Goal: Task Accomplishment & Management: Use online tool/utility

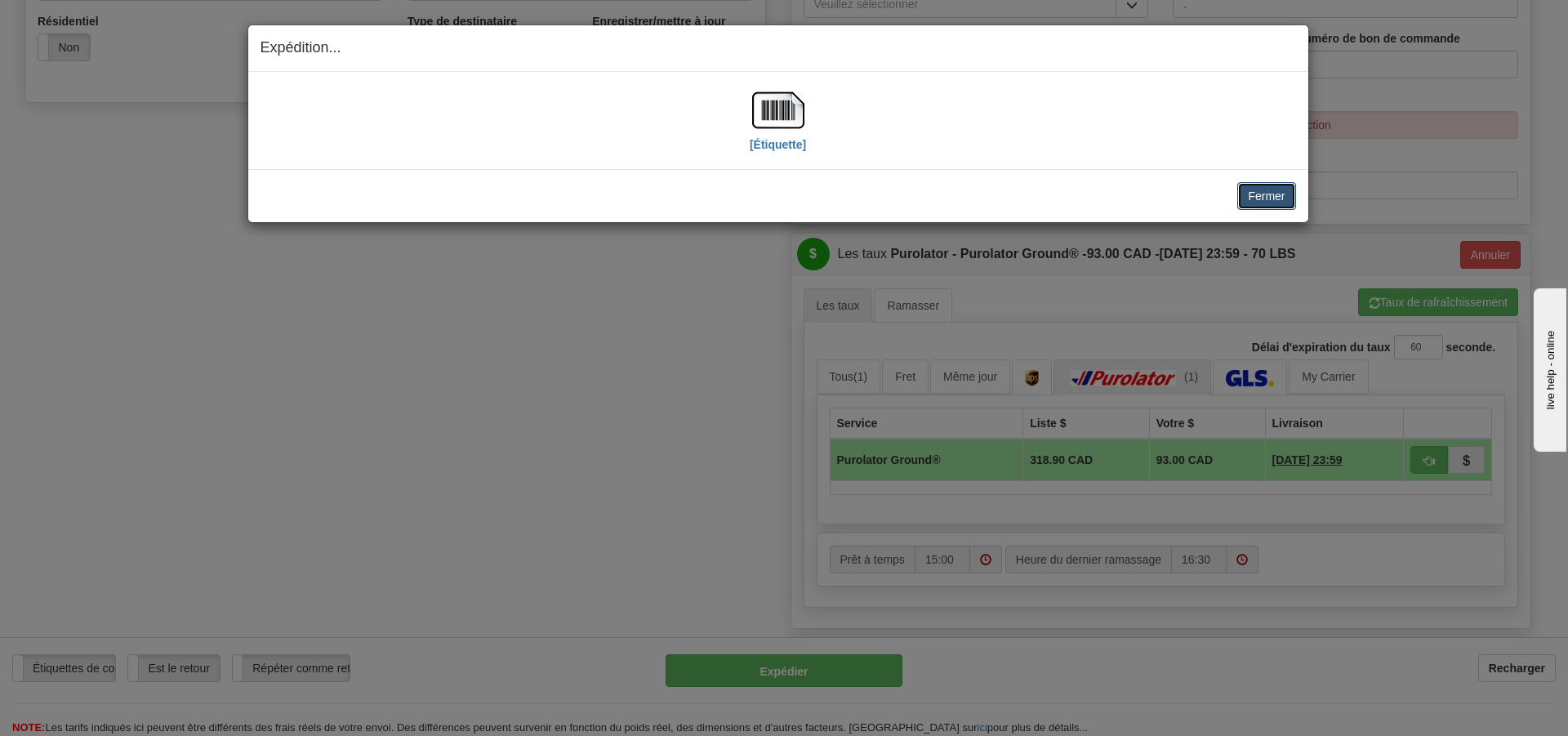
click at [1261, 198] on button "Fermer" at bounding box center [1266, 196] width 58 height 28
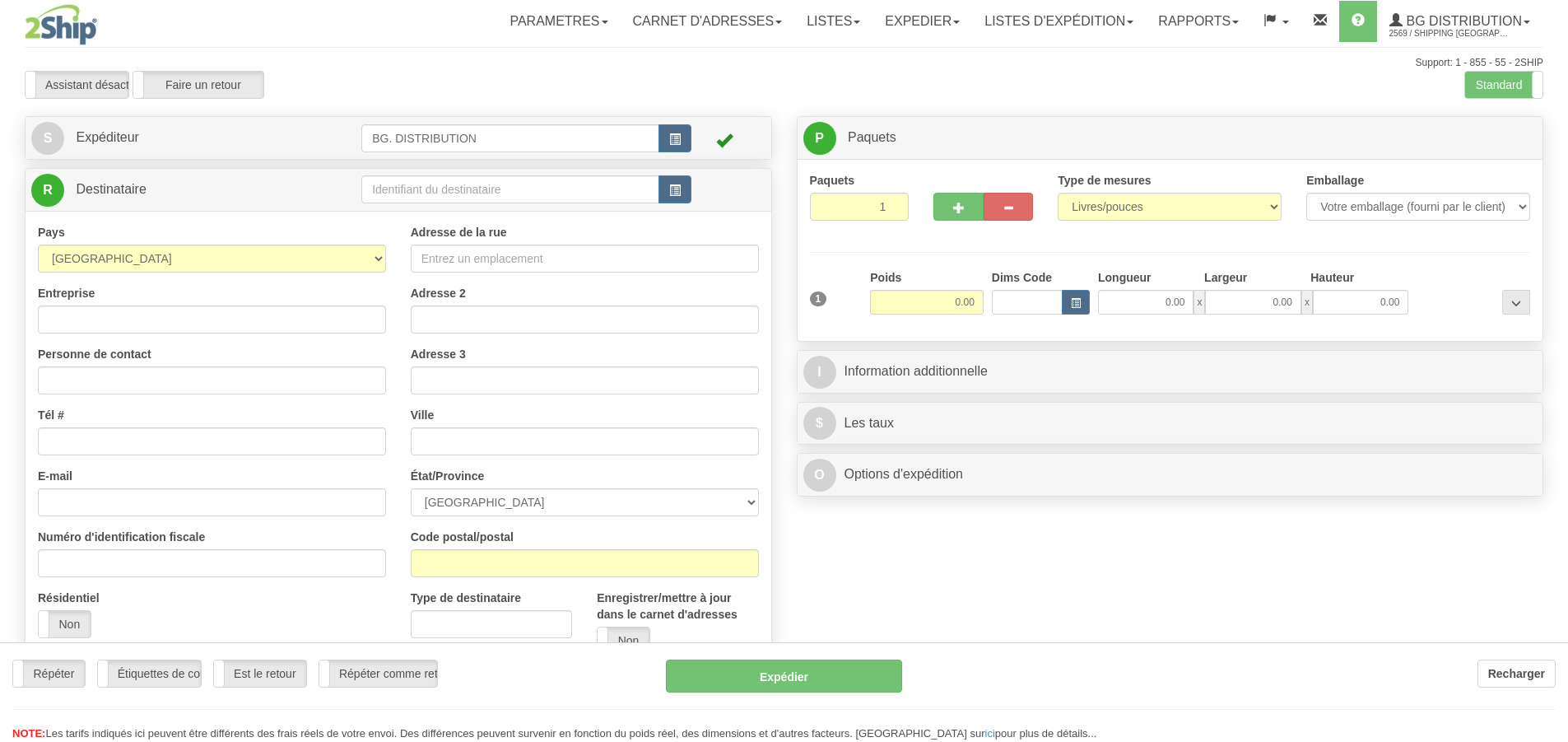
click at [452, 189] on div "Toggle navigation Parametres Préférences d'expédition Préférences des champs Ne…" at bounding box center [784, 417] width 1568 height 833
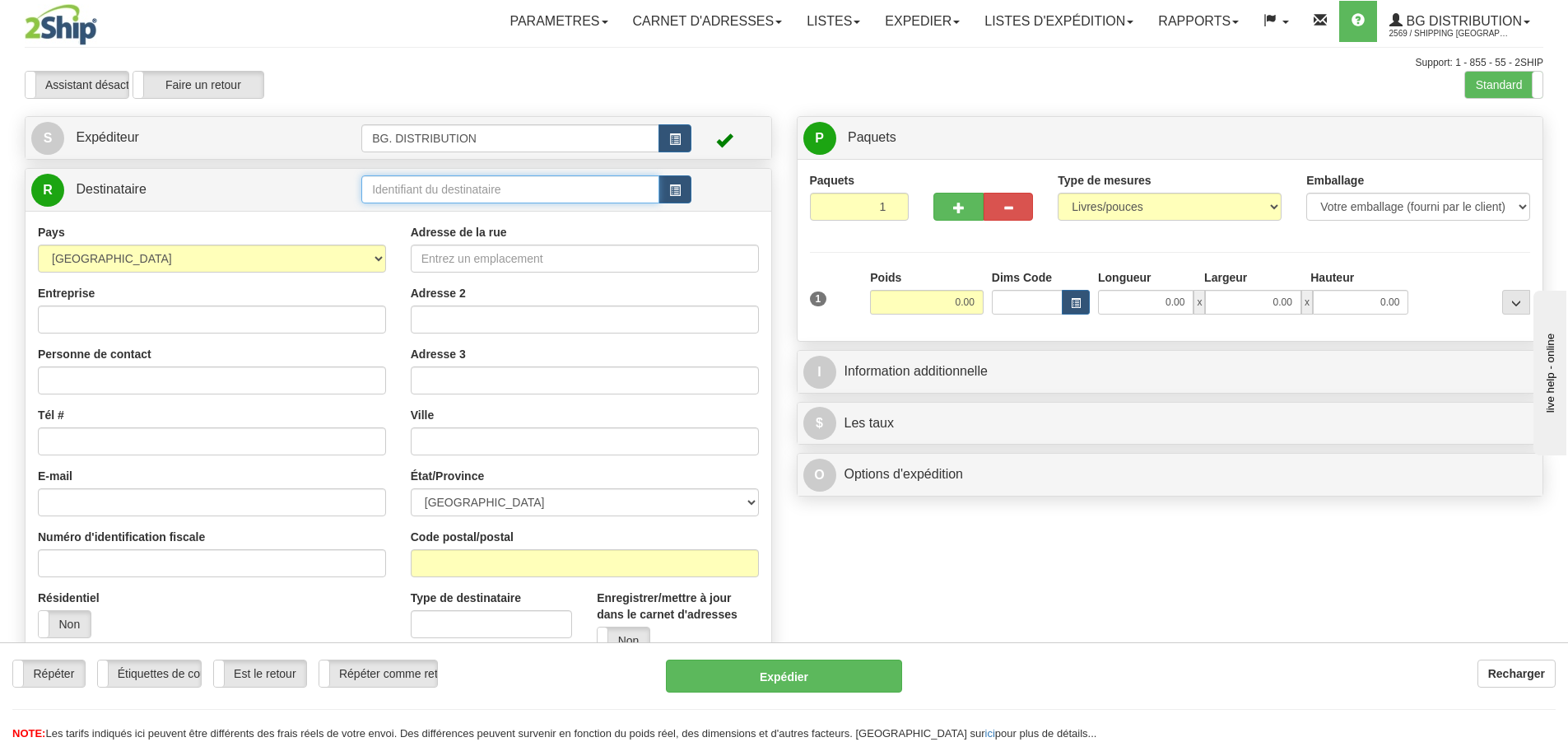
click at [452, 189] on input "text" at bounding box center [510, 189] width 298 height 28
type input "20073"
click button "Supprimer" at bounding box center [0, 0] width 0 height 0
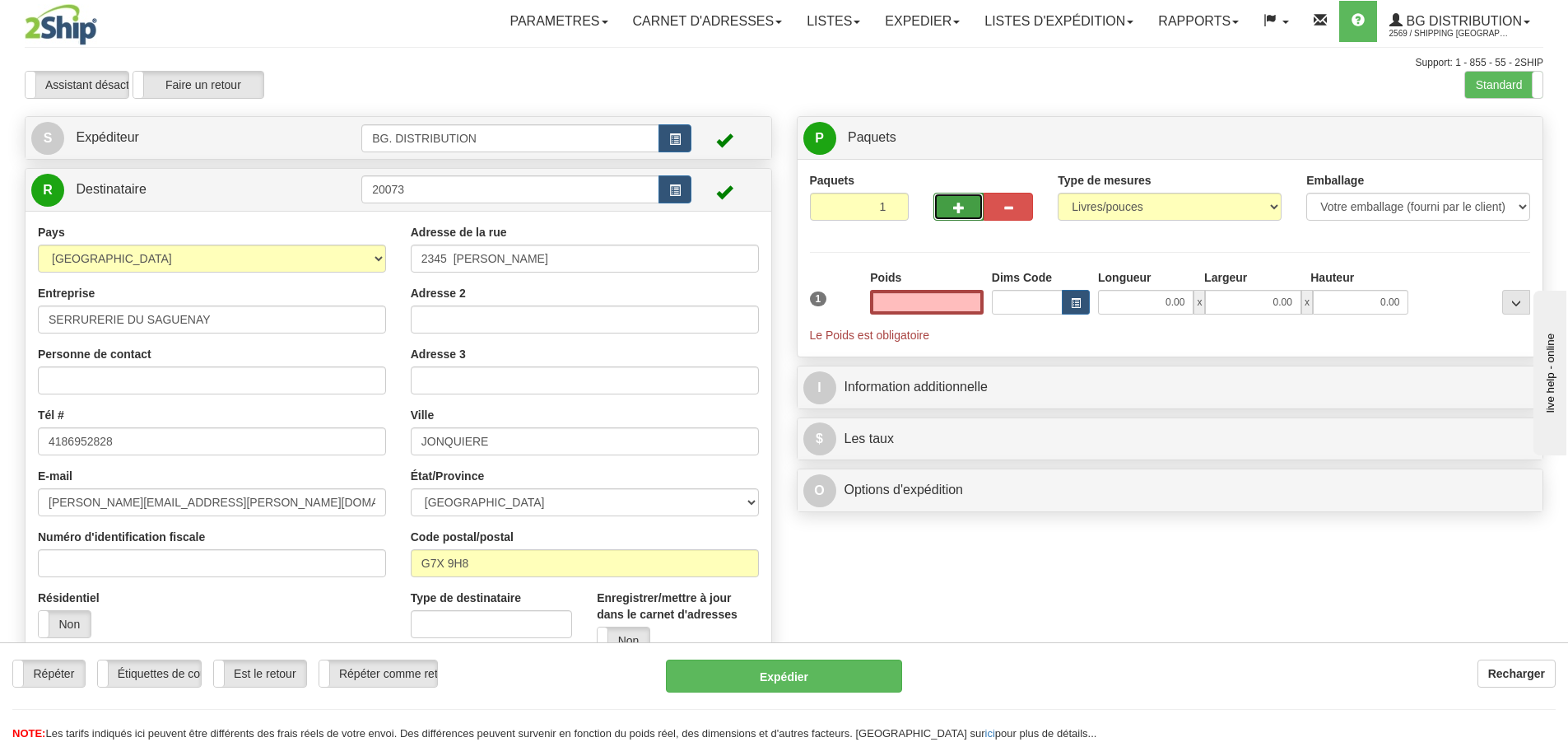
type input "0.00"
click at [956, 212] on span "button" at bounding box center [959, 208] width 11 height 11
type input "2"
click at [1452, 137] on span "Niveau du package" at bounding box center [1485, 138] width 85 height 11
radio input "true"
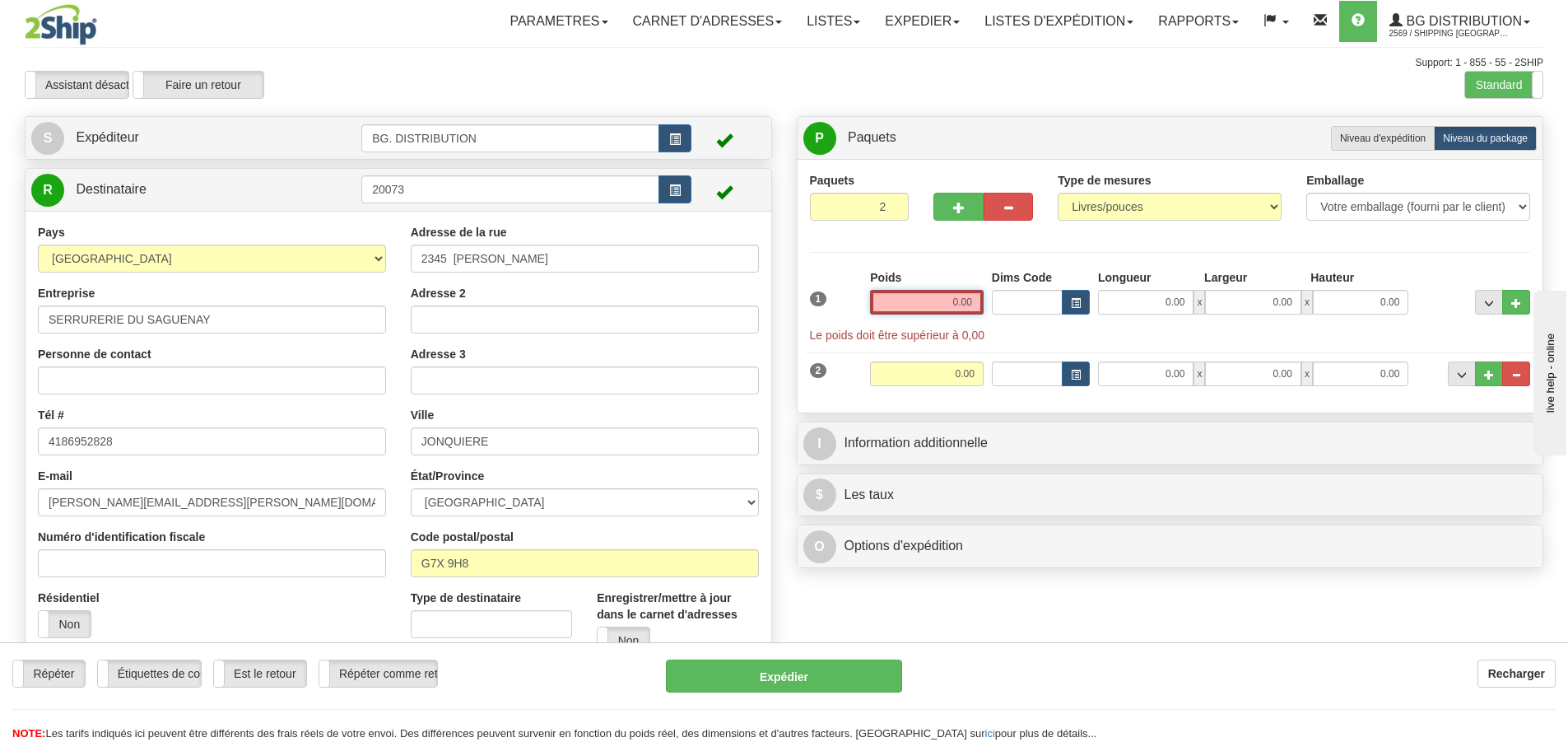
click at [939, 305] on input "0.00" at bounding box center [927, 302] width 114 height 25
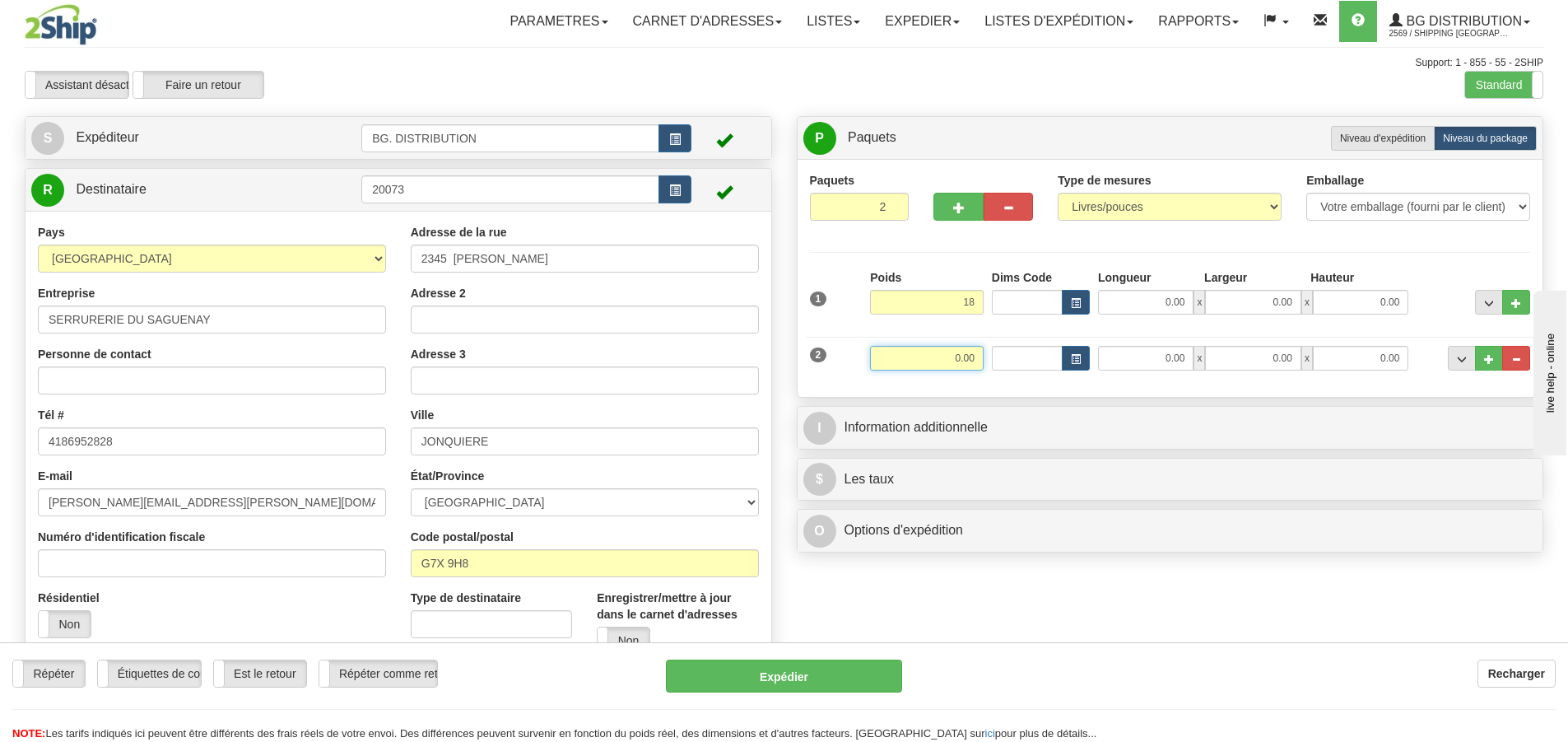
type input "18.00"
click at [952, 358] on input "0.00" at bounding box center [927, 358] width 114 height 25
type input "30.00"
click at [1182, 309] on input "0.00" at bounding box center [1145, 302] width 96 height 25
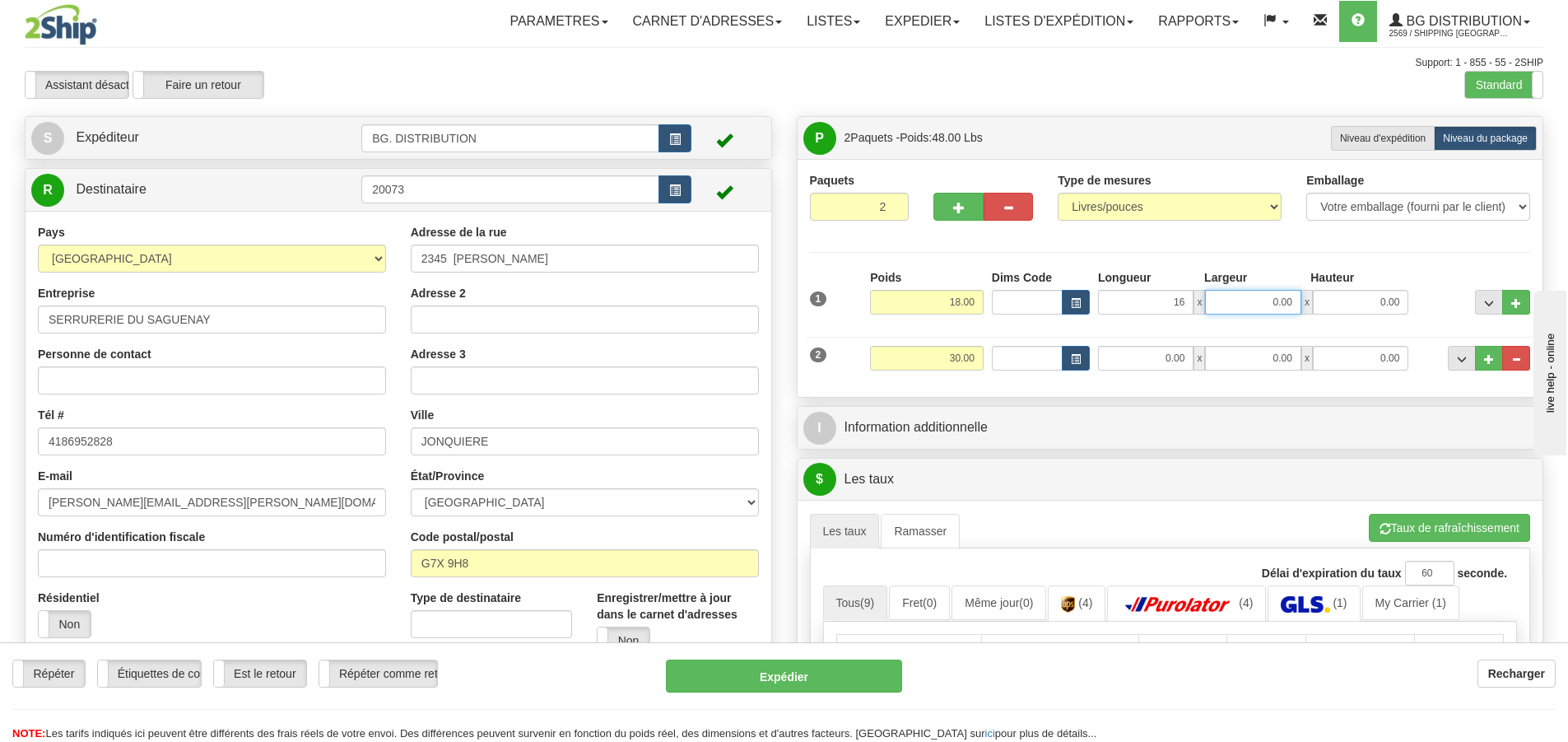
type input "16.00"
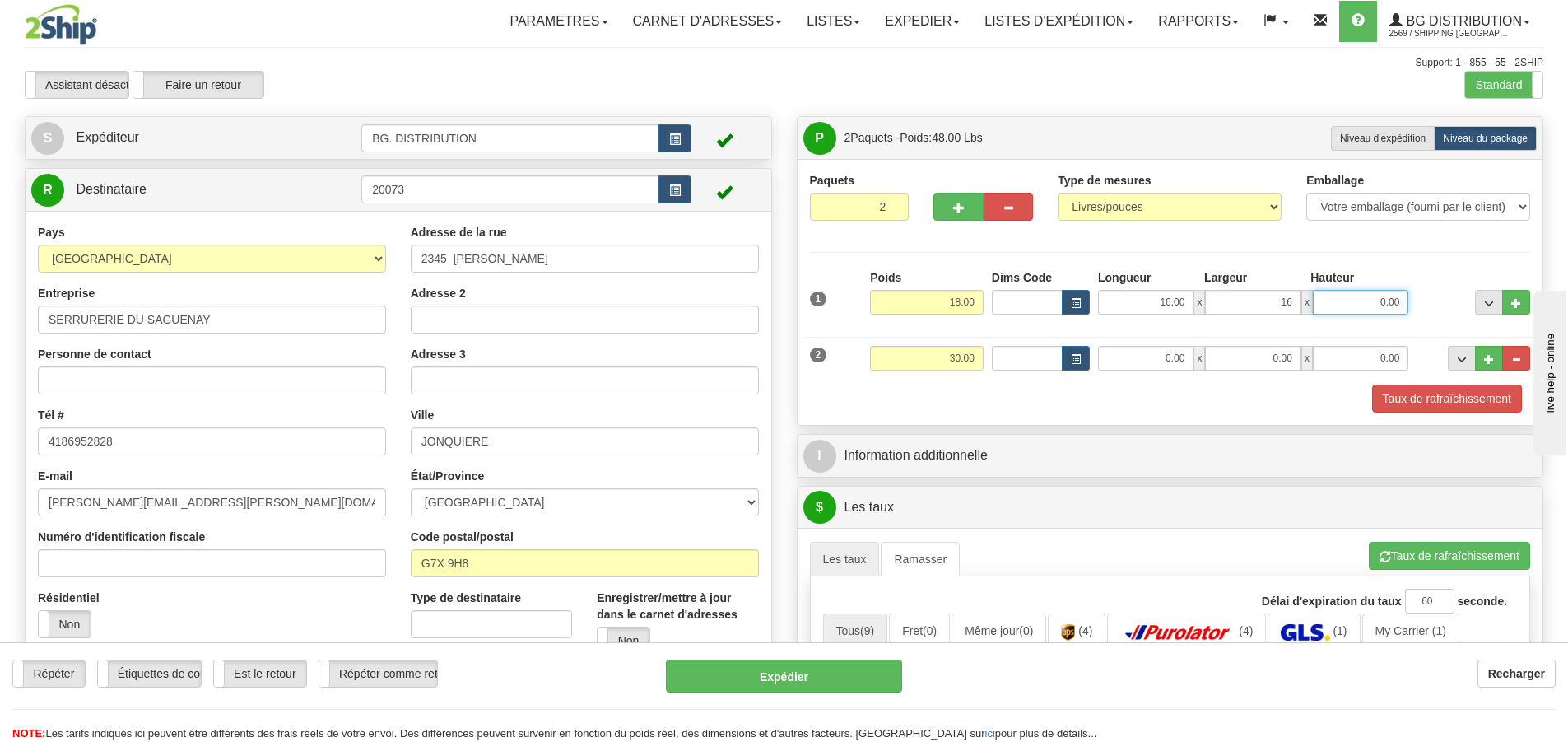
type input "16.00"
type input "5.00"
click at [1168, 348] on input "0.00" at bounding box center [1145, 358] width 96 height 25
type input "19.00"
type input "14.00"
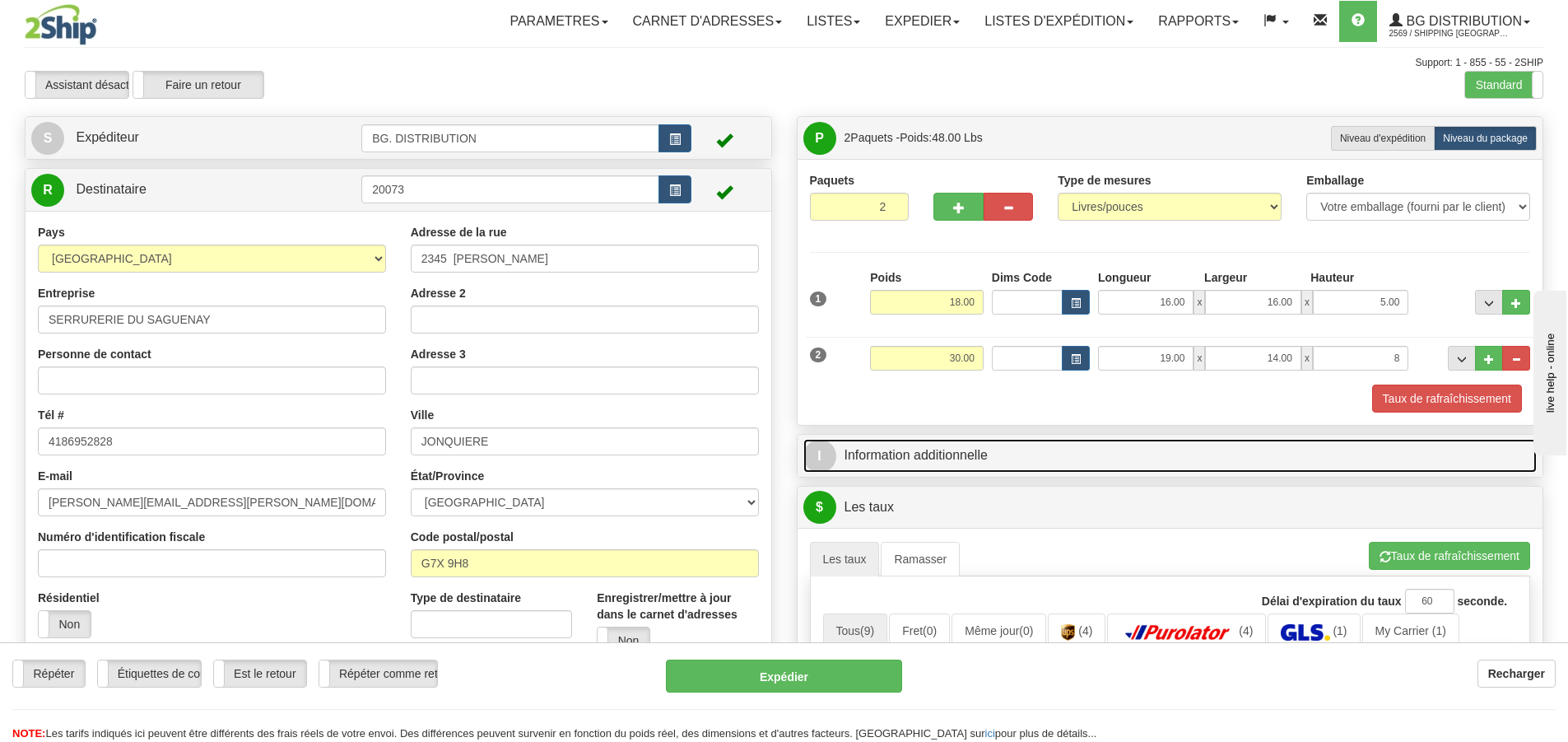
type input "8.00"
click at [830, 451] on span "I" at bounding box center [820, 456] width 33 height 33
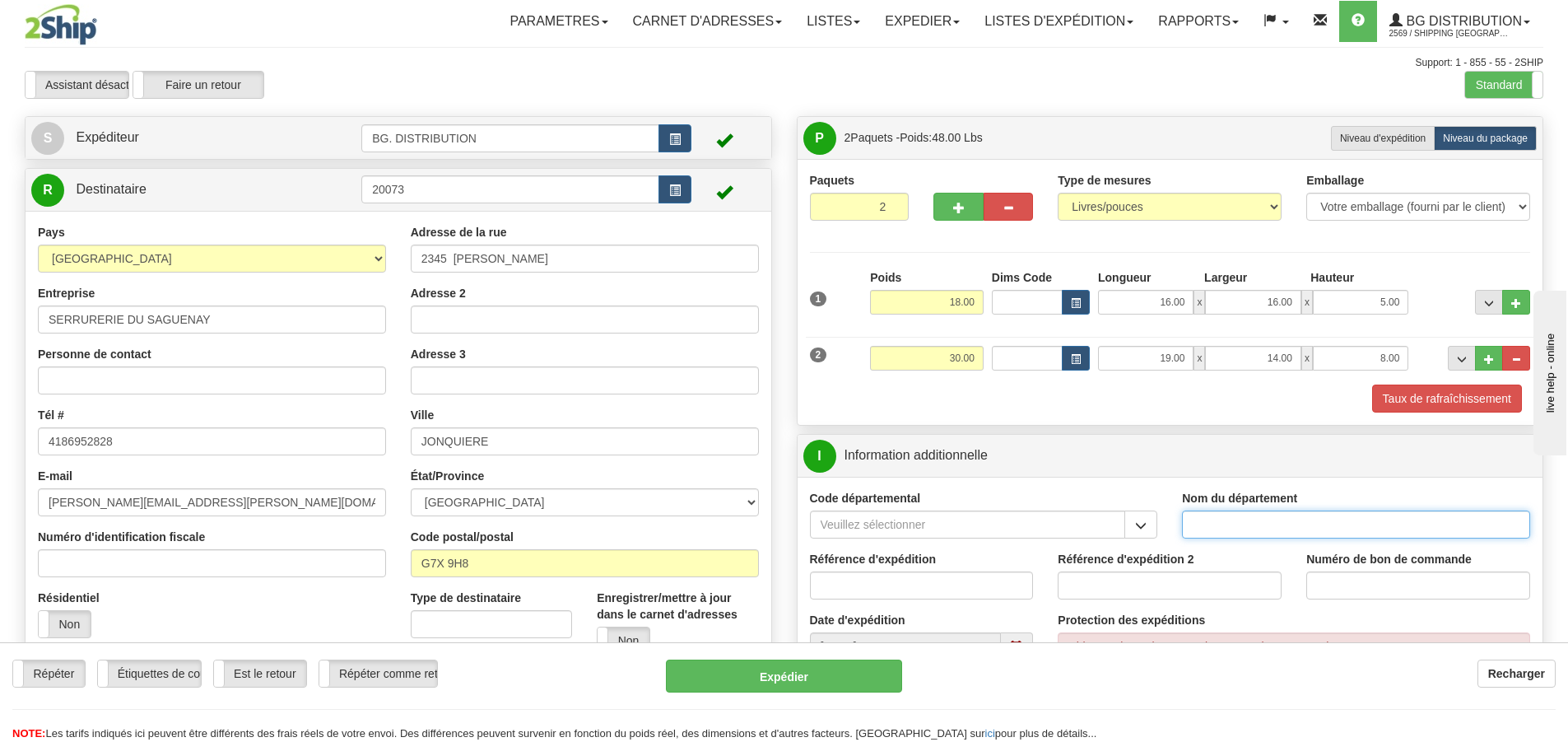
click at [1272, 523] on input "Nom du département" at bounding box center [1356, 524] width 348 height 28
type input "."
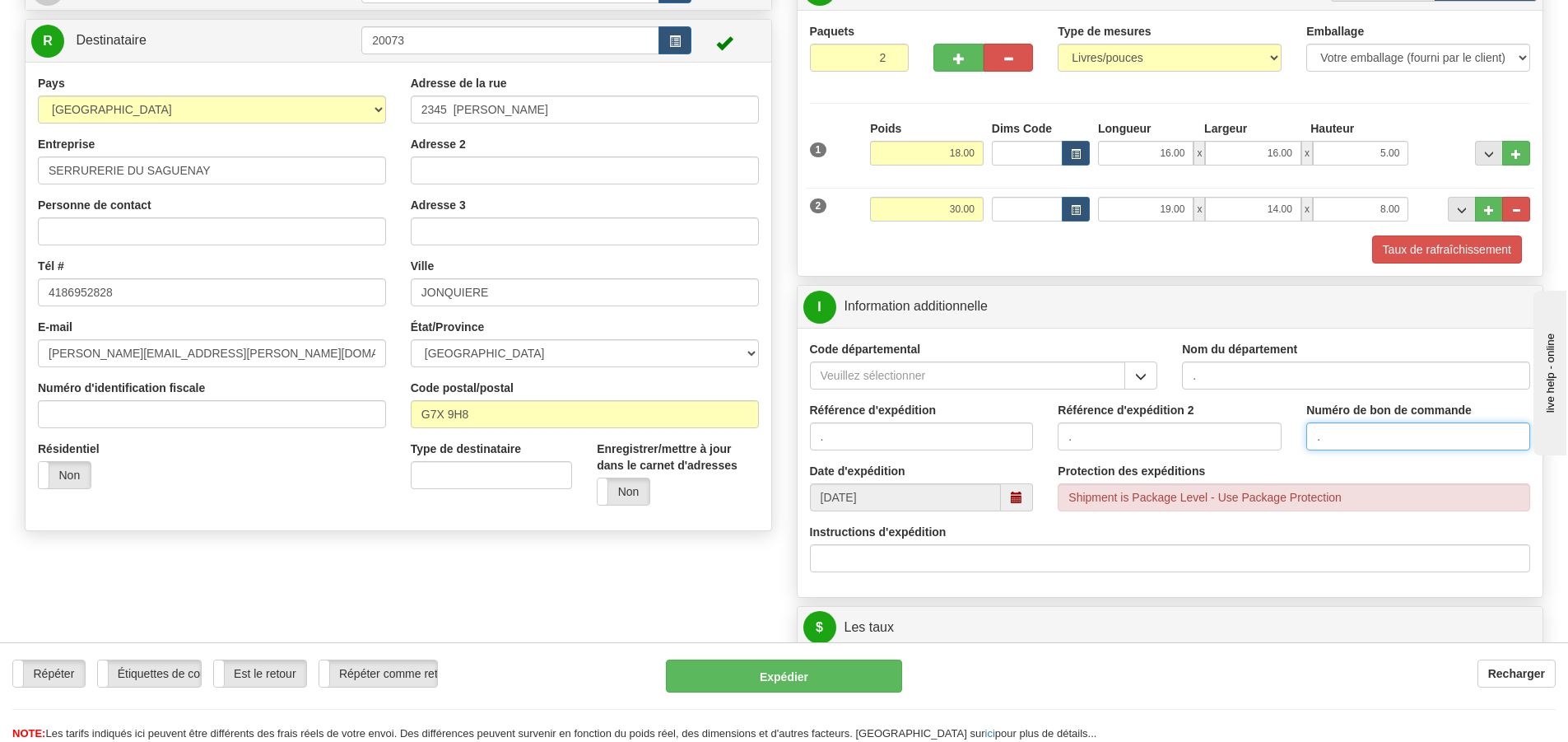
scroll to position [329, 0]
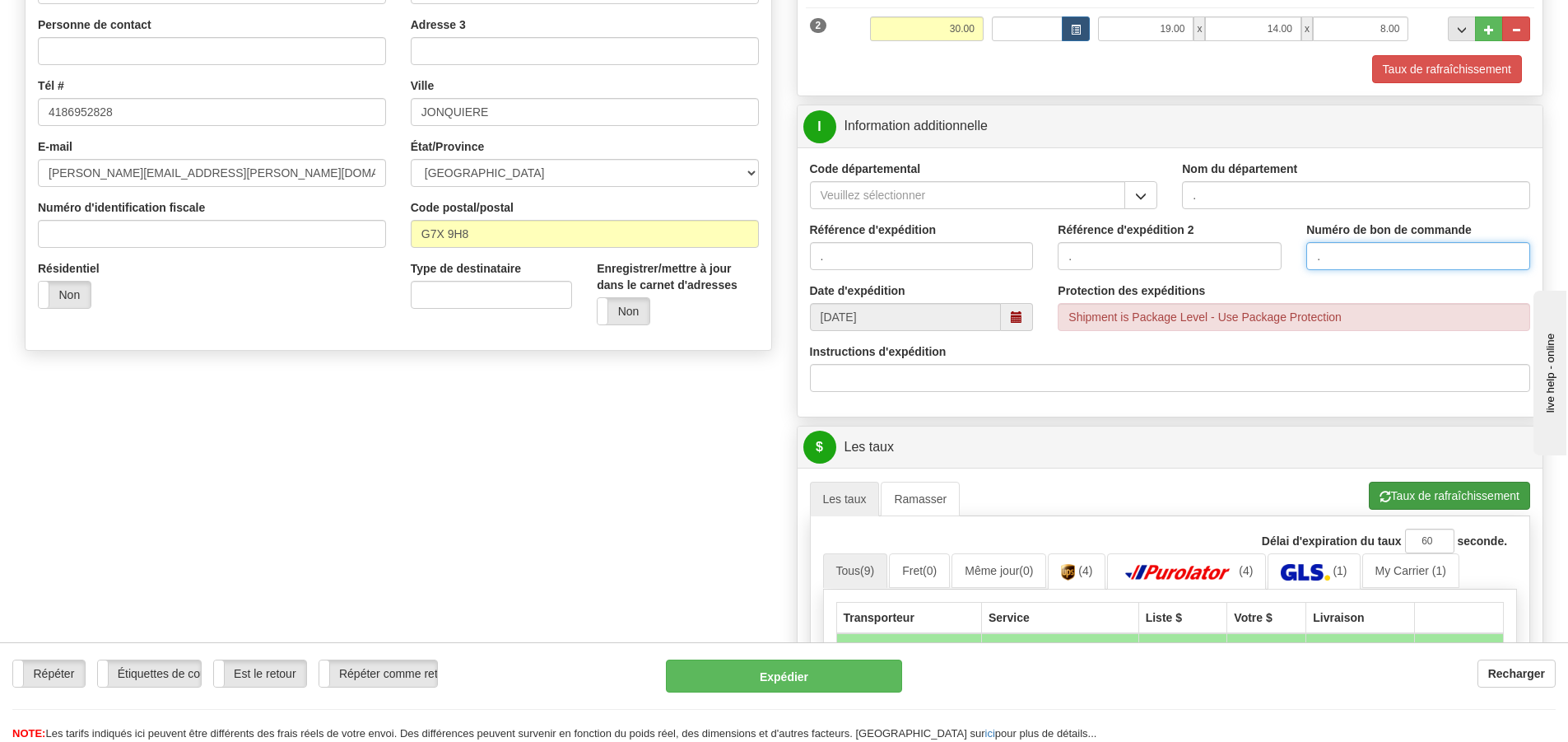
type input "."
click at [1463, 487] on button "Taux de rafraîchissement" at bounding box center [1450, 496] width 161 height 28
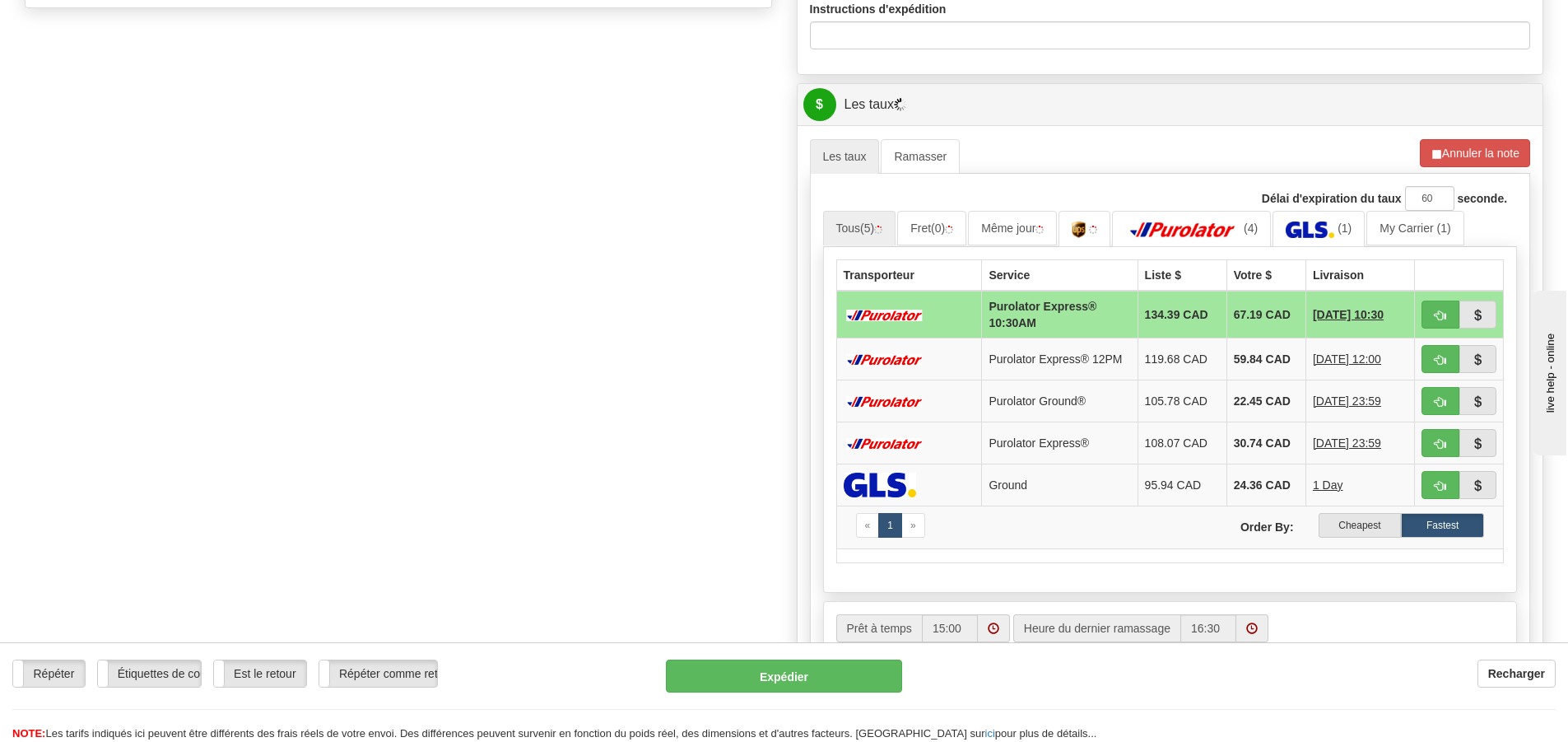
scroll to position [659, 0]
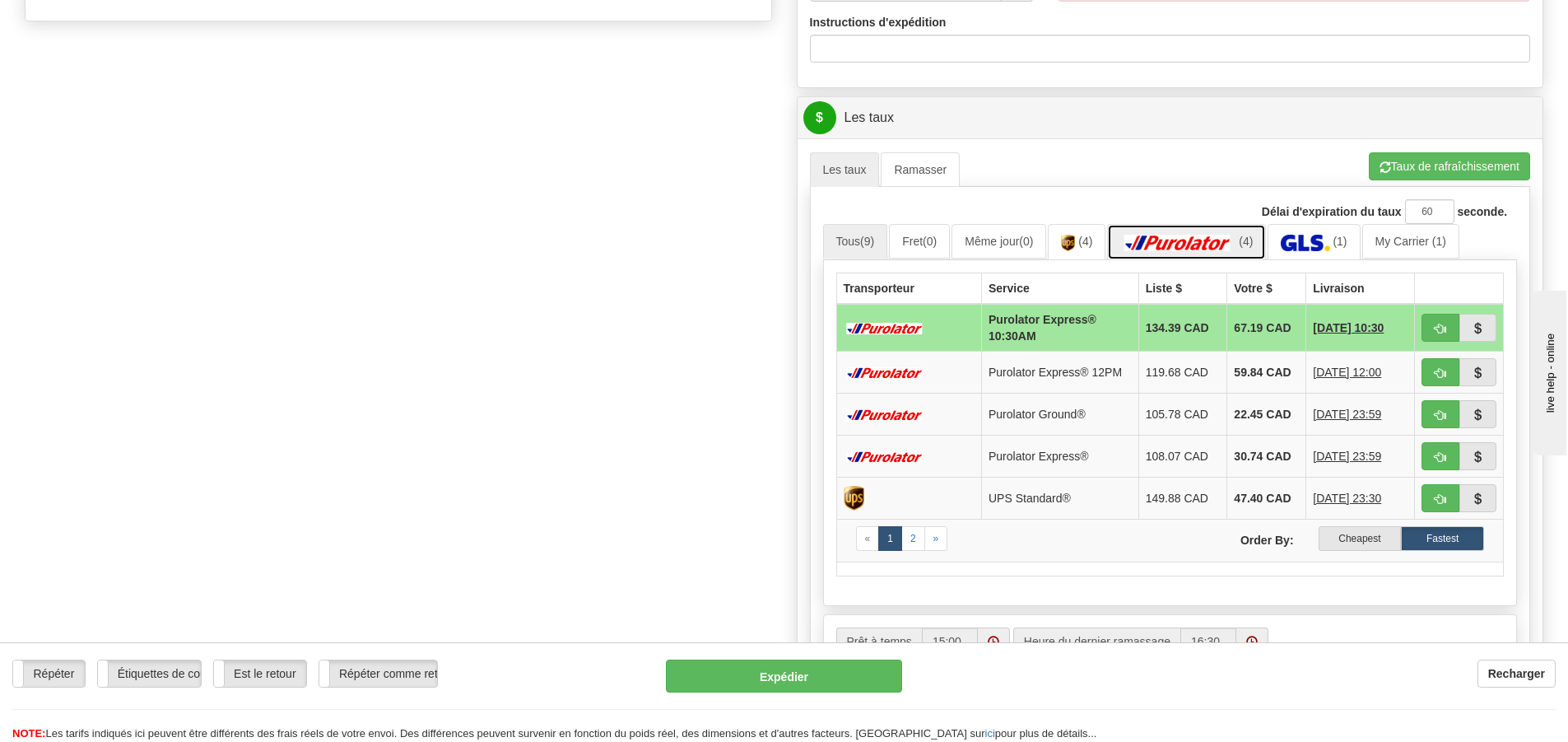
click at [1228, 246] on img at bounding box center [1177, 242] width 115 height 17
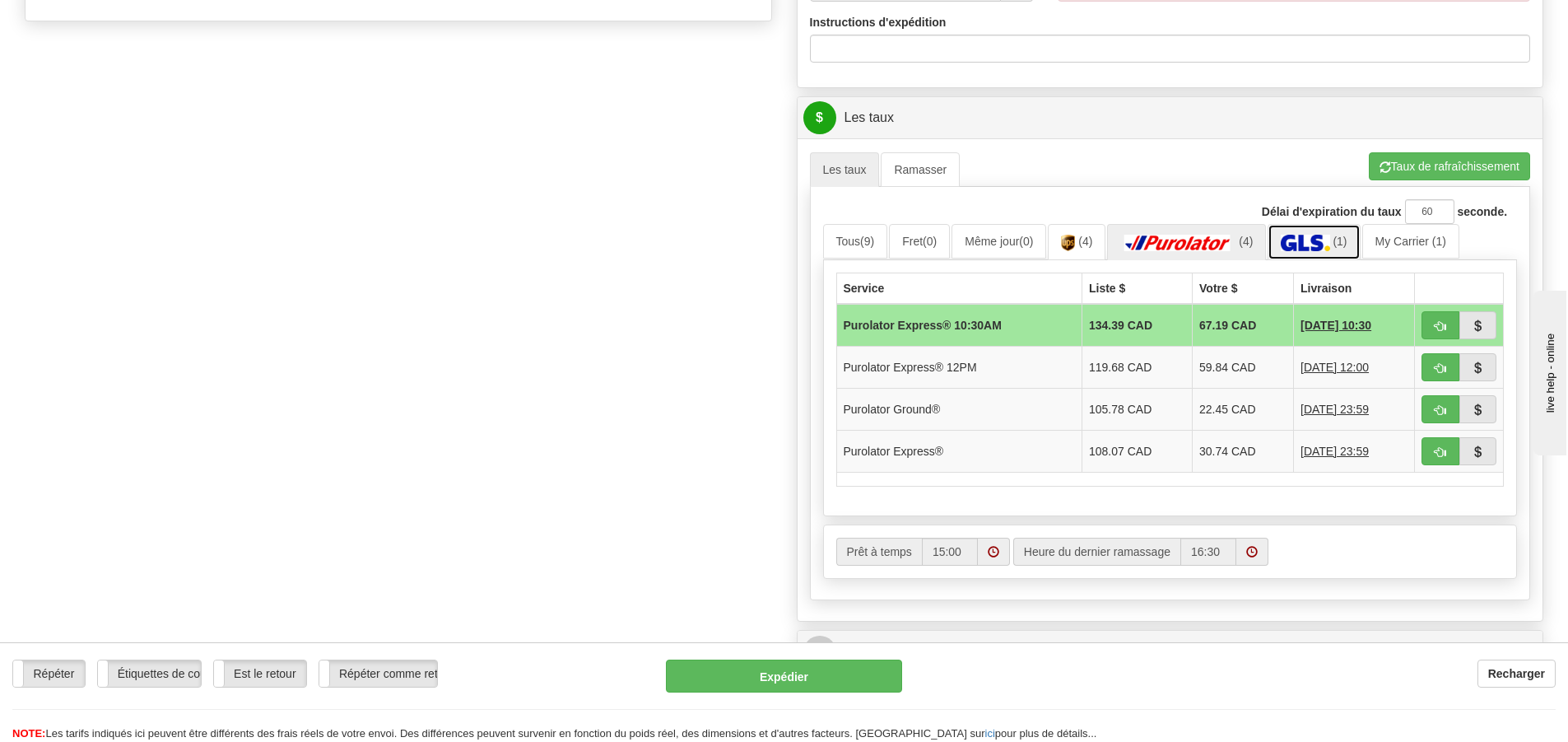
click at [1329, 234] on link "(1)" at bounding box center [1313, 241] width 92 height 35
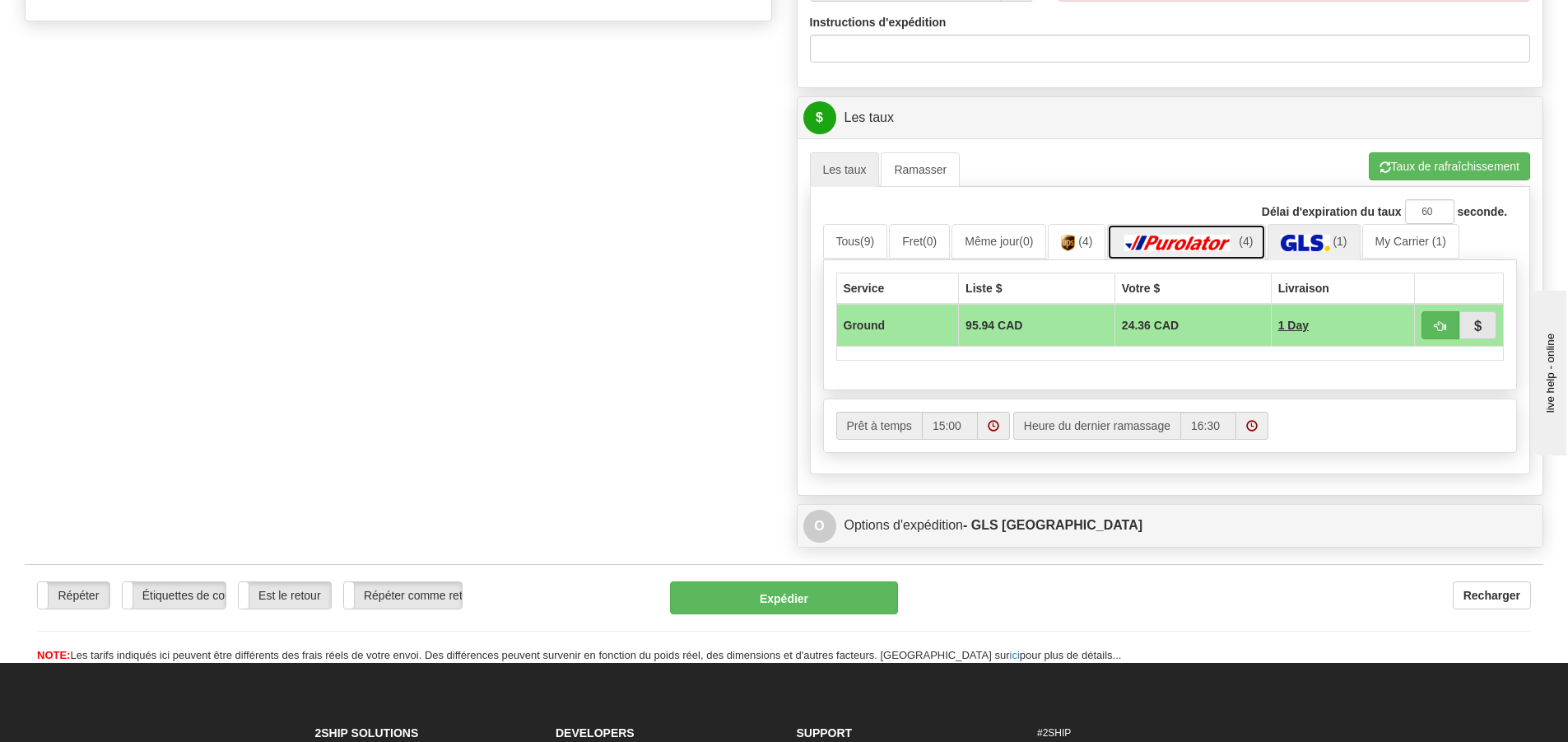
click at [1172, 243] on img at bounding box center [1177, 242] width 115 height 17
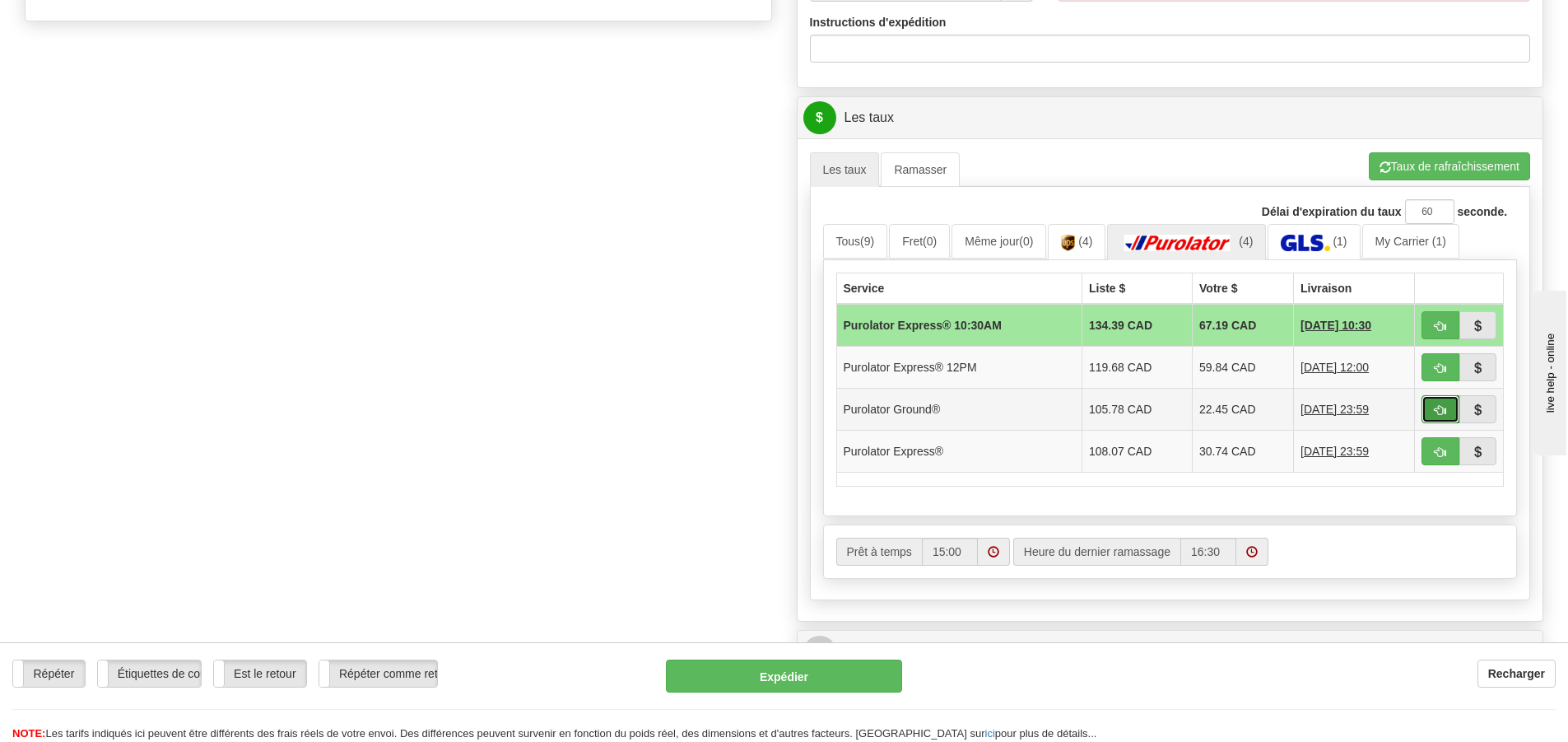
click at [1439, 413] on span "button" at bounding box center [1440, 410] width 11 height 11
type input "260"
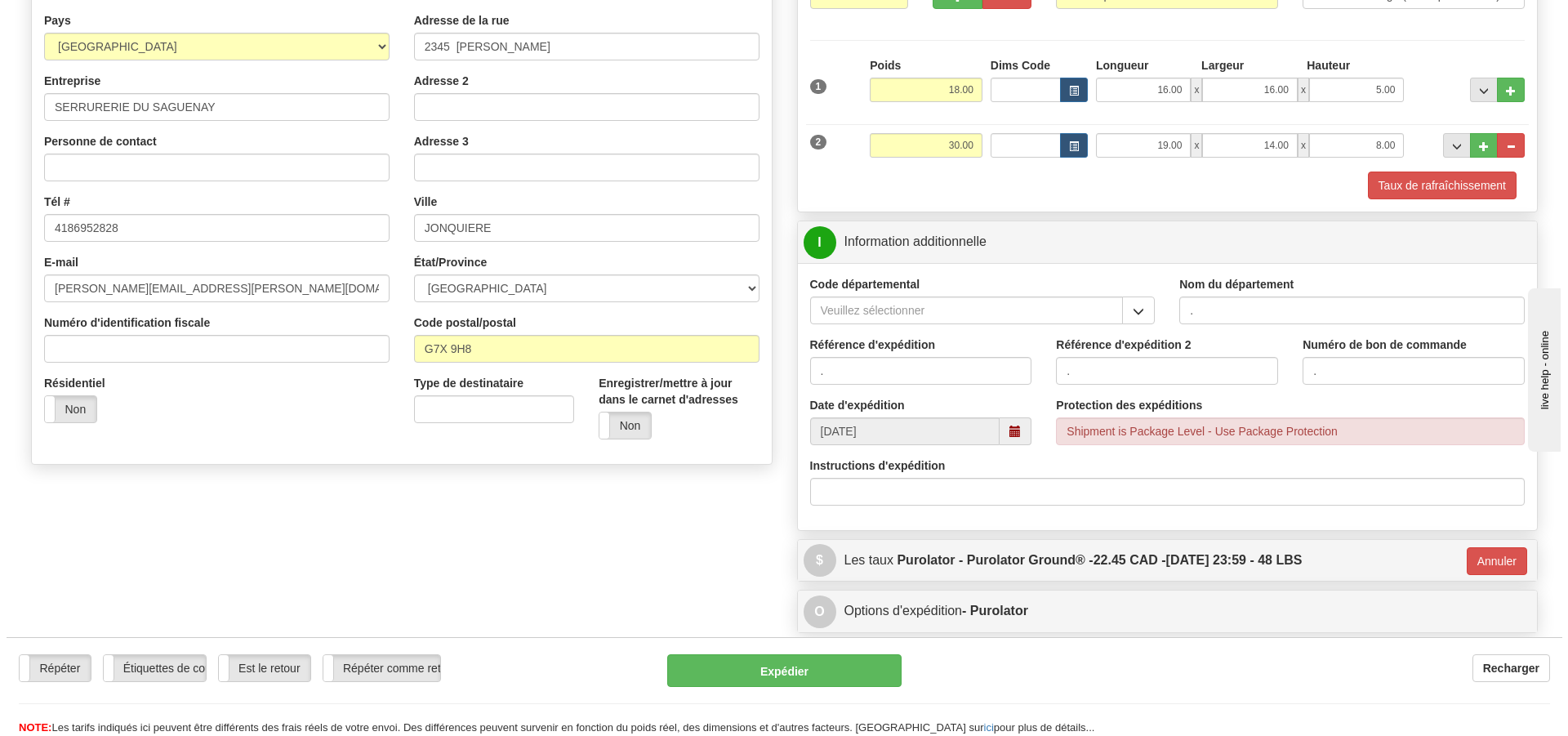
scroll to position [154, 0]
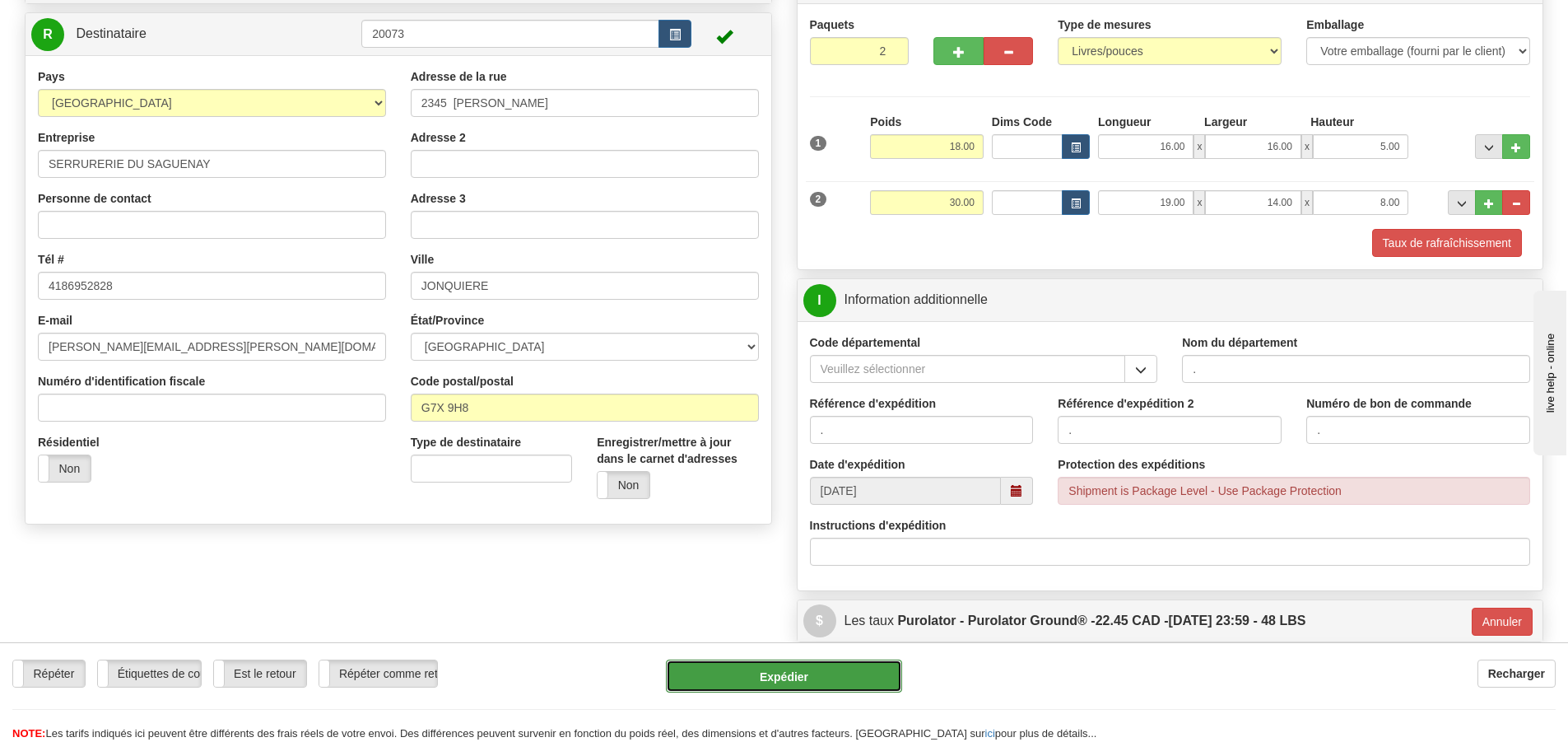
click at [804, 674] on button "Expédier" at bounding box center [783, 676] width 236 height 33
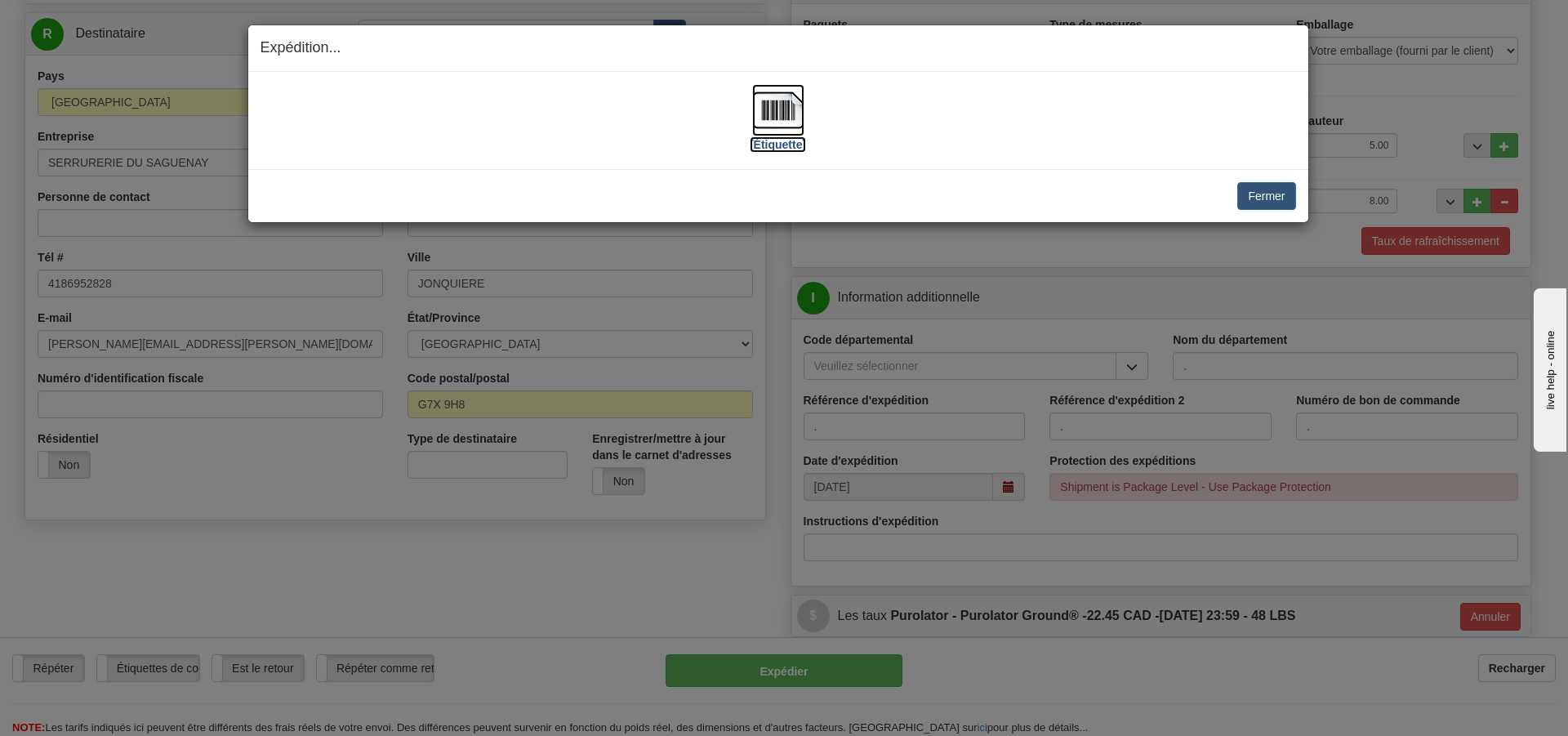
click at [787, 146] on label "[Étiquette]" at bounding box center [778, 144] width 57 height 17
click at [1256, 195] on button "Fermer" at bounding box center [1266, 196] width 58 height 28
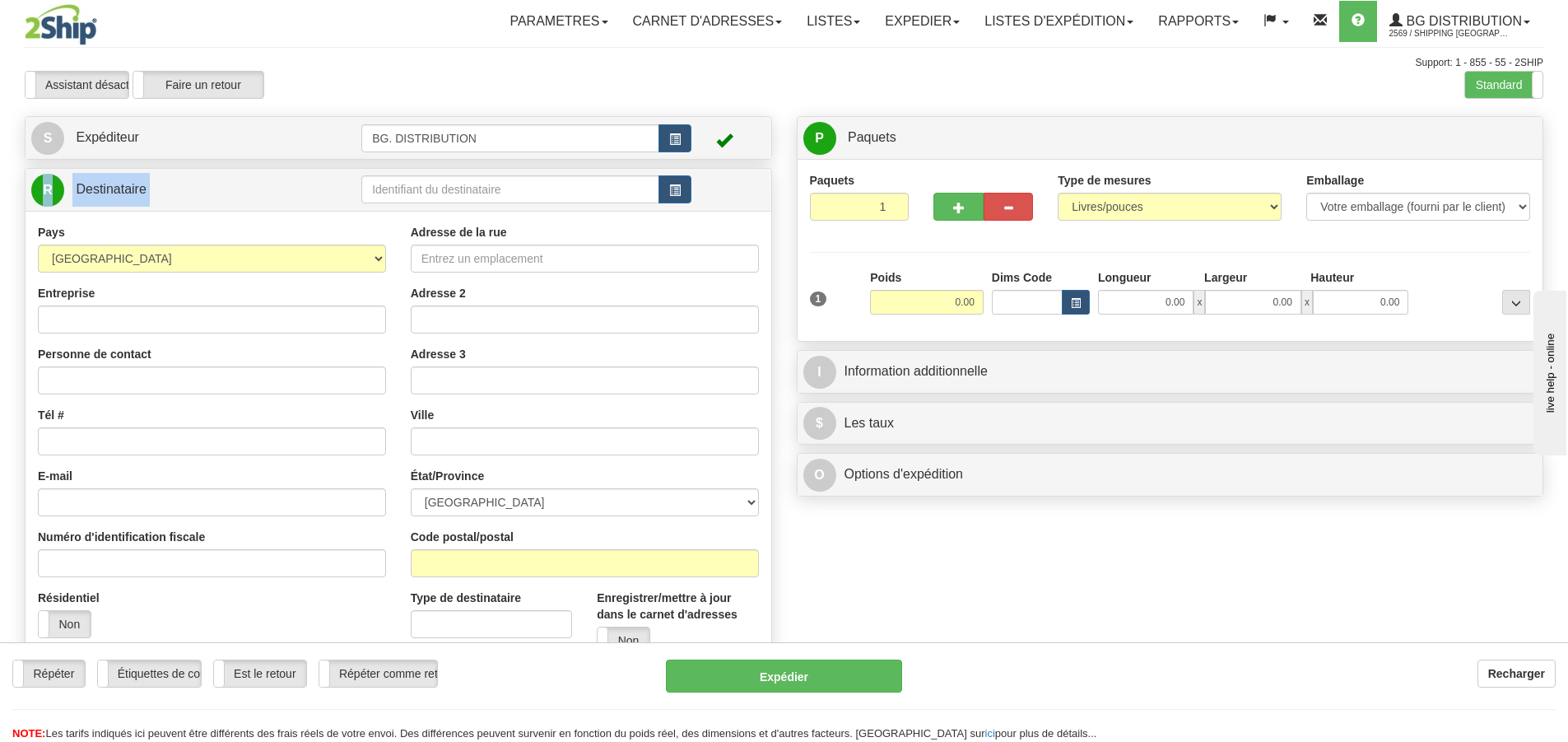
click at [569, 171] on div "R Destinataire" at bounding box center [398, 189] width 745 height 42
click at [591, 200] on input "text" at bounding box center [510, 189] width 298 height 28
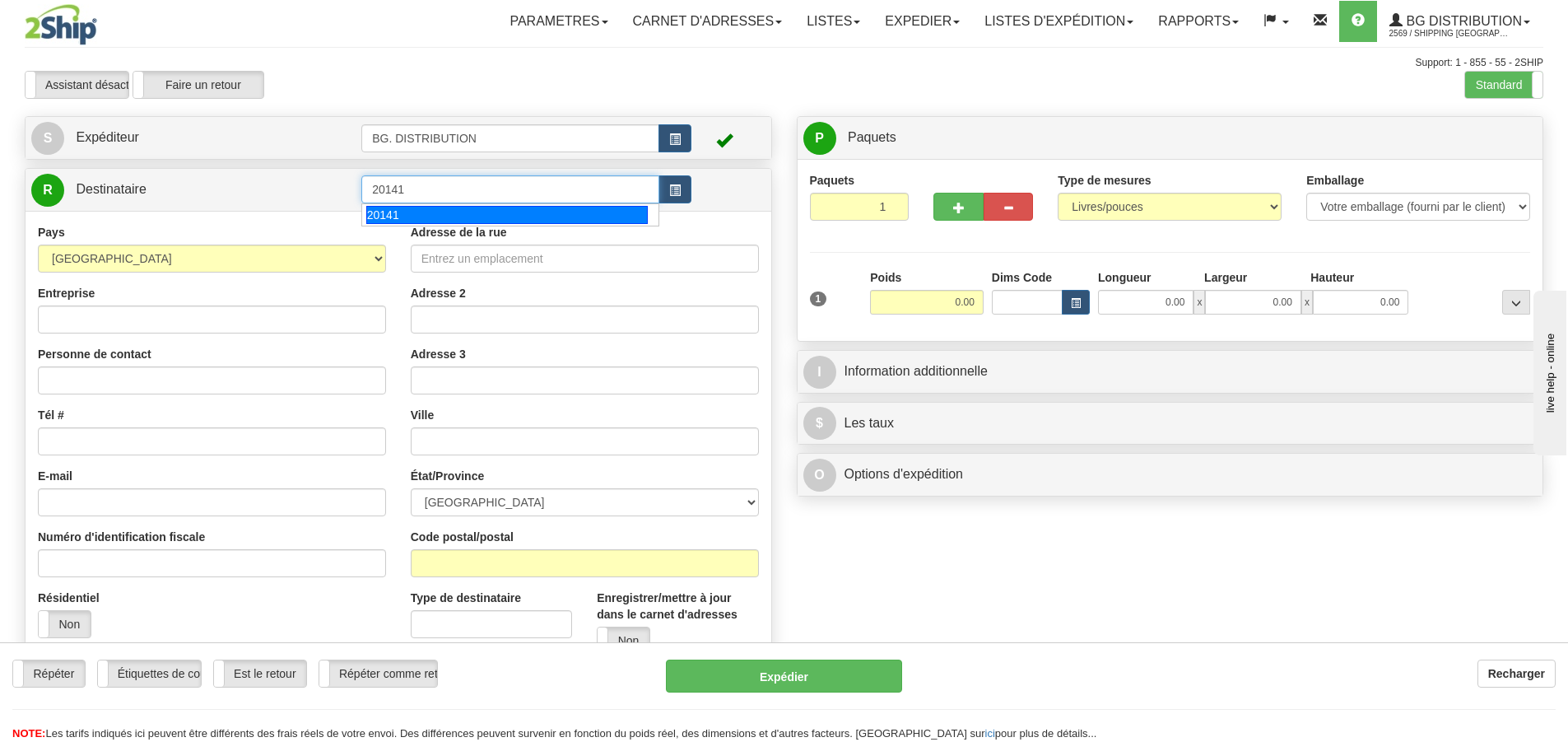
click at [380, 212] on div "20141" at bounding box center [508, 215] width 282 height 18
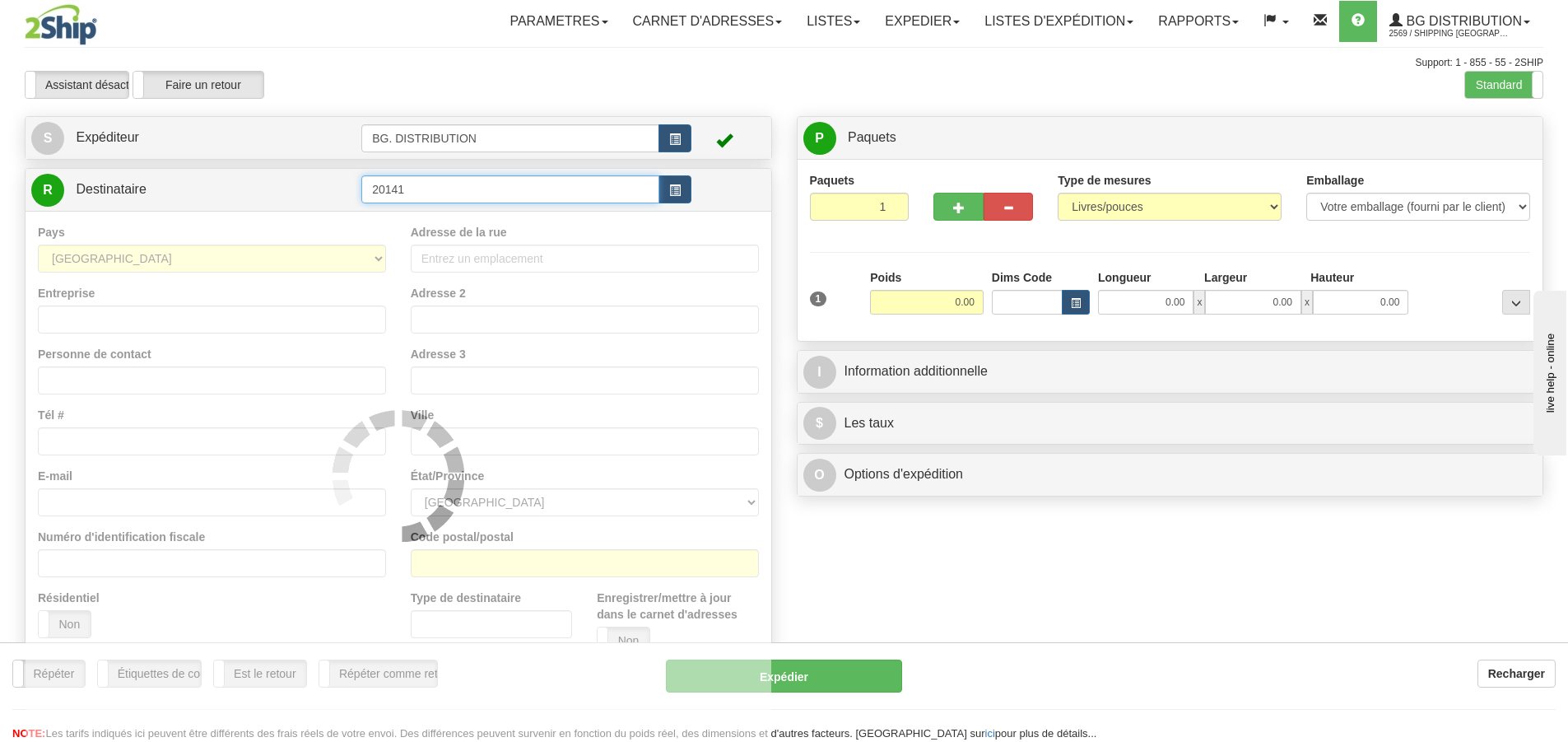
type input "20141"
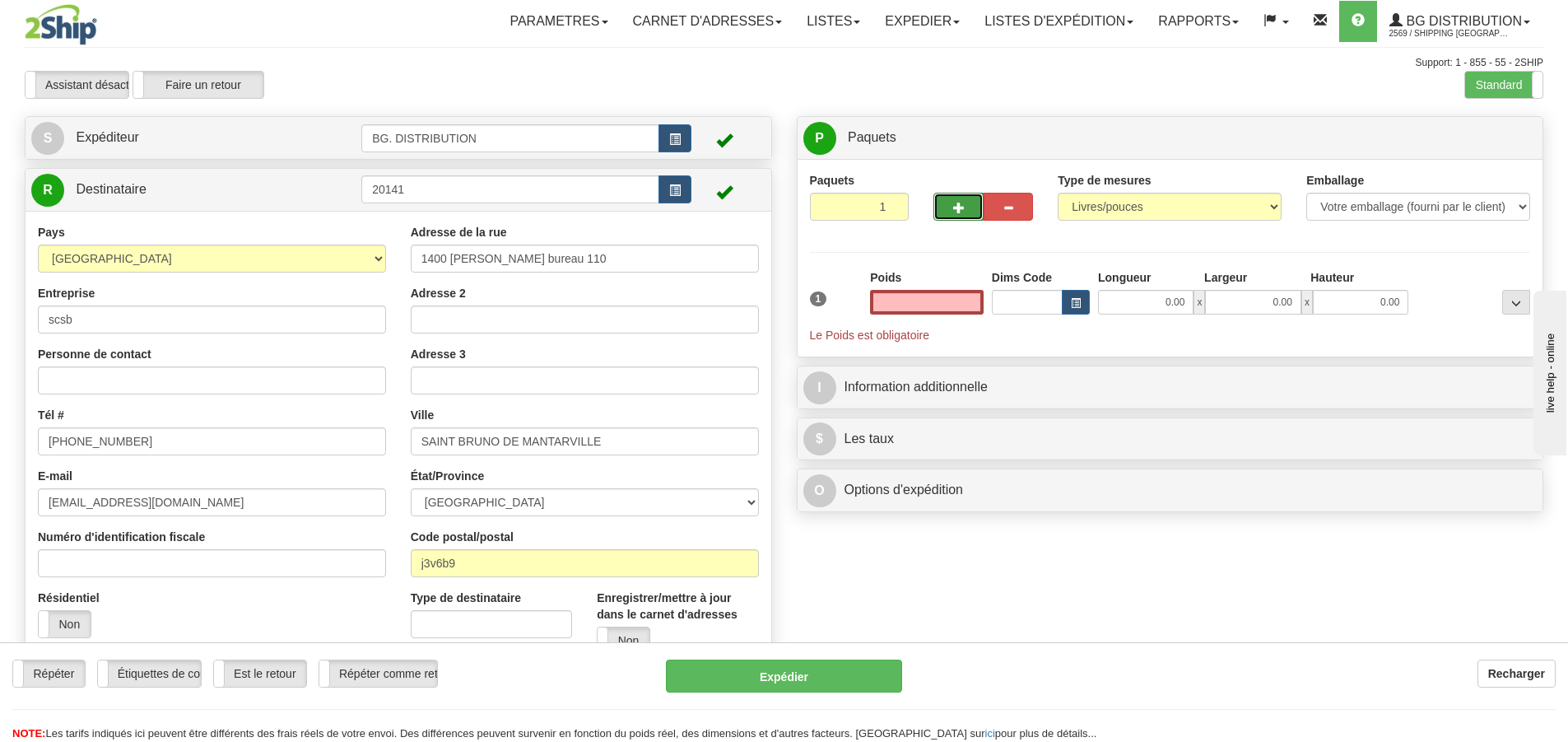
type input "0.00"
click at [966, 210] on button "button" at bounding box center [958, 207] width 49 height 28
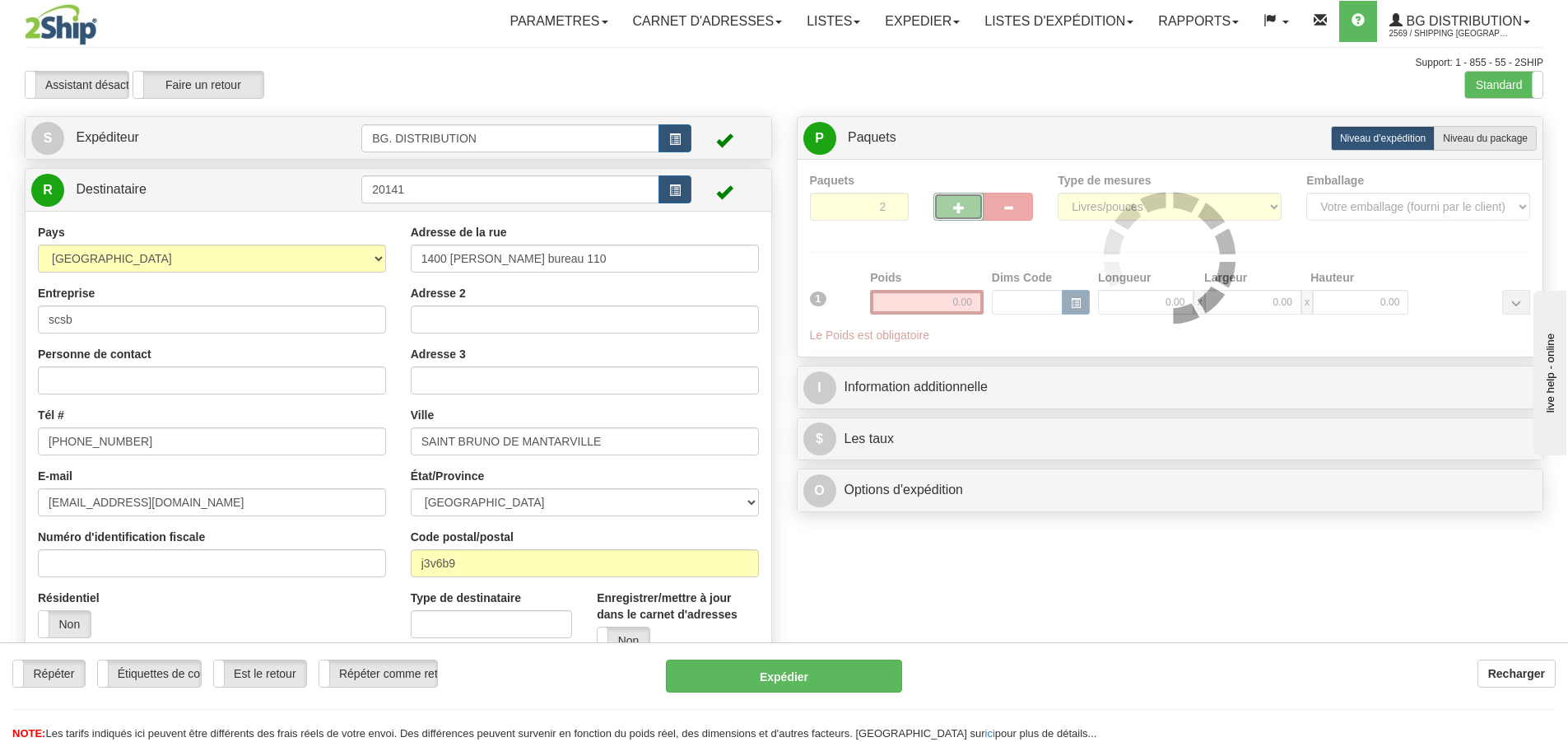
click at [966, 210] on button "button" at bounding box center [958, 207] width 49 height 28
type input "3"
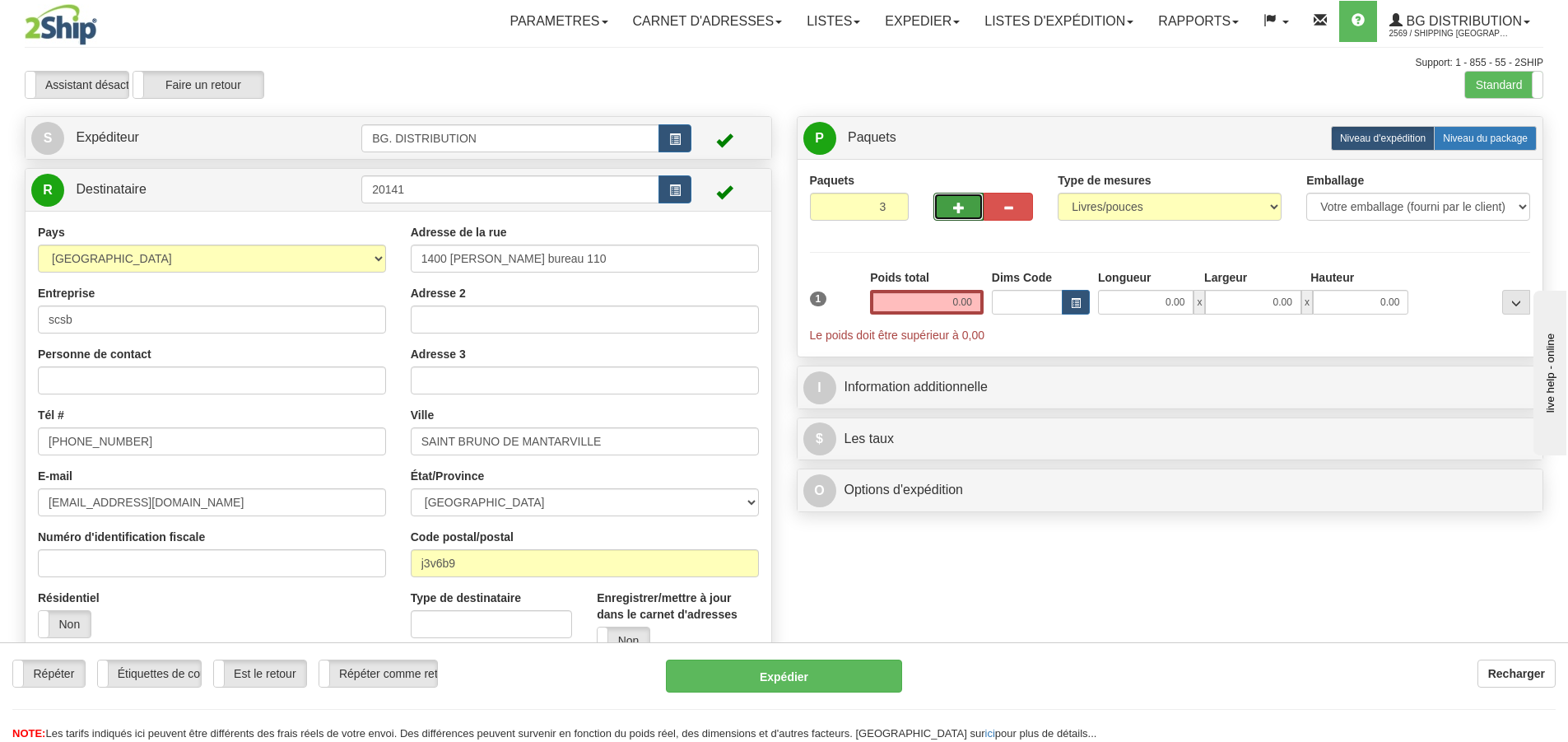
click at [1458, 143] on span "Niveau du package" at bounding box center [1485, 138] width 85 height 11
radio input "true"
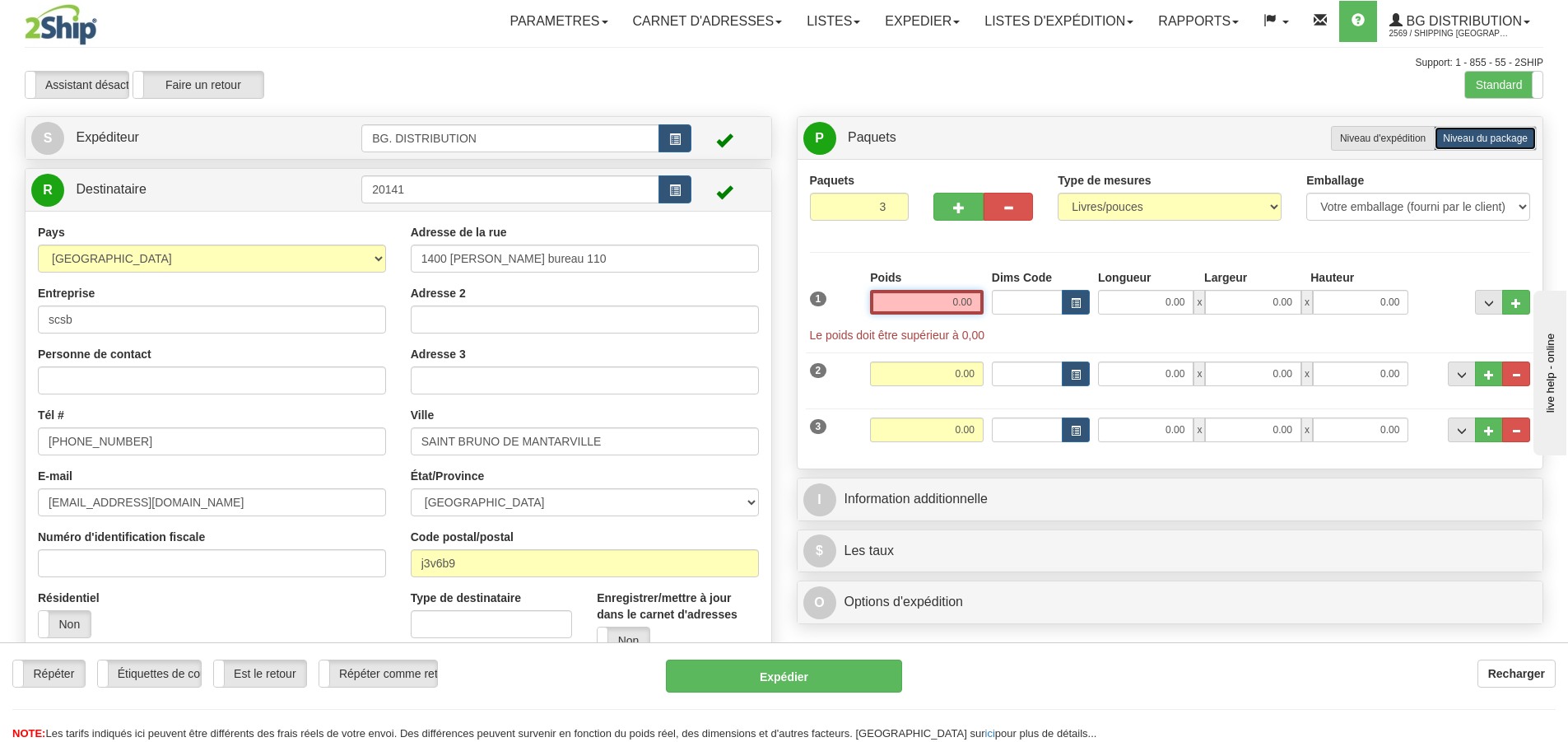
click at [955, 308] on input "0.00" at bounding box center [927, 302] width 114 height 25
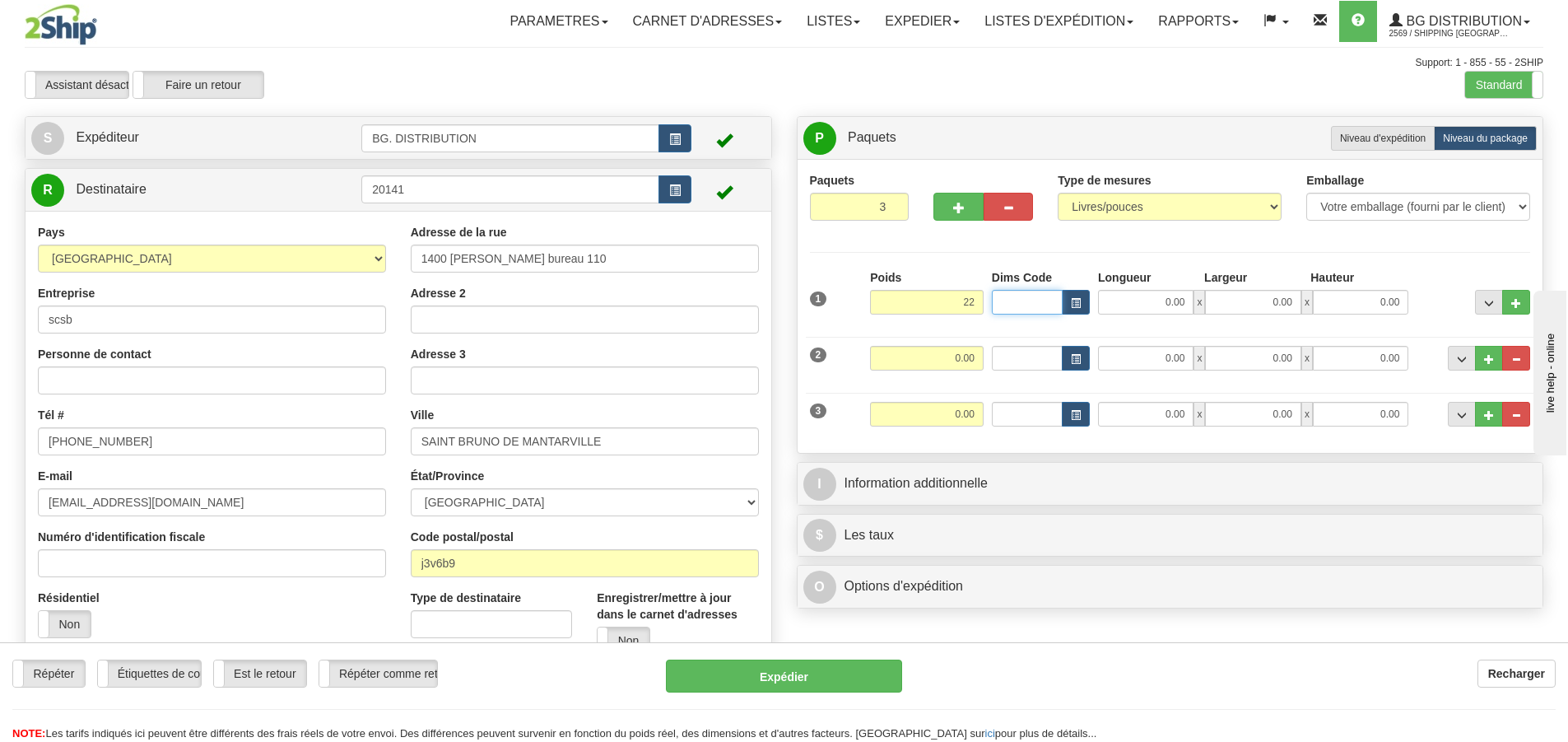
type input "22.00"
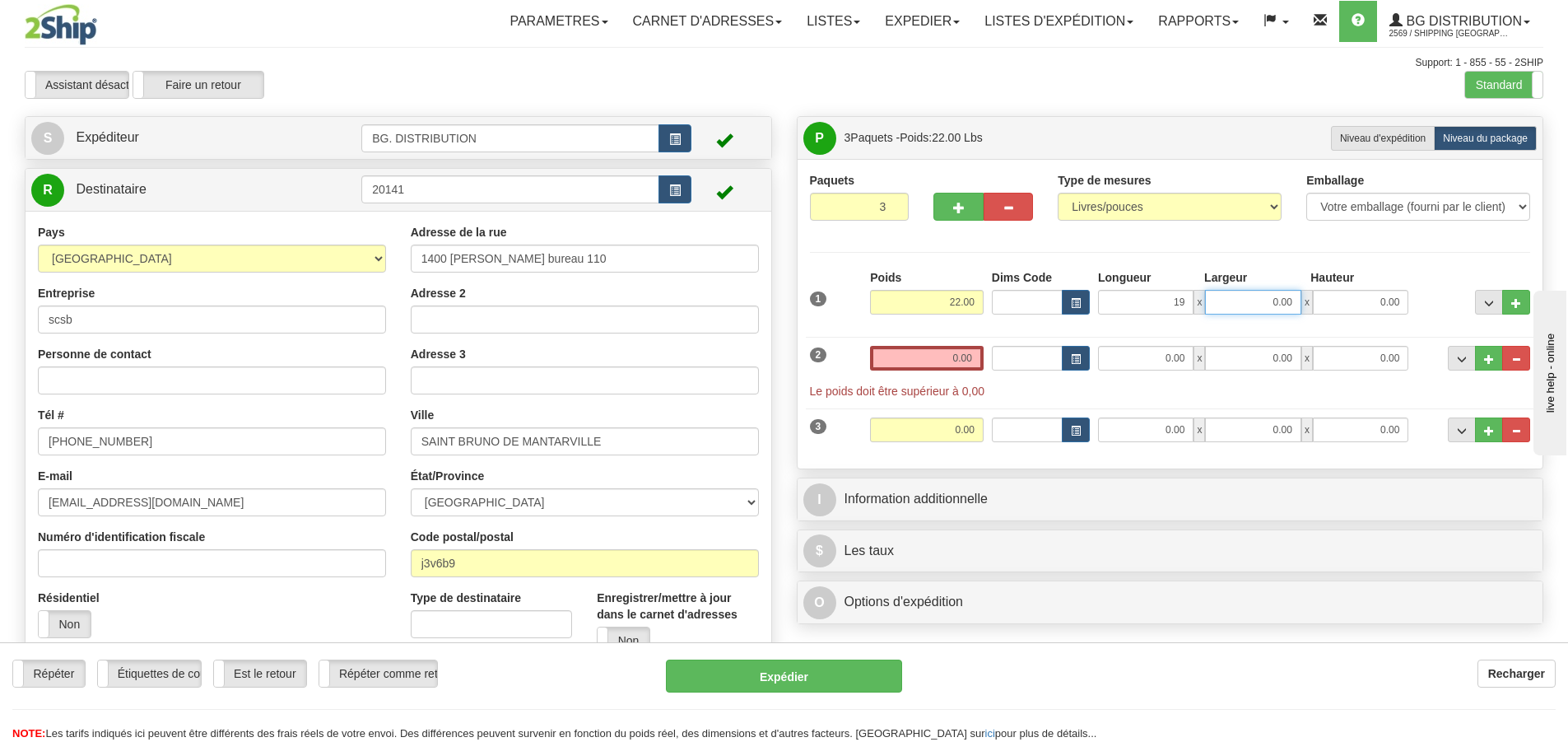
type input "19.00"
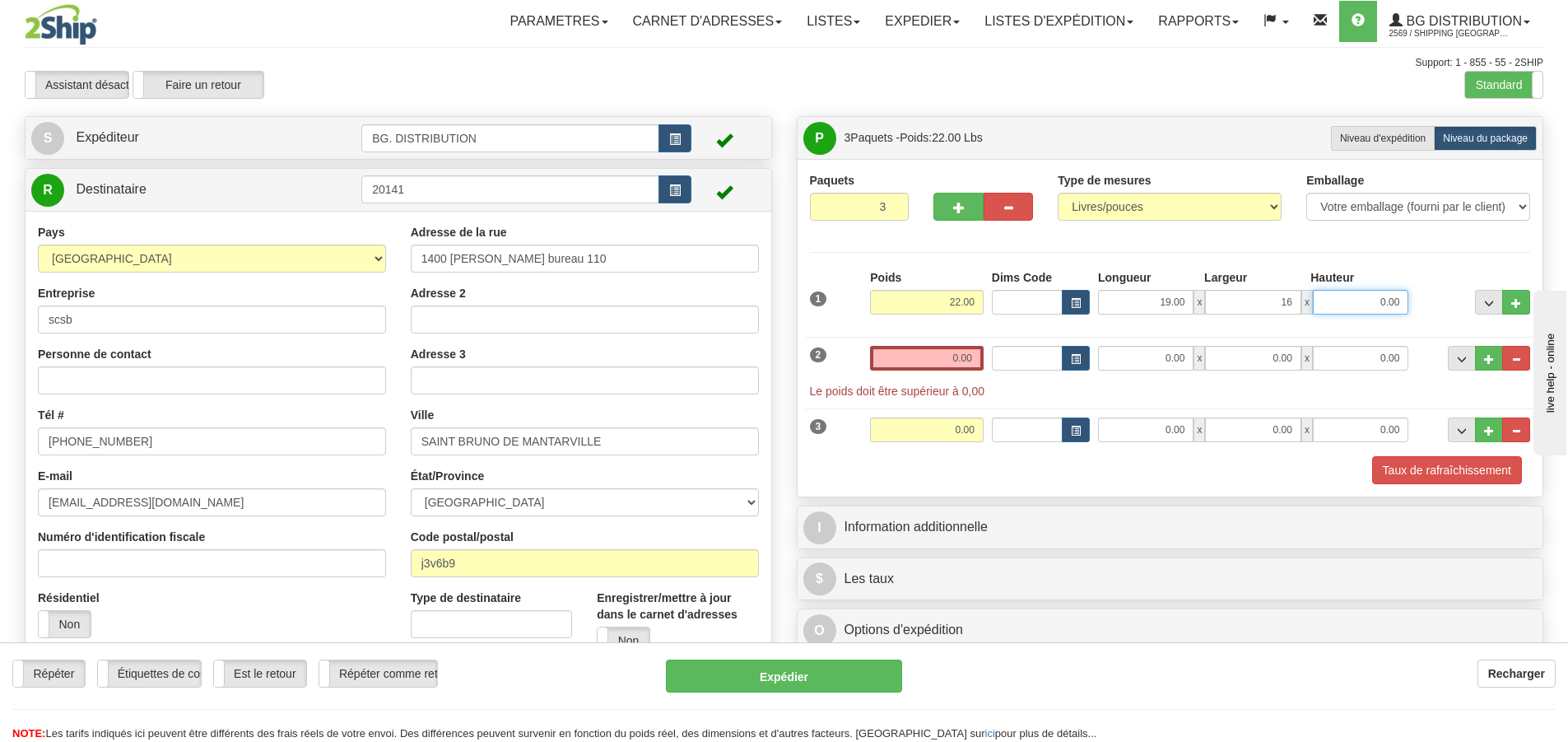
type input "16.00"
type input "12.00"
drag, startPoint x: 943, startPoint y: 355, endPoint x: 938, endPoint y: 346, distance: 10.3
click at [941, 356] on input "0.00" at bounding box center [927, 358] width 114 height 25
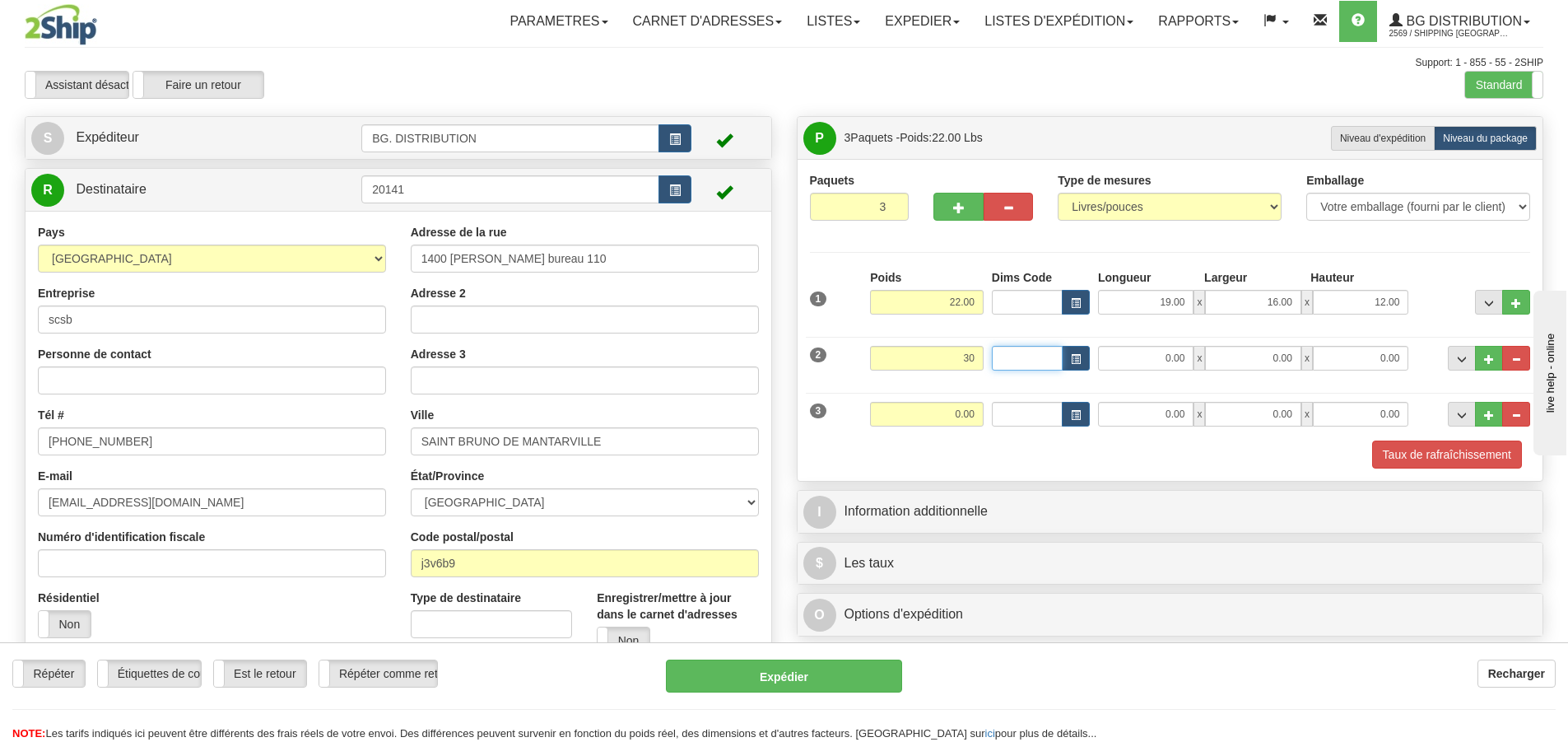
type input "30.00"
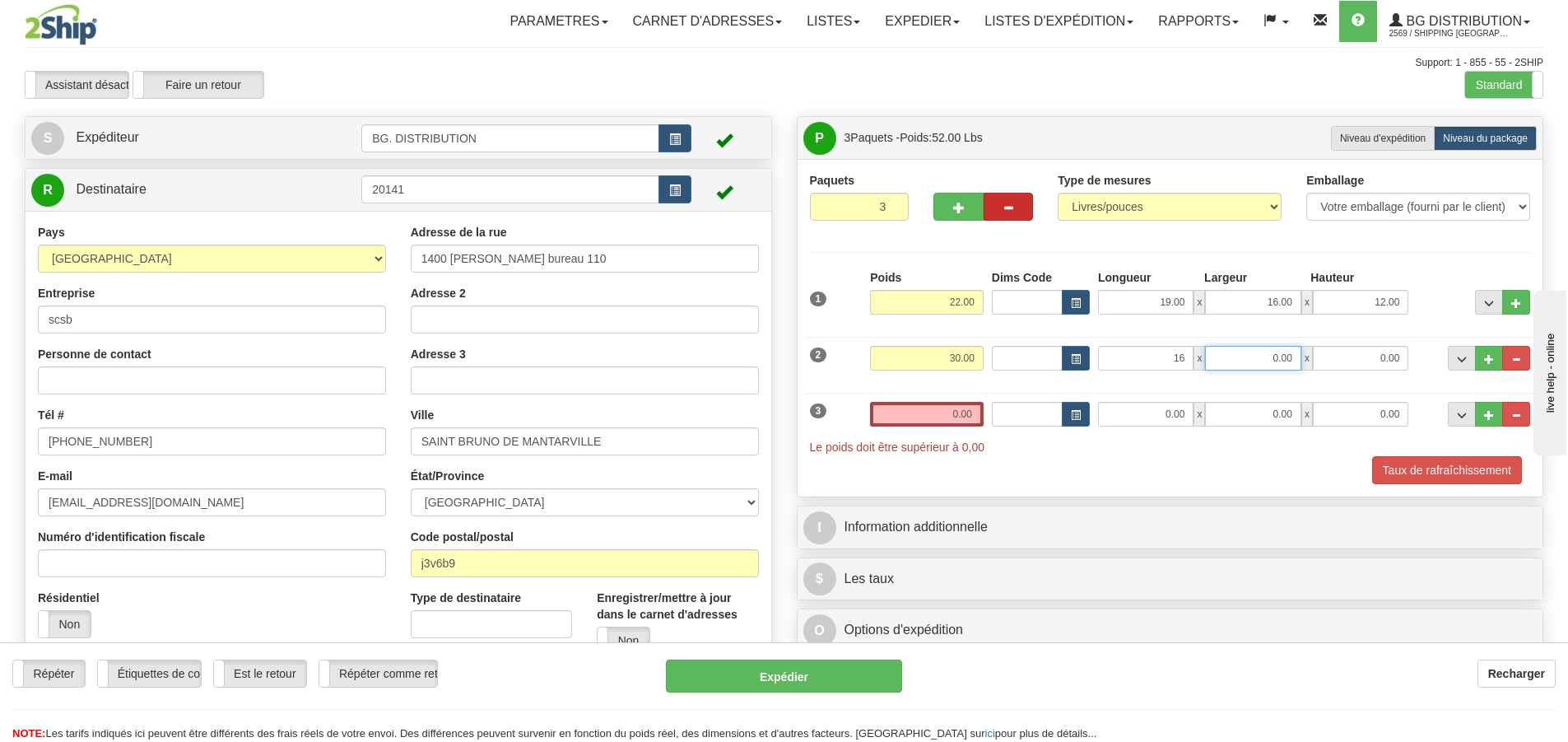
type input "16.00"
type input "15.00"
type input "11.00"
drag, startPoint x: 950, startPoint y: 397, endPoint x: 960, endPoint y: 411, distance: 17.2
click at [956, 405] on div "3 Poids 0.00 Dims Code Longueur Largeur 0.00" at bounding box center [1171, 419] width 730 height 71
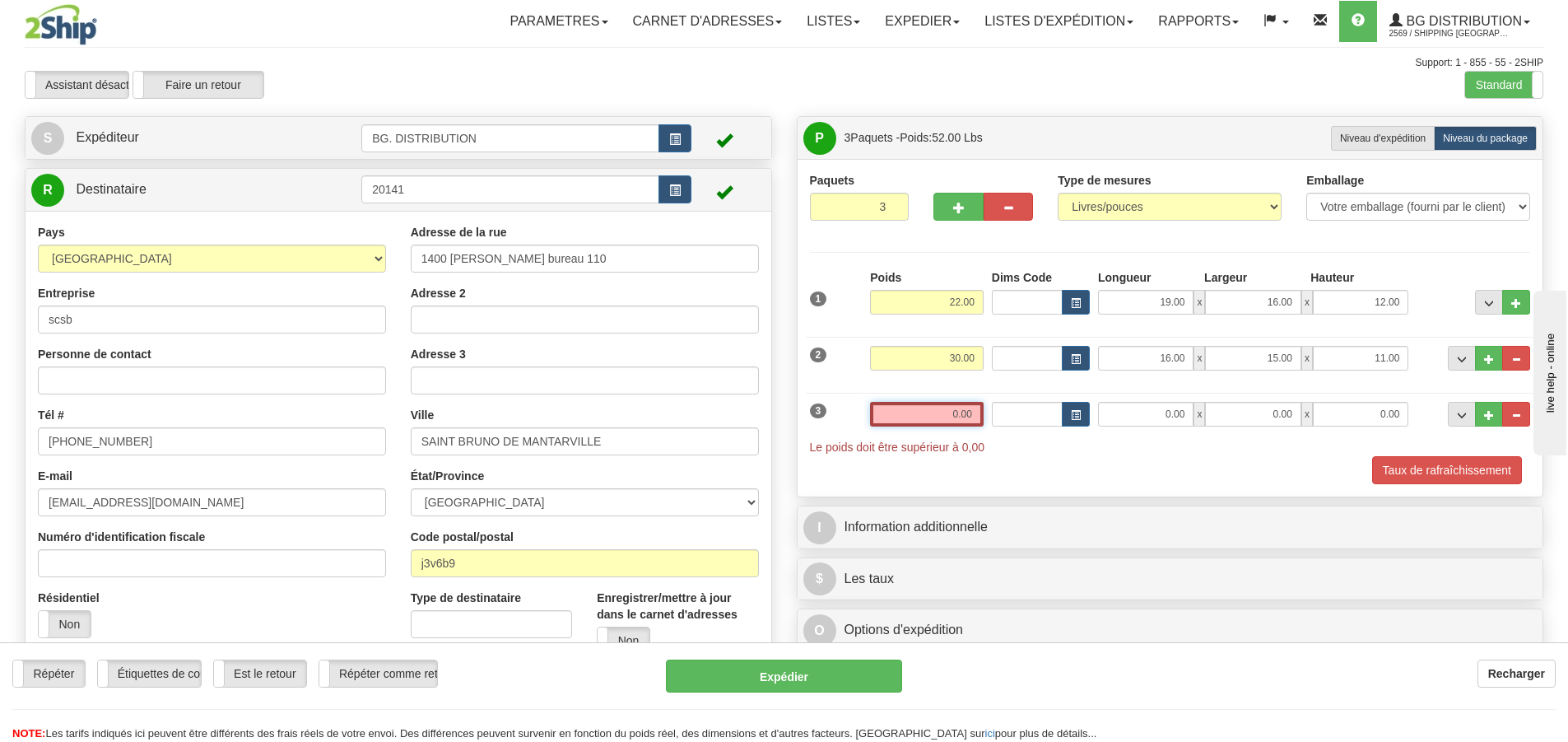
click at [966, 419] on input "0.00" at bounding box center [927, 414] width 114 height 25
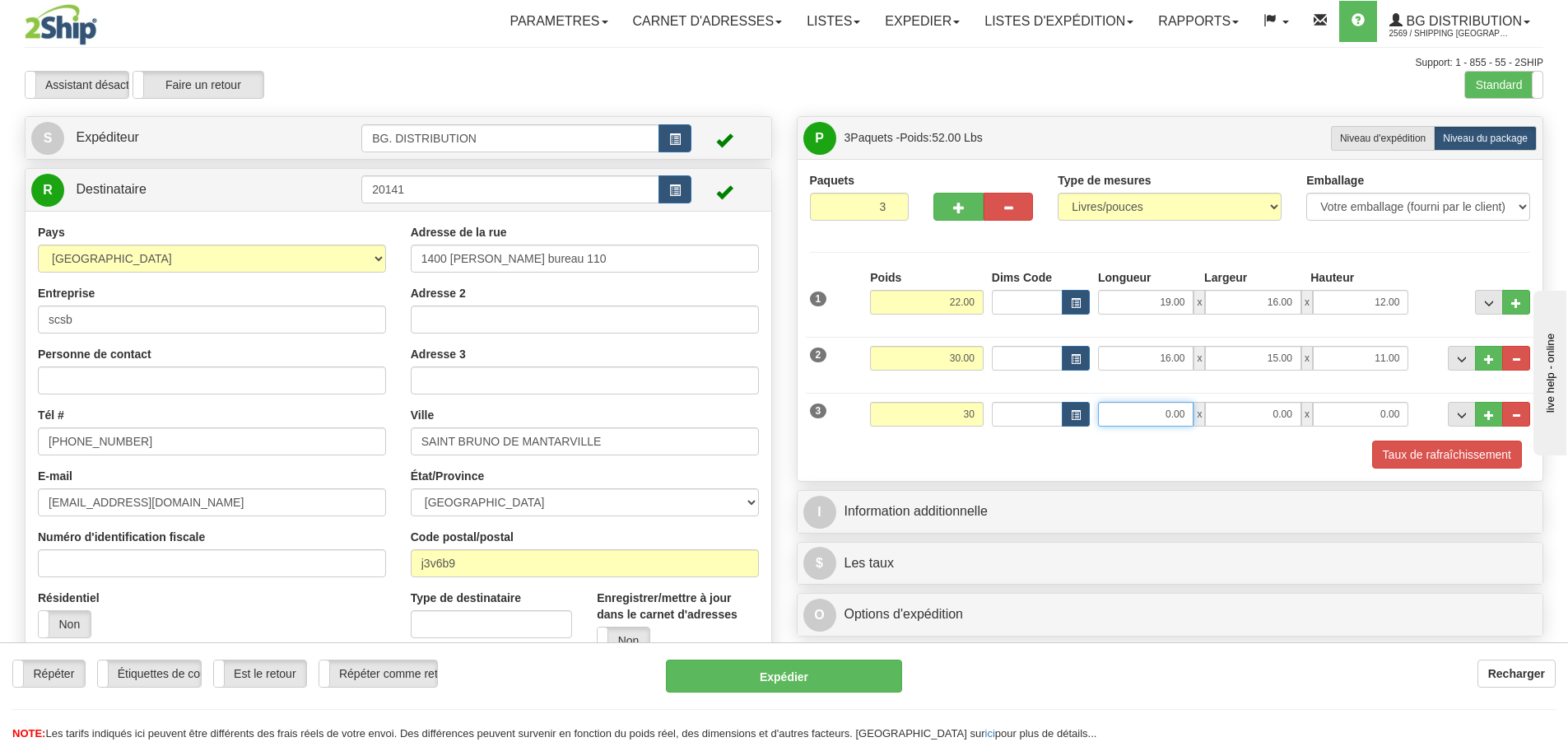
click at [1144, 412] on input "0.00" at bounding box center [1145, 414] width 96 height 25
type input "30.00"
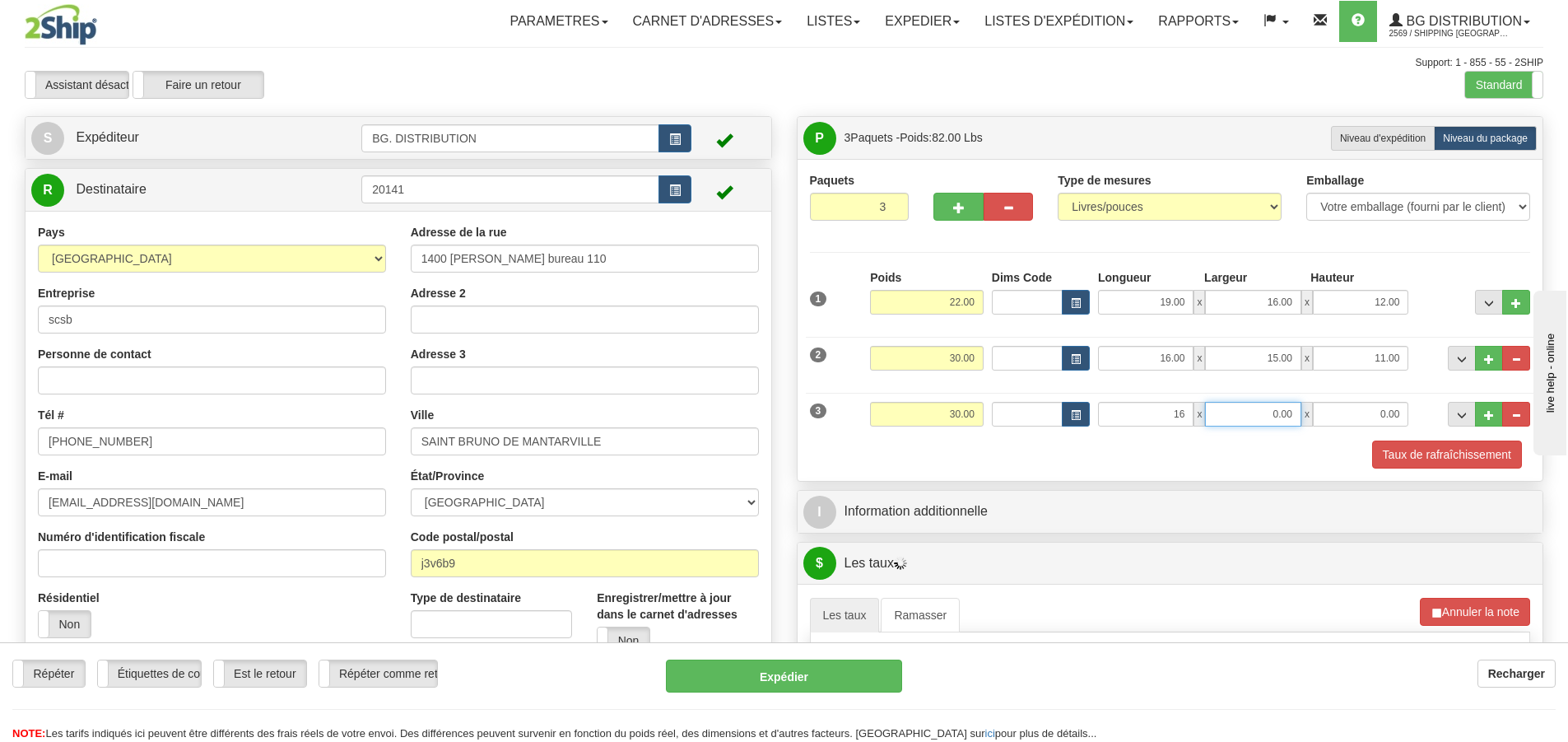
type input "16.00"
type input "15.00"
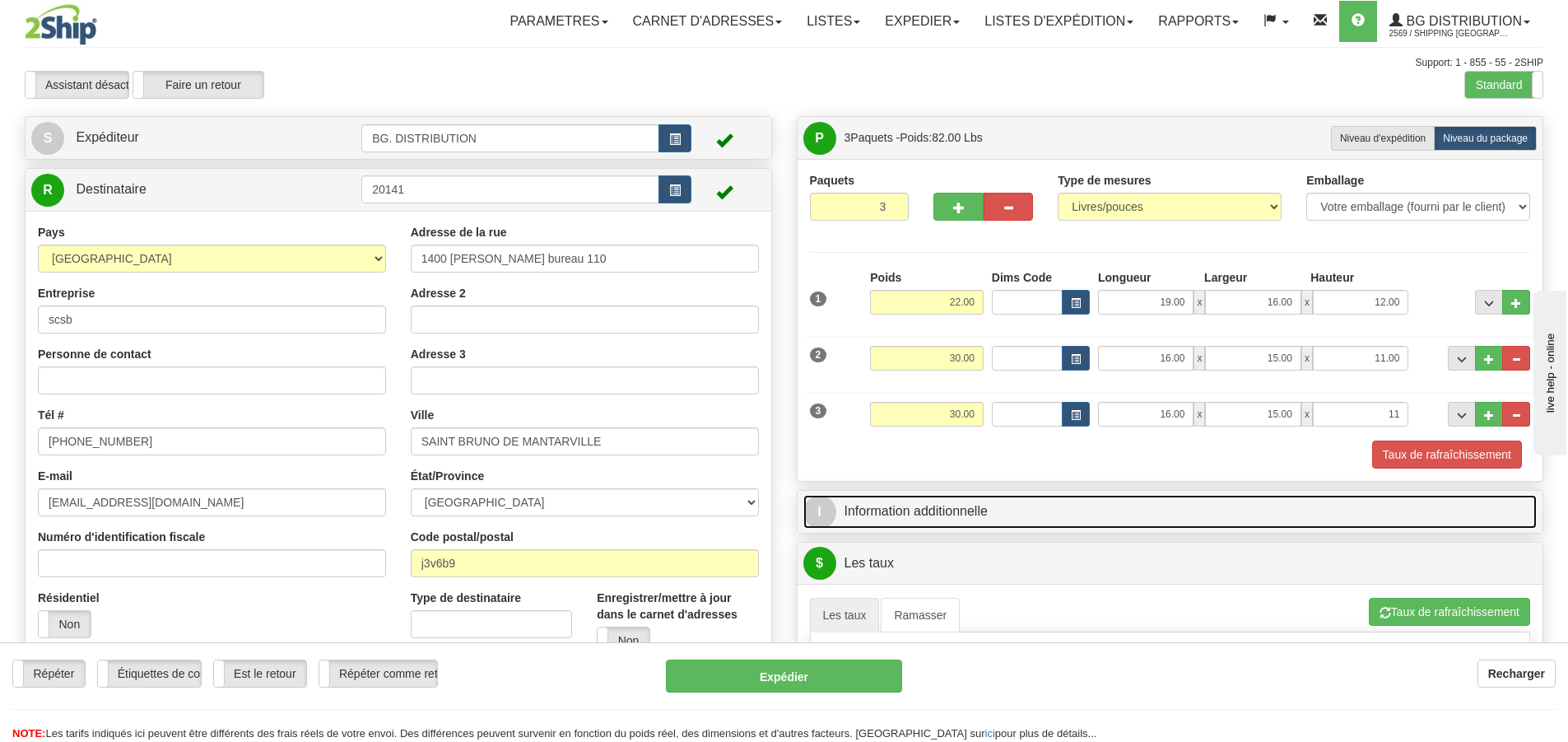
type input "11.00"
click at [837, 516] on link "I Information additionnelle" at bounding box center [1170, 511] width 734 height 33
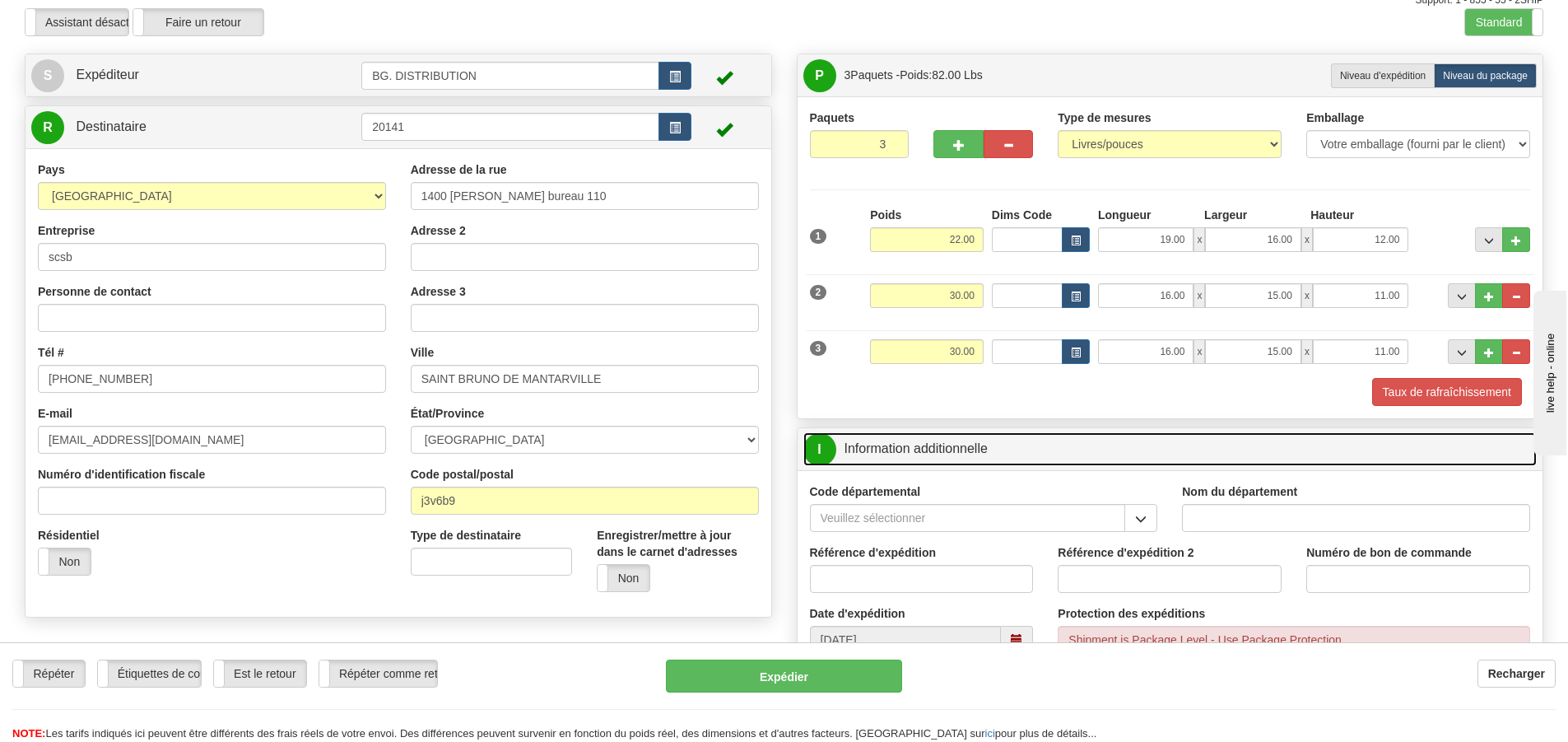
scroll to position [247, 0]
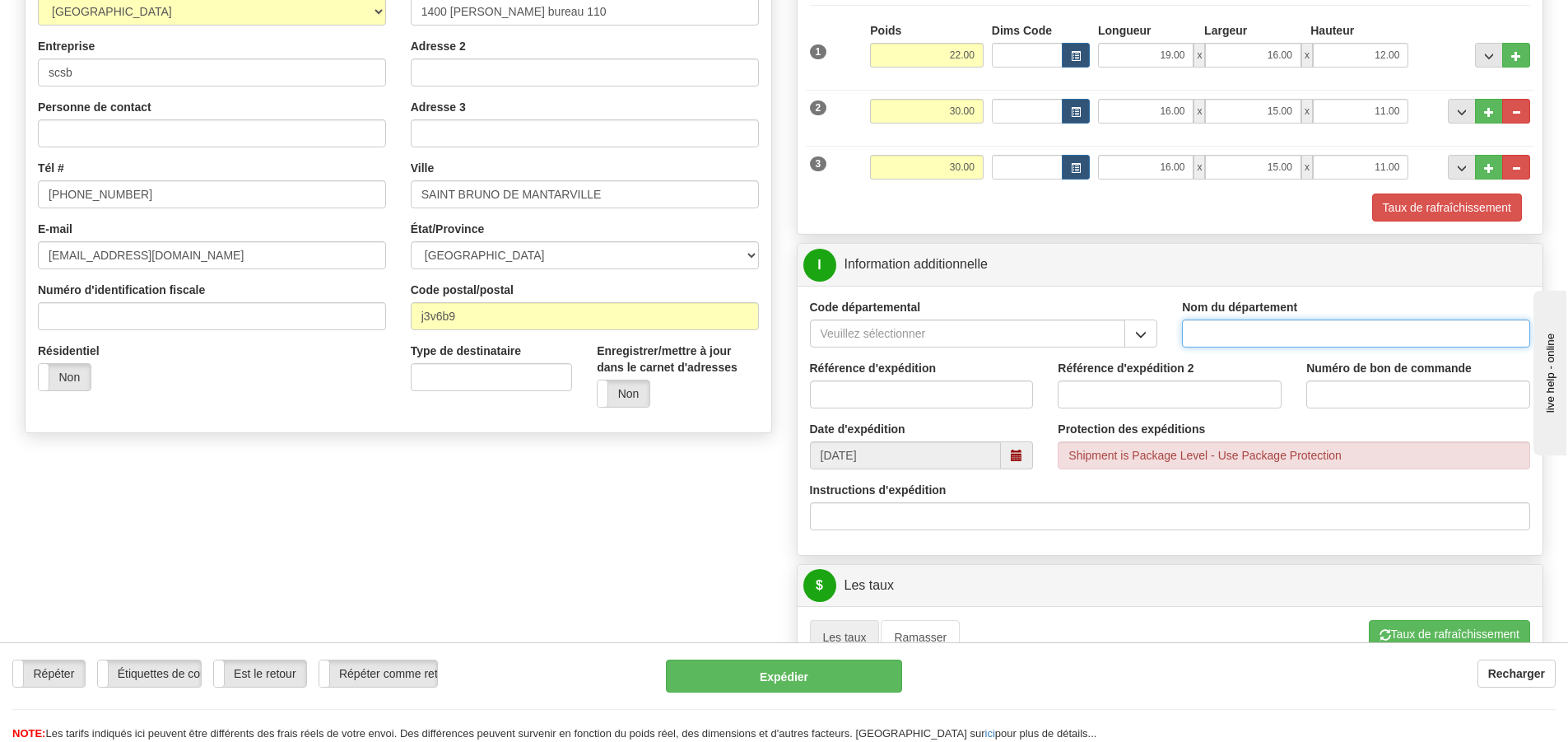
click at [1239, 332] on input "Nom du département" at bounding box center [1356, 333] width 348 height 28
type input "."
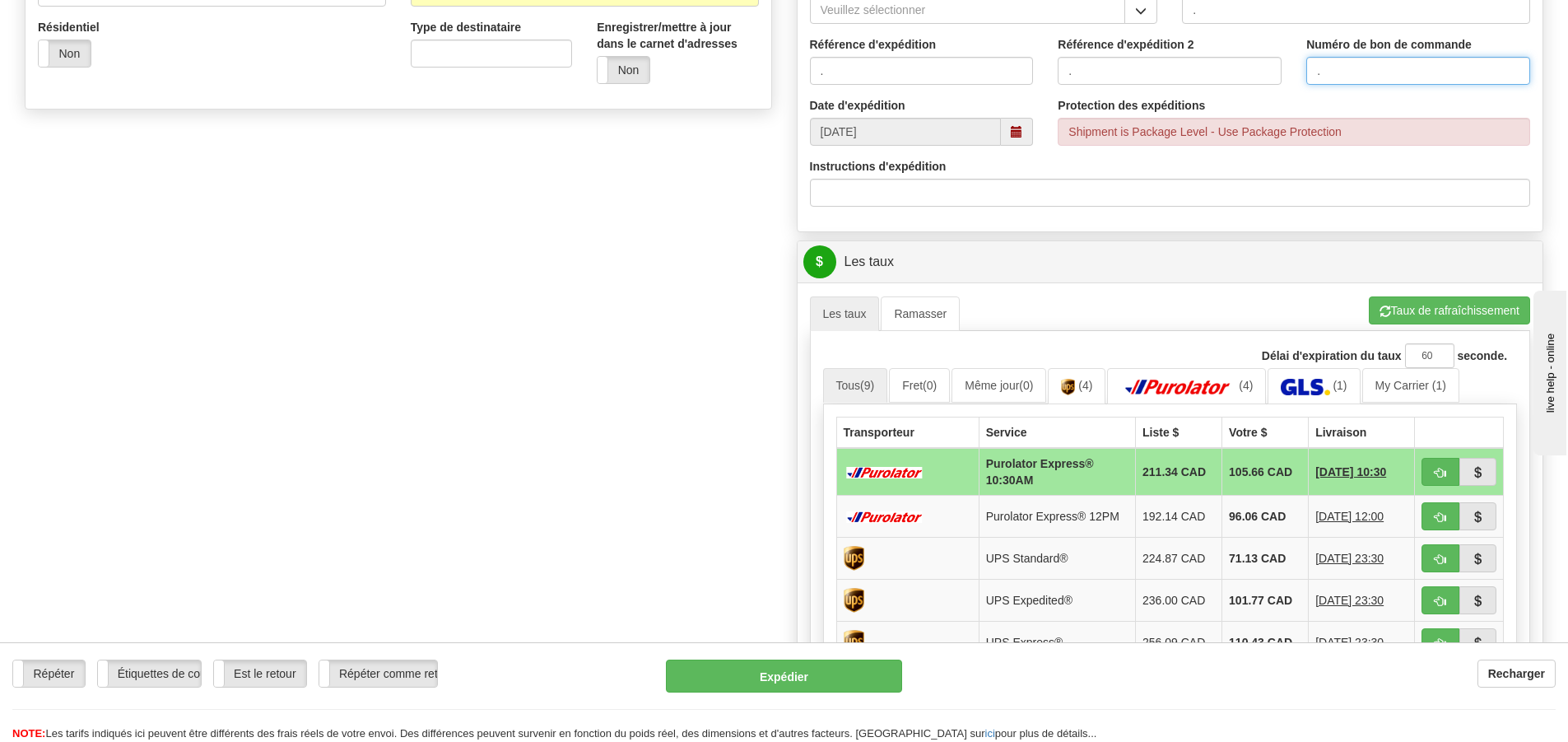
scroll to position [576, 0]
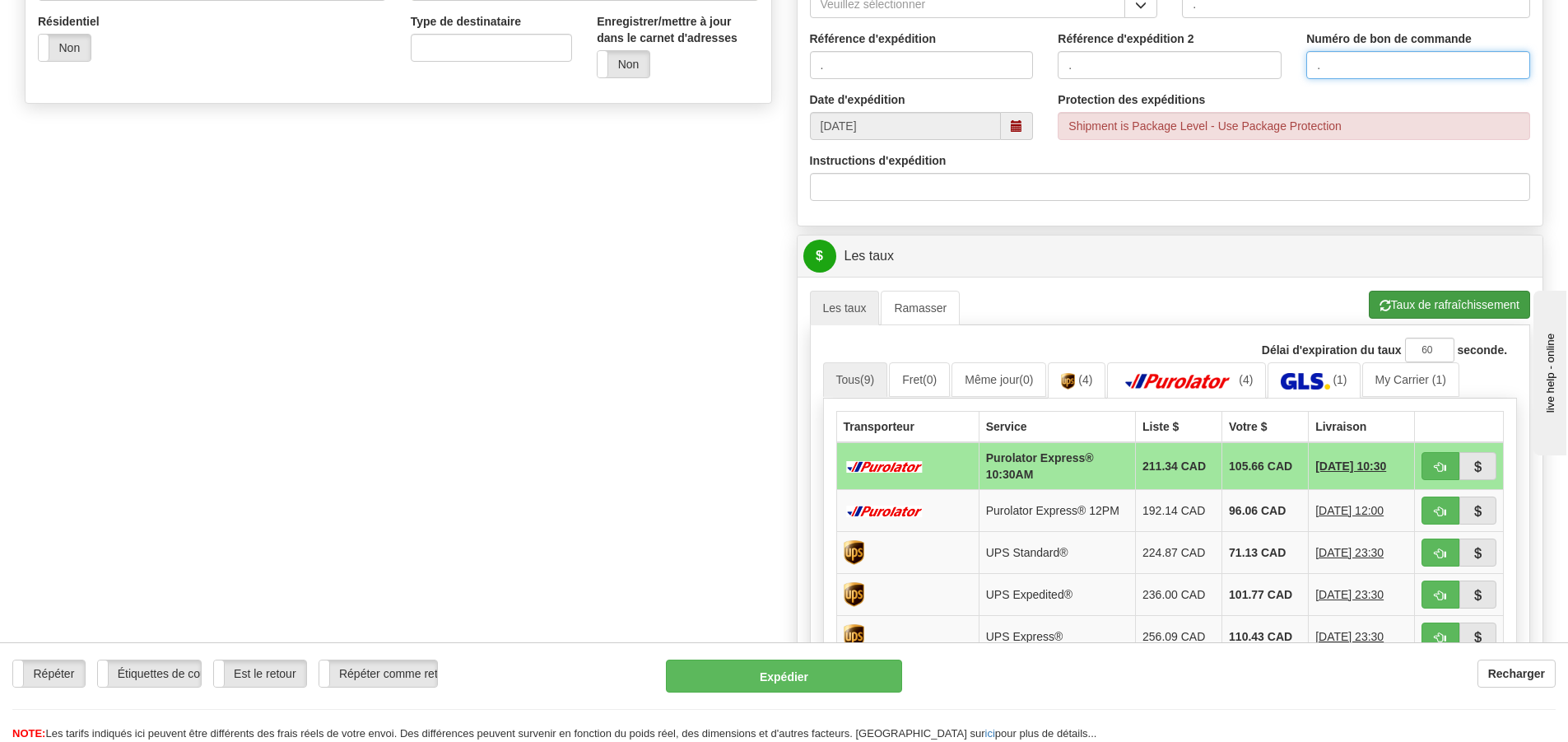
type input "."
click at [1389, 302] on button "Taux de rafraîchissement" at bounding box center [1450, 304] width 161 height 28
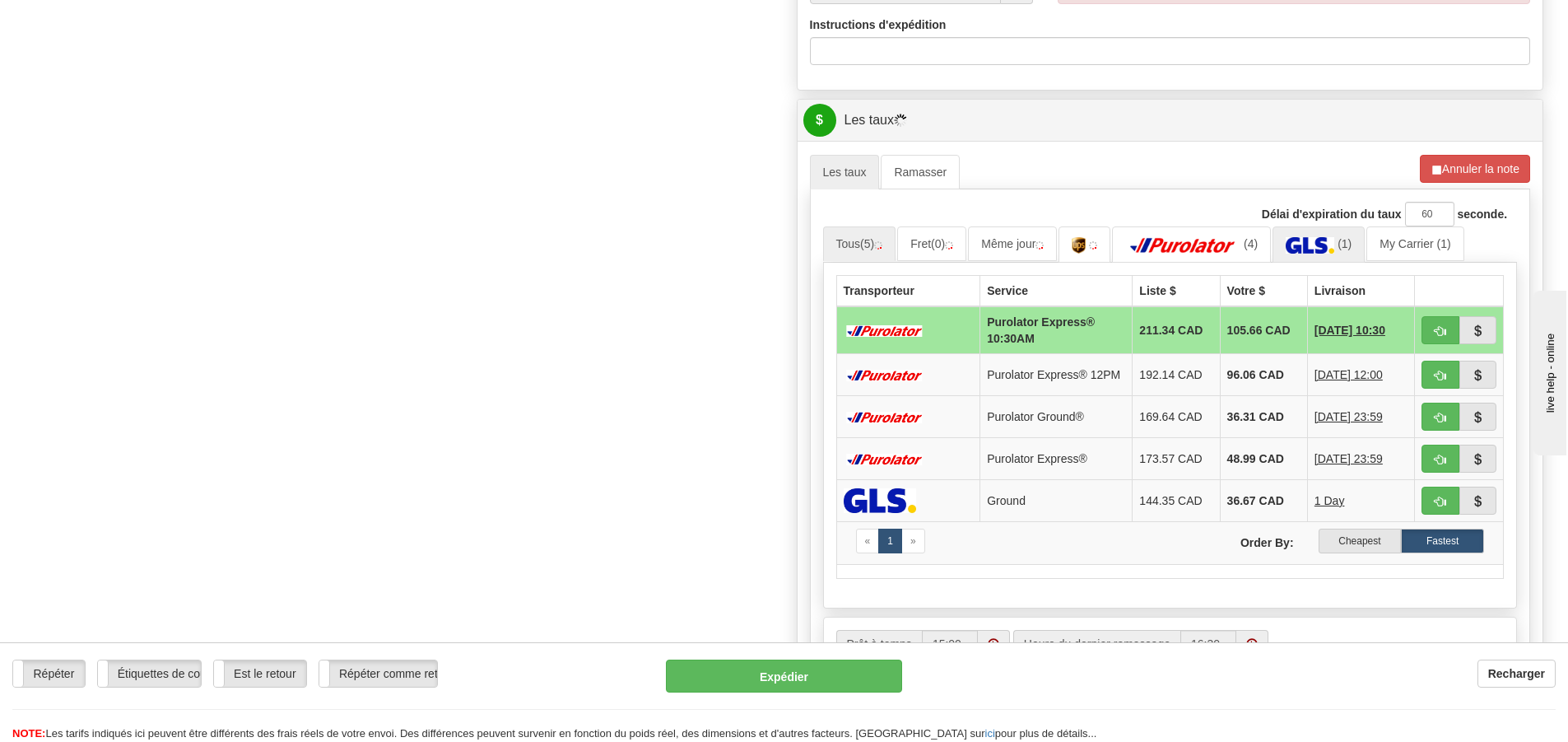
scroll to position [741, 0]
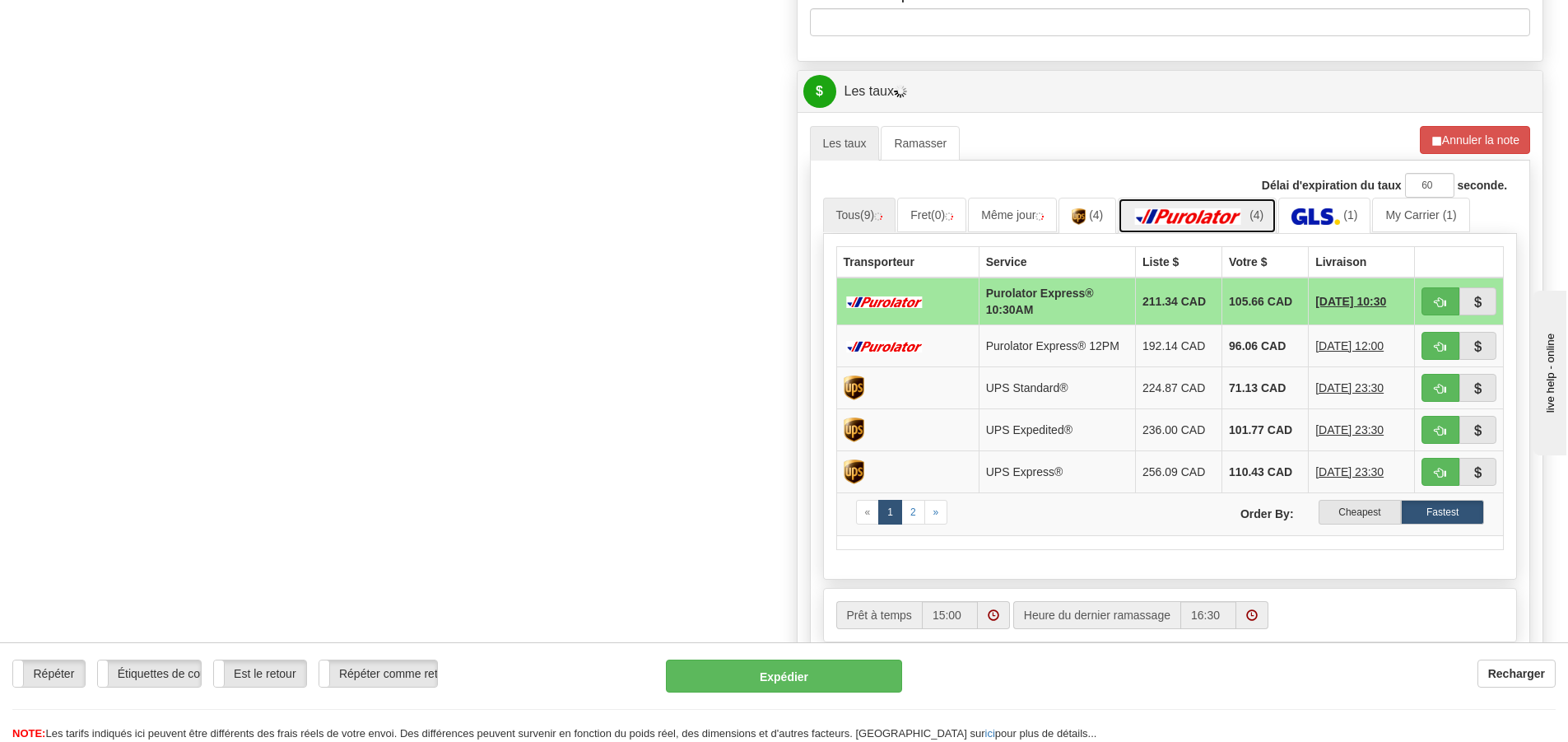
click at [1218, 221] on img at bounding box center [1188, 216] width 115 height 17
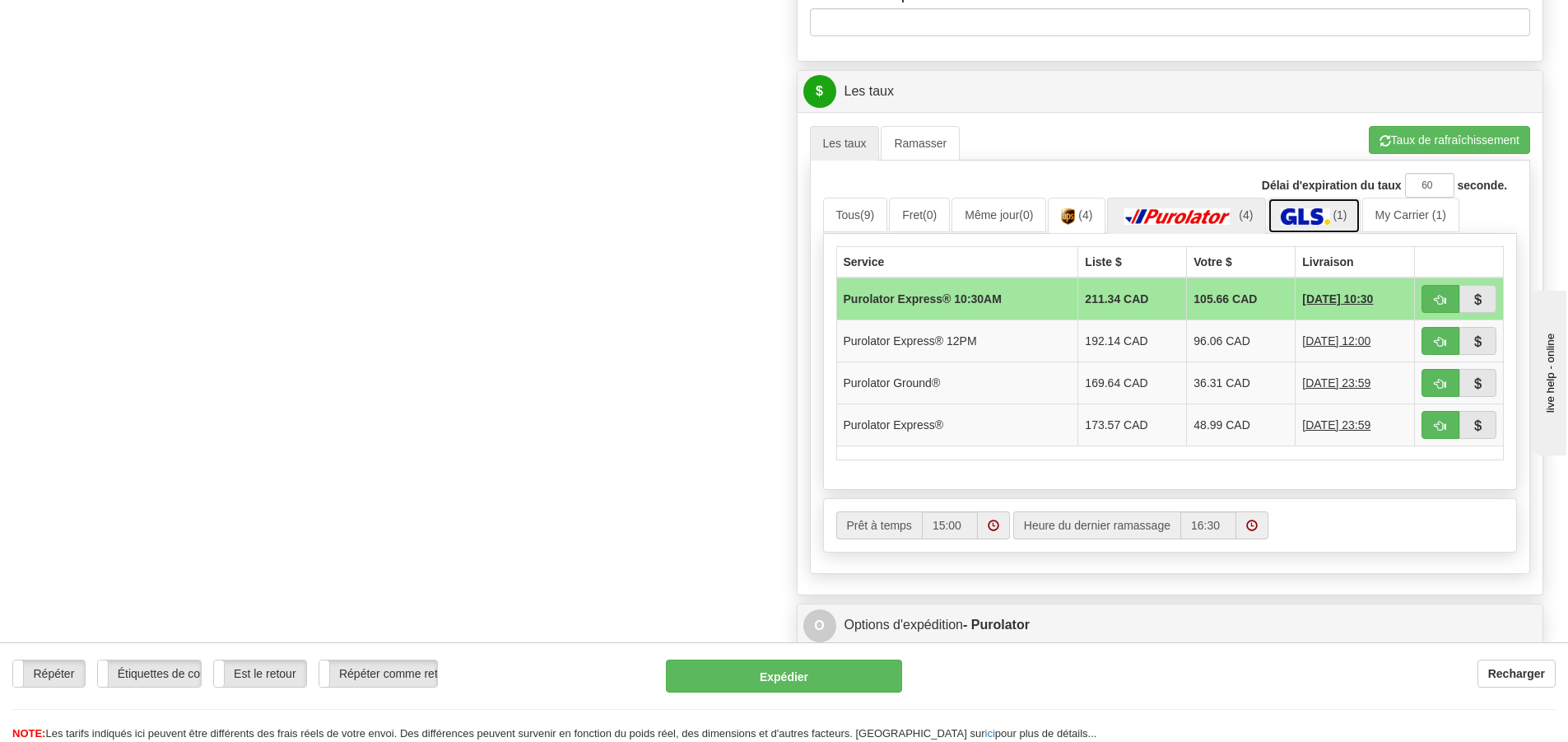
click at [1329, 213] on img at bounding box center [1304, 216] width 48 height 17
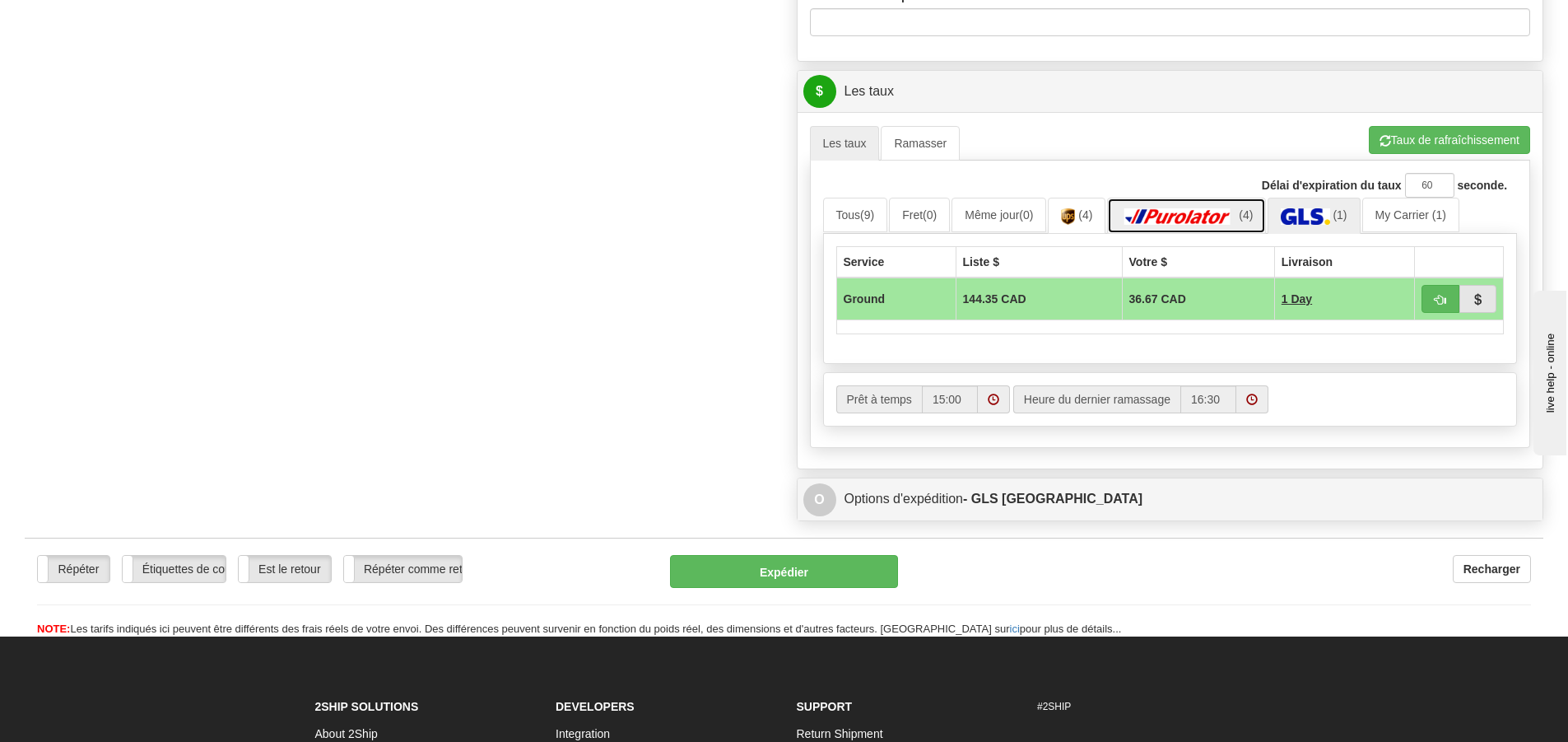
click at [1168, 219] on img at bounding box center [1177, 216] width 115 height 17
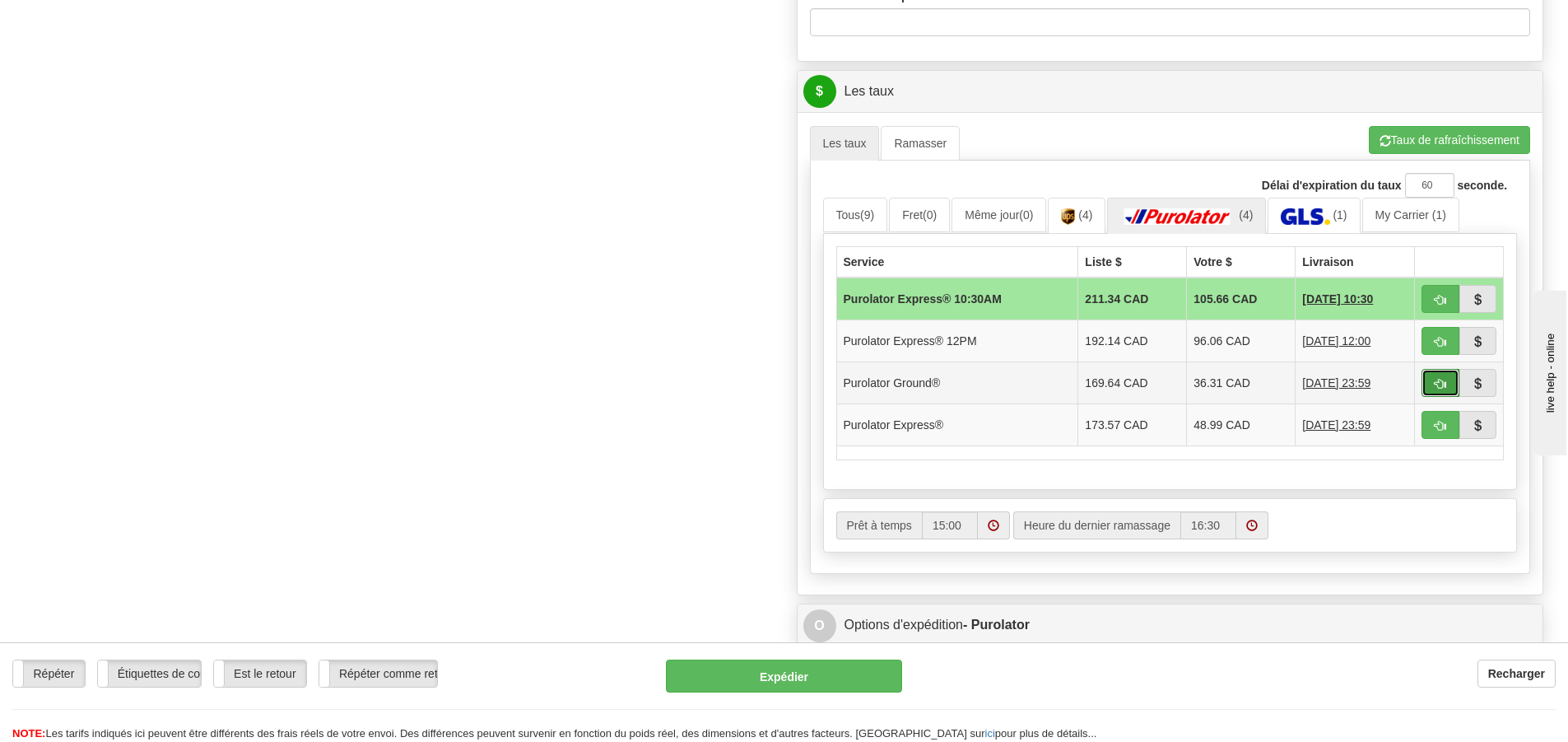
click at [1433, 388] on button "button" at bounding box center [1440, 382] width 38 height 28
type input "260"
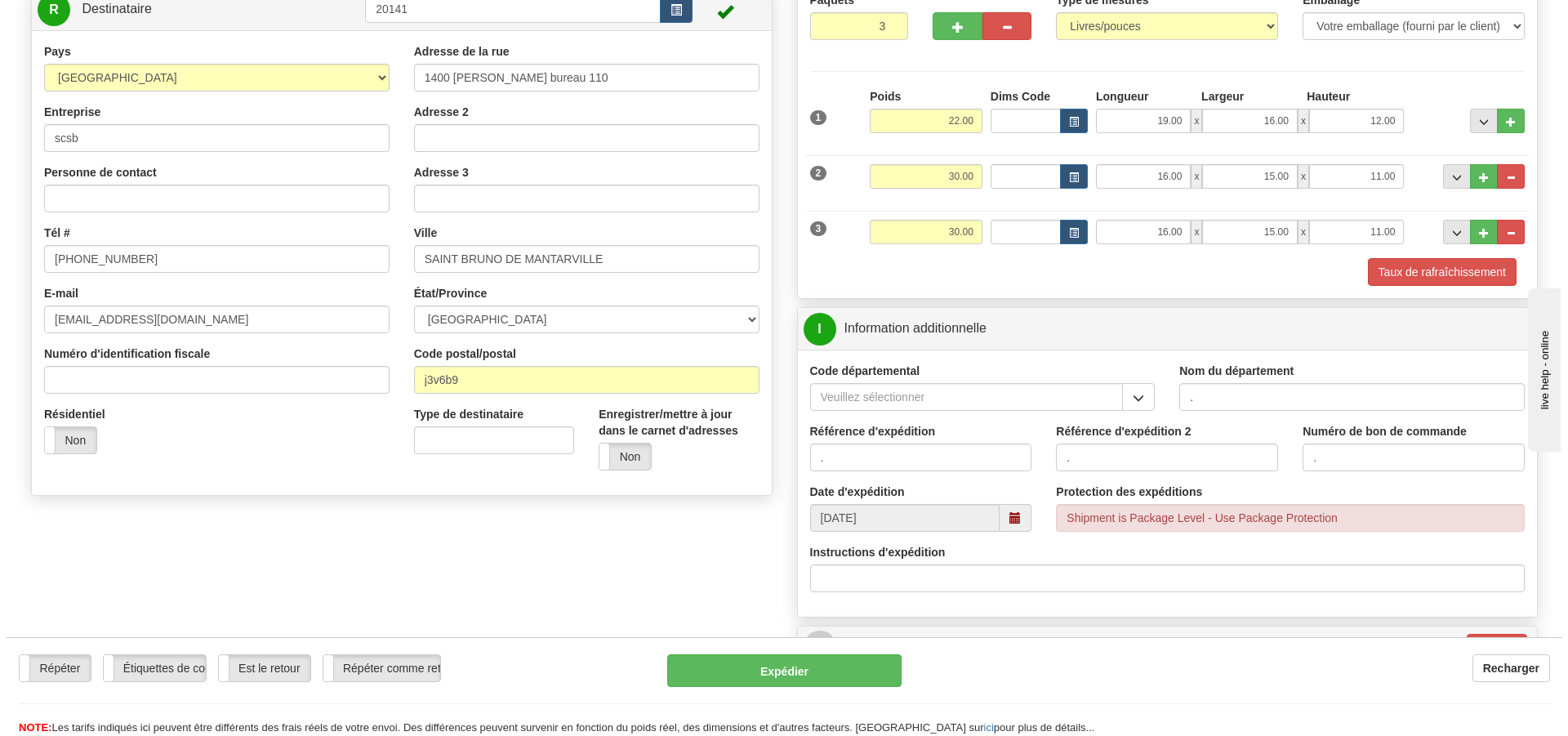
scroll to position [208, 0]
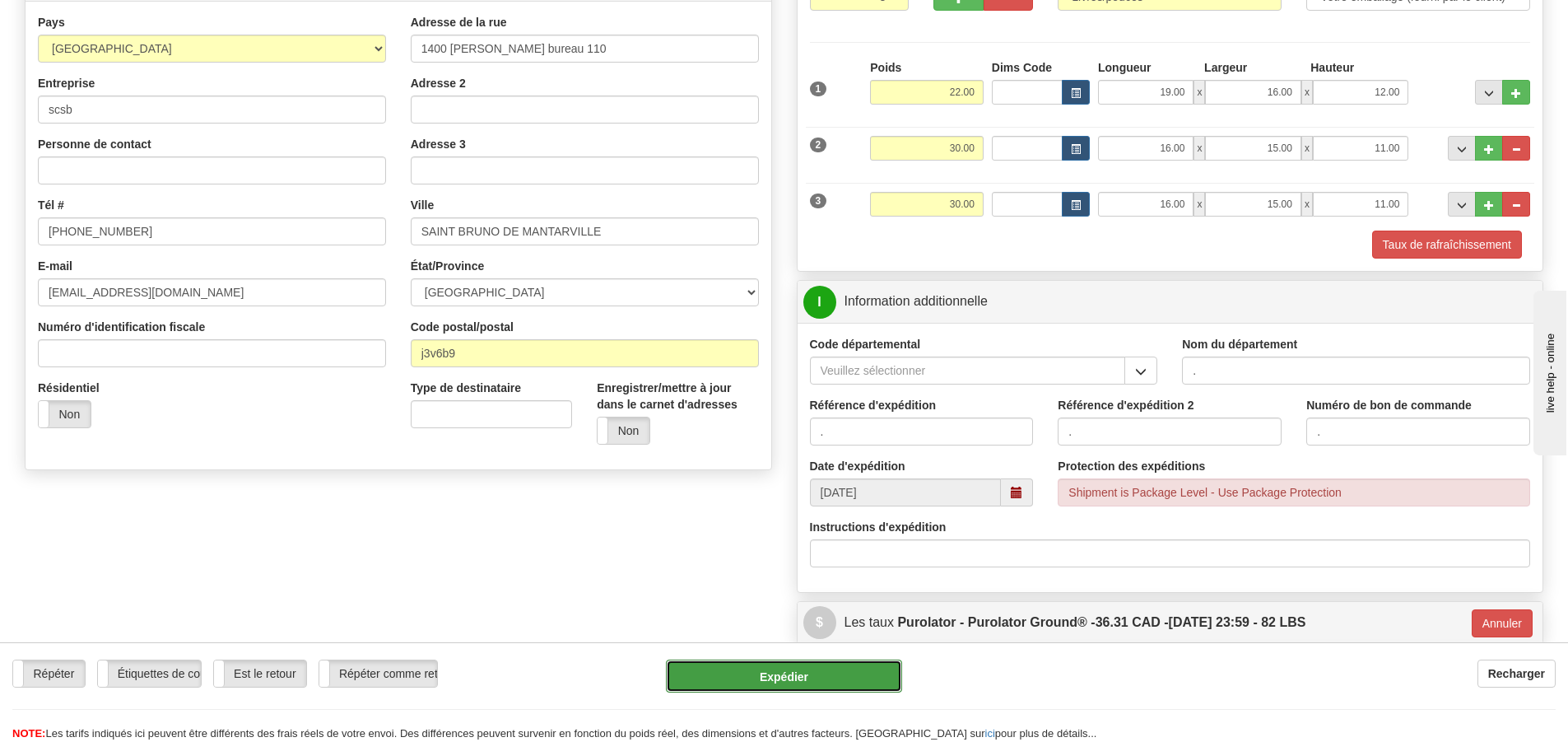
click at [832, 678] on button "Expédier" at bounding box center [783, 676] width 236 height 33
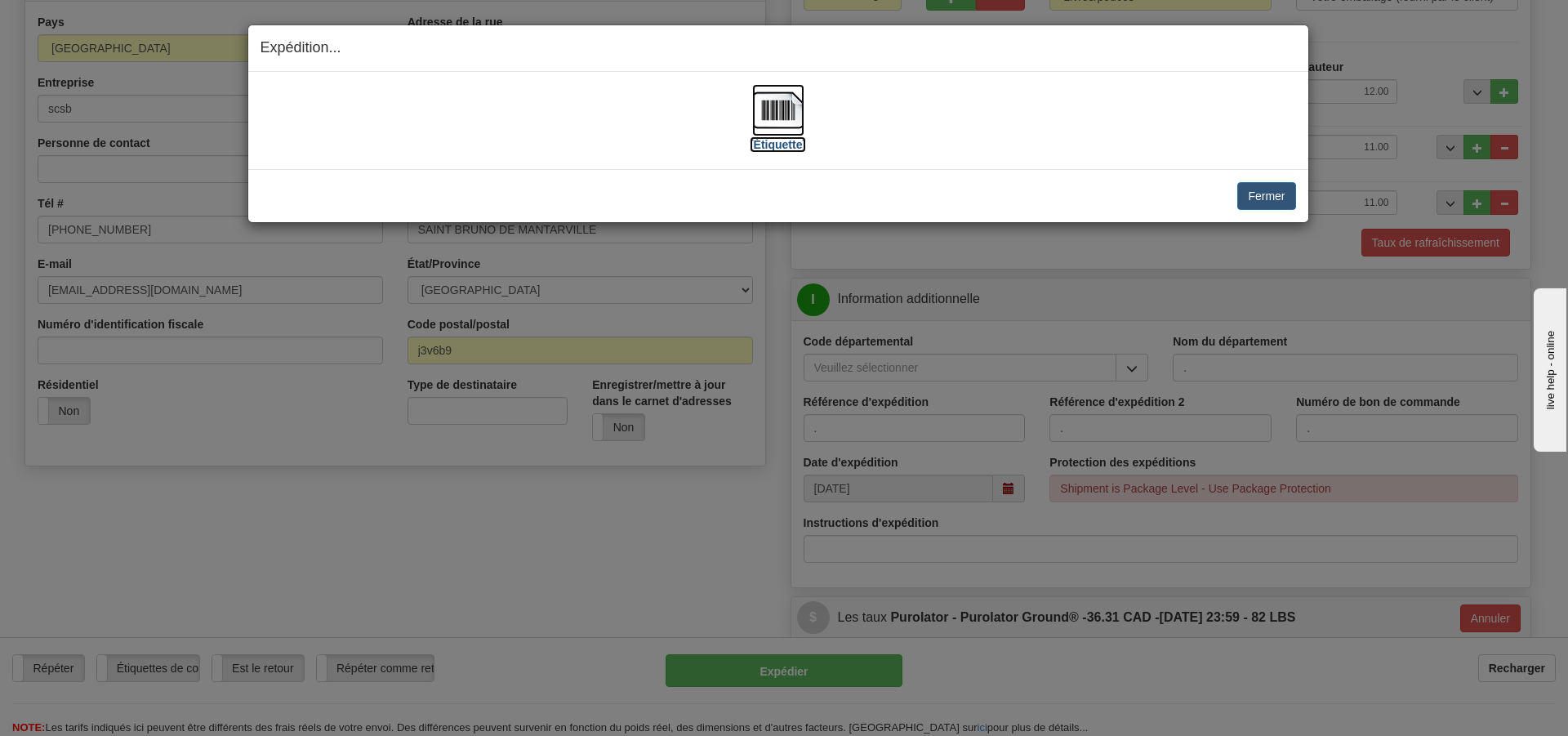
click at [771, 144] on label "[Étiquette]" at bounding box center [778, 144] width 57 height 17
click at [1263, 204] on button "Fermer" at bounding box center [1266, 196] width 58 height 28
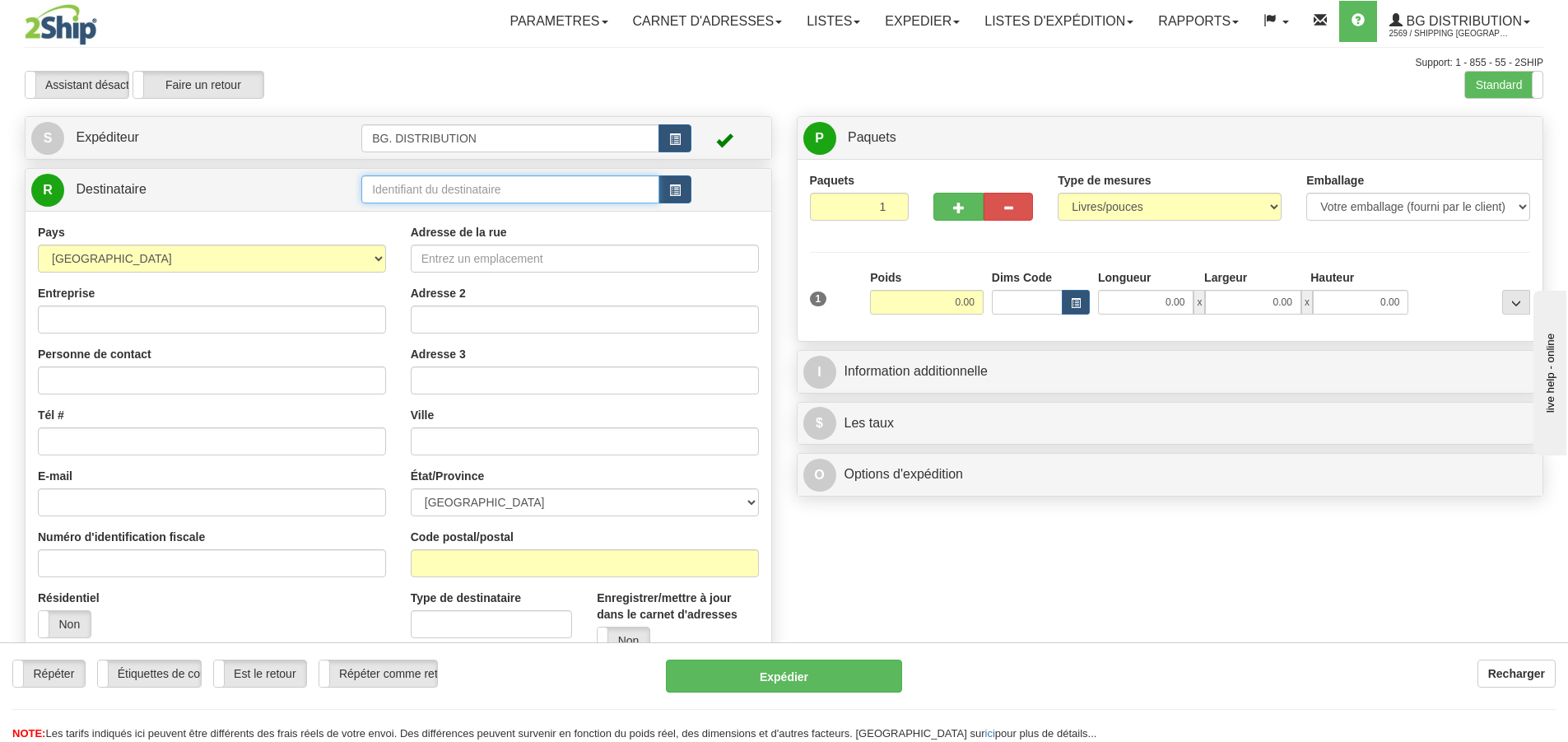
click at [468, 186] on input "text" at bounding box center [510, 189] width 298 height 28
type input "20064"
click button "Supprimer" at bounding box center [0, 0] width 0 height 0
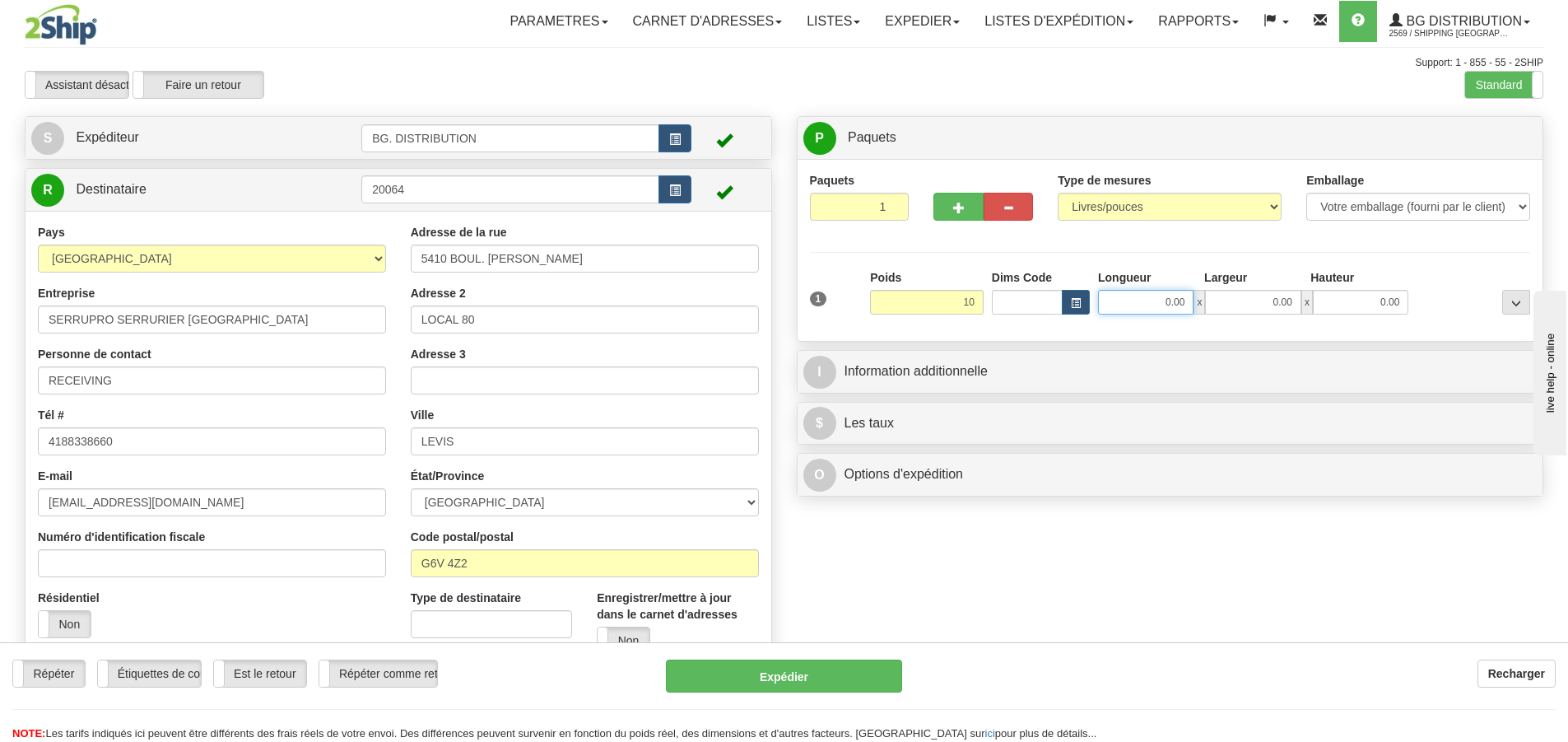
type input "10.00"
click at [1159, 299] on input "0.00" at bounding box center [1145, 302] width 96 height 25
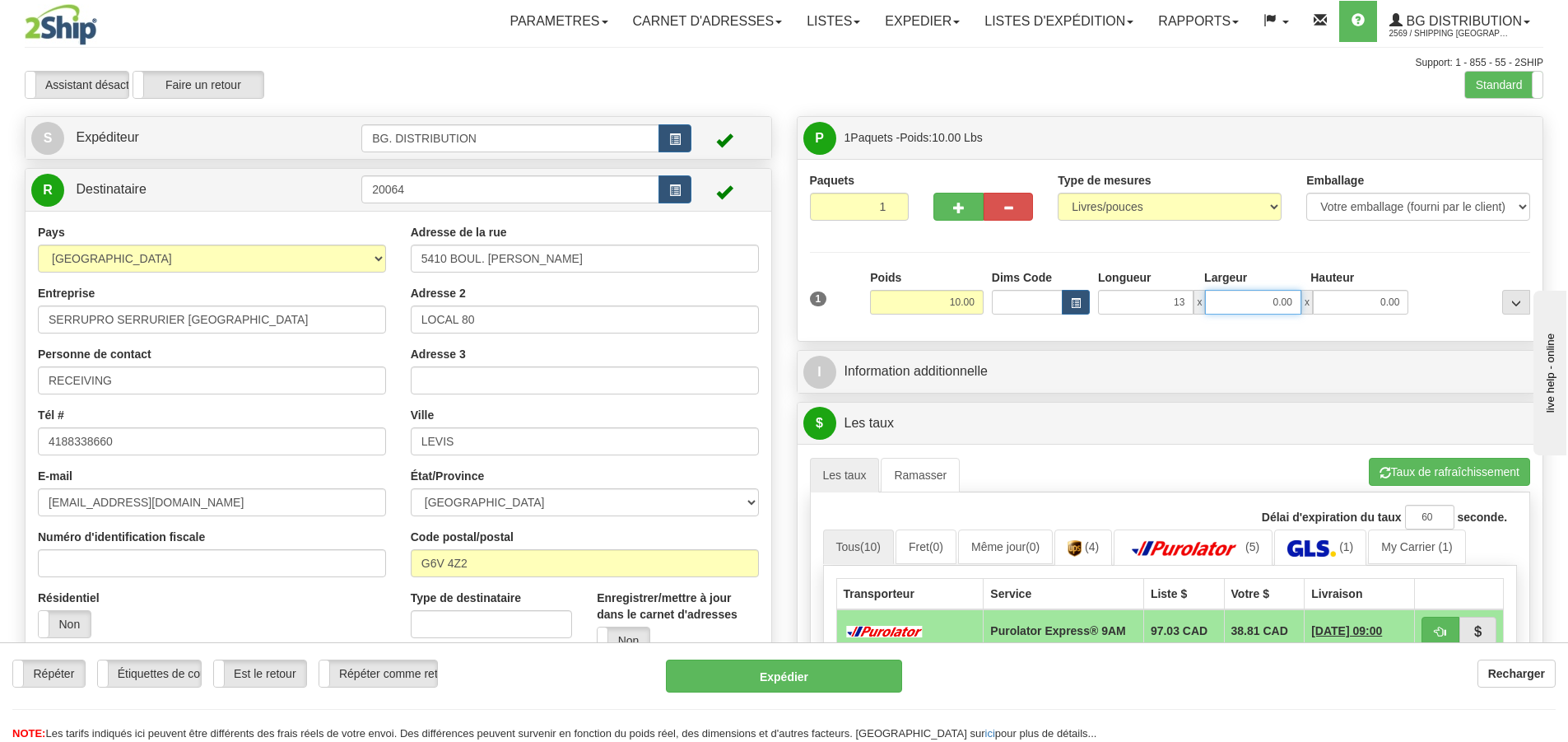
type input "13.00"
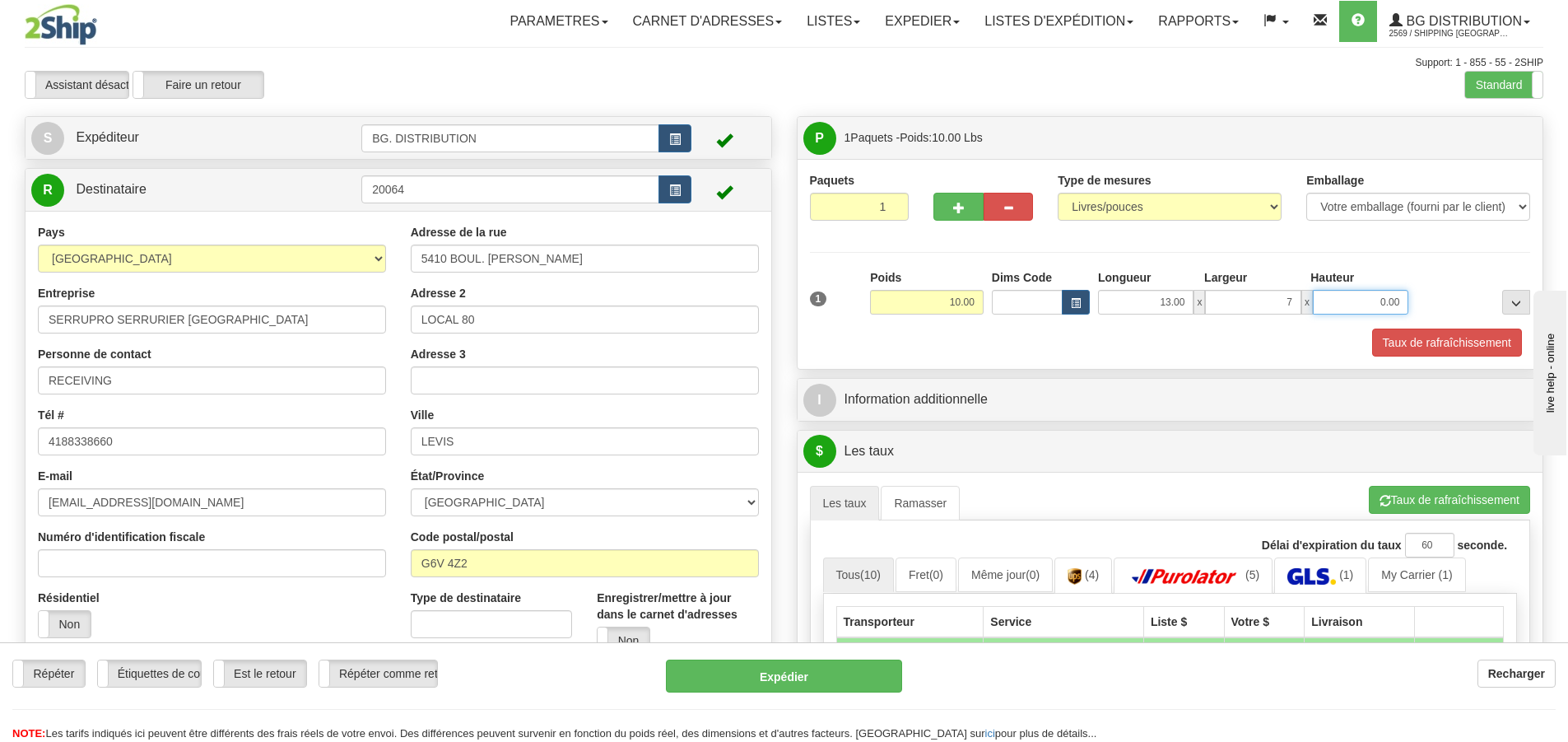
type input "7.00"
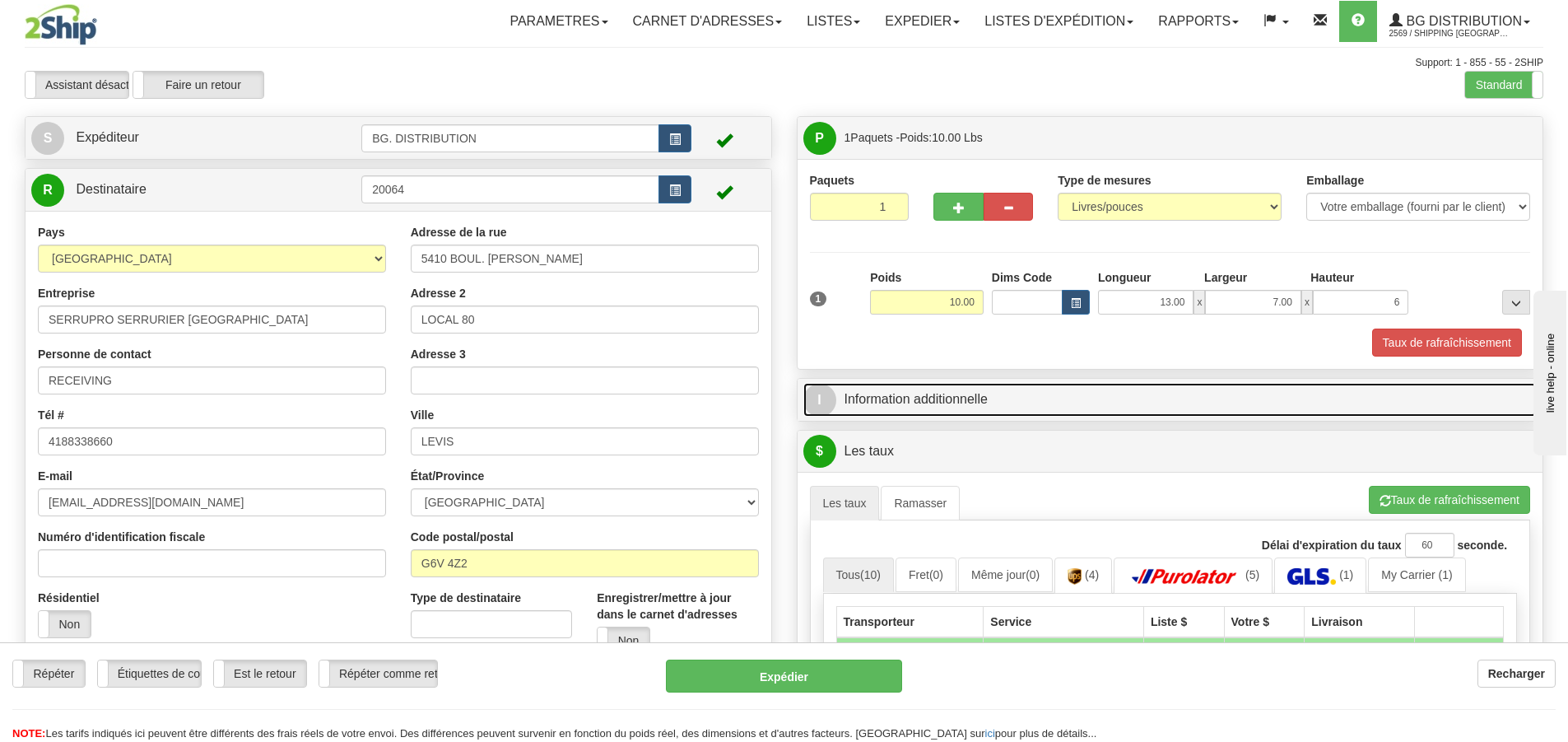
type input "6.00"
click at [823, 409] on span "I" at bounding box center [820, 400] width 33 height 33
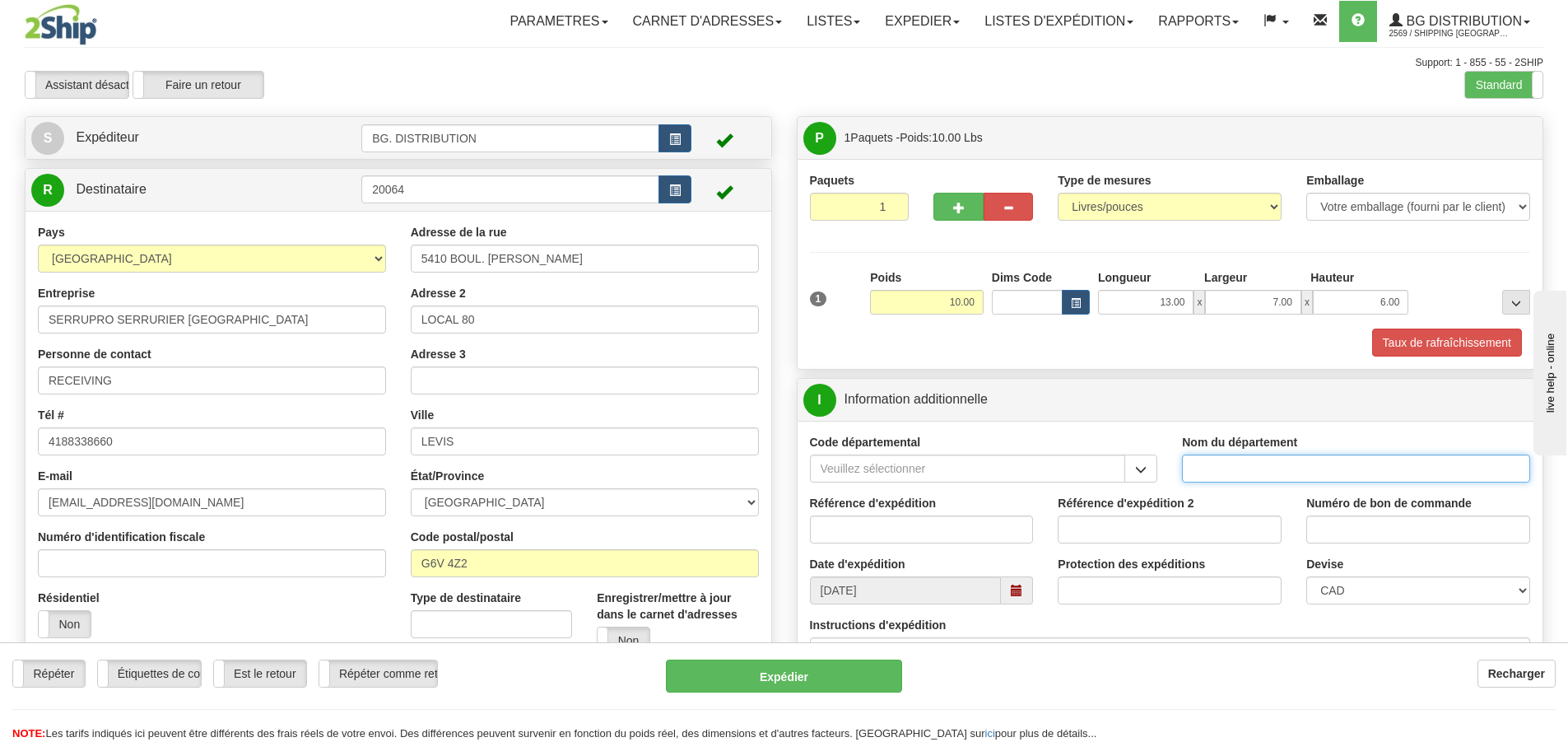
drag, startPoint x: 1238, startPoint y: 466, endPoint x: 1198, endPoint y: 473, distance: 40.6
click at [1238, 466] on input "Nom du département" at bounding box center [1356, 468] width 348 height 28
type input "."
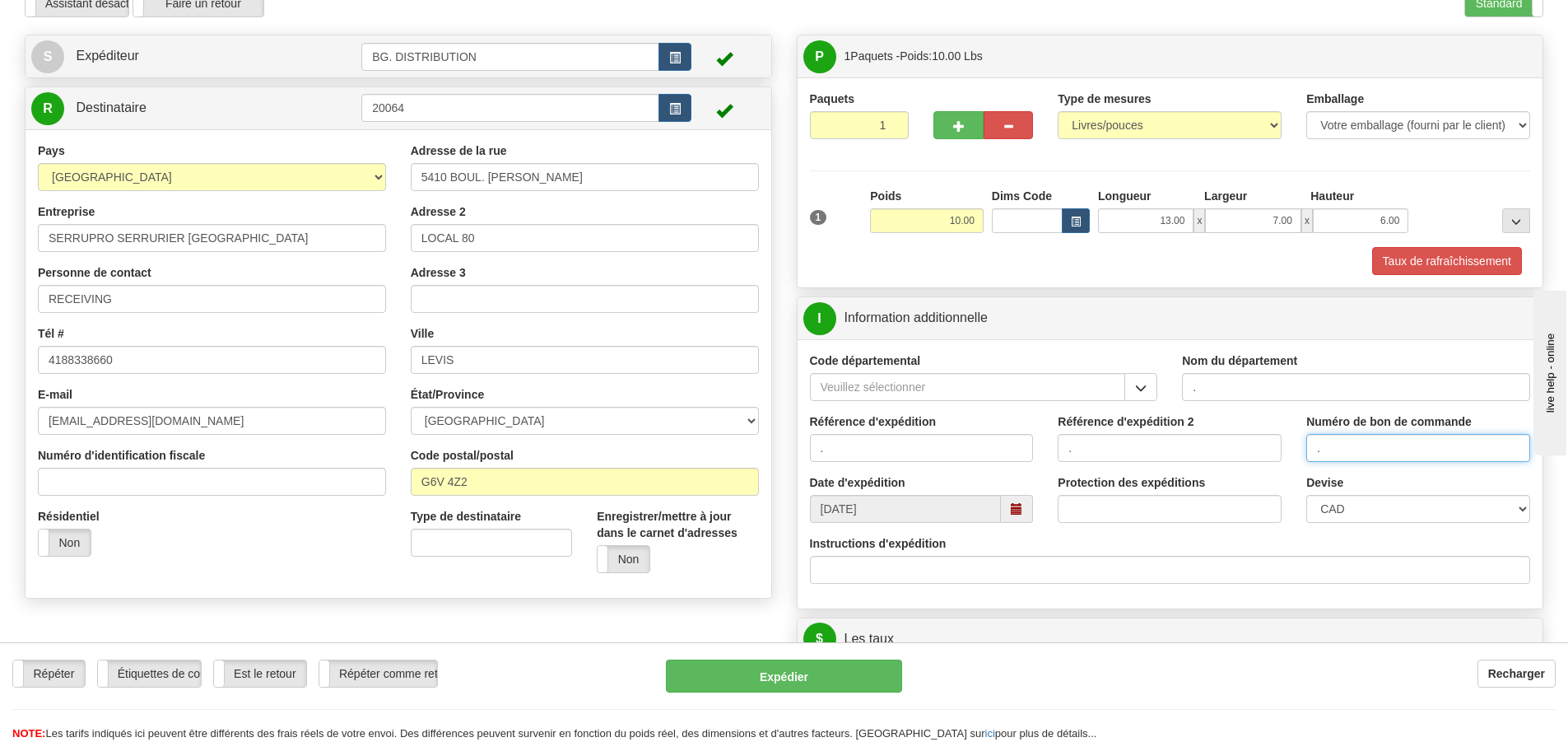
scroll to position [329, 0]
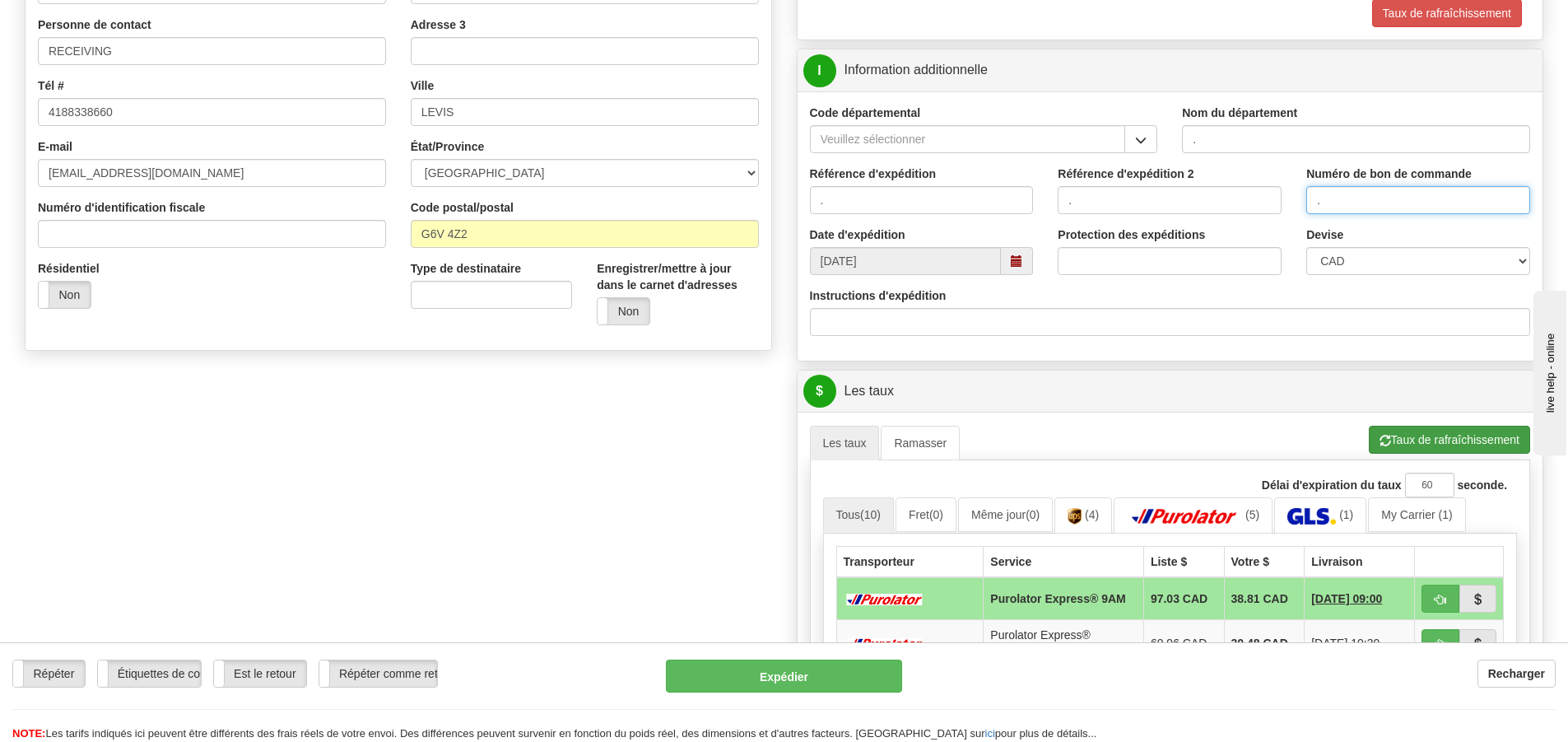
type input "."
click at [1405, 445] on button "Taux de rafraîchissement" at bounding box center [1450, 439] width 161 height 28
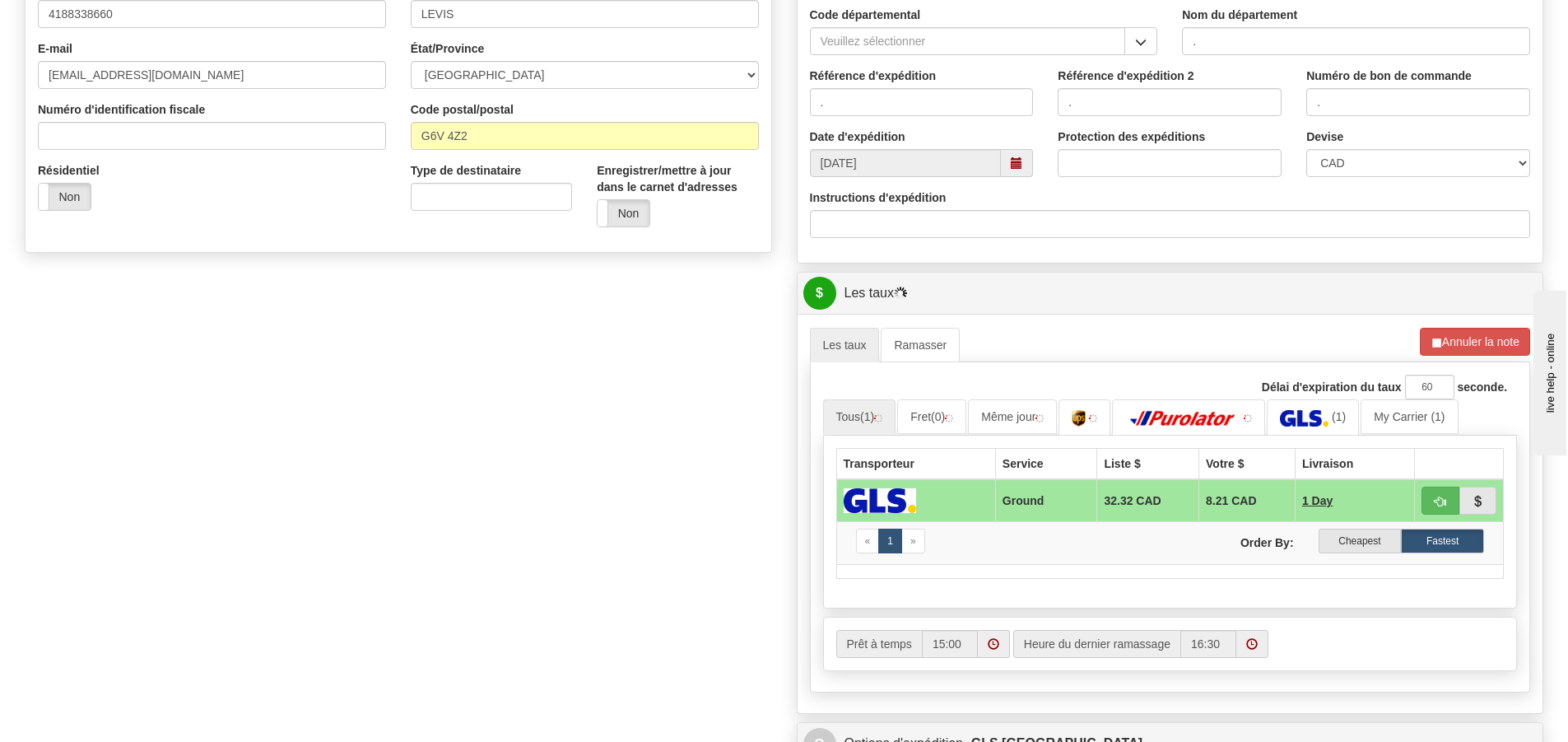
scroll to position [741, 0]
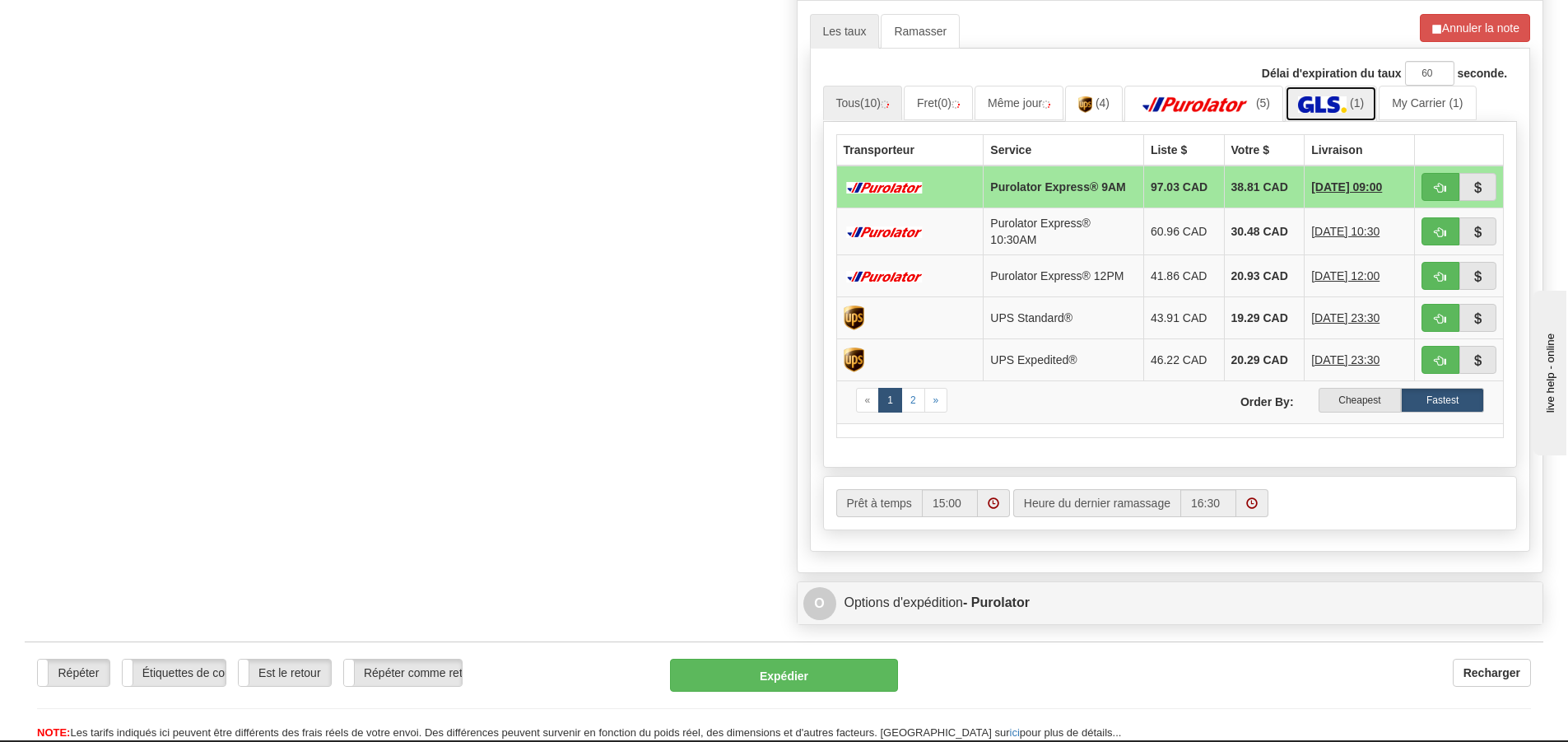
click at [1328, 103] on img at bounding box center [1322, 104] width 48 height 17
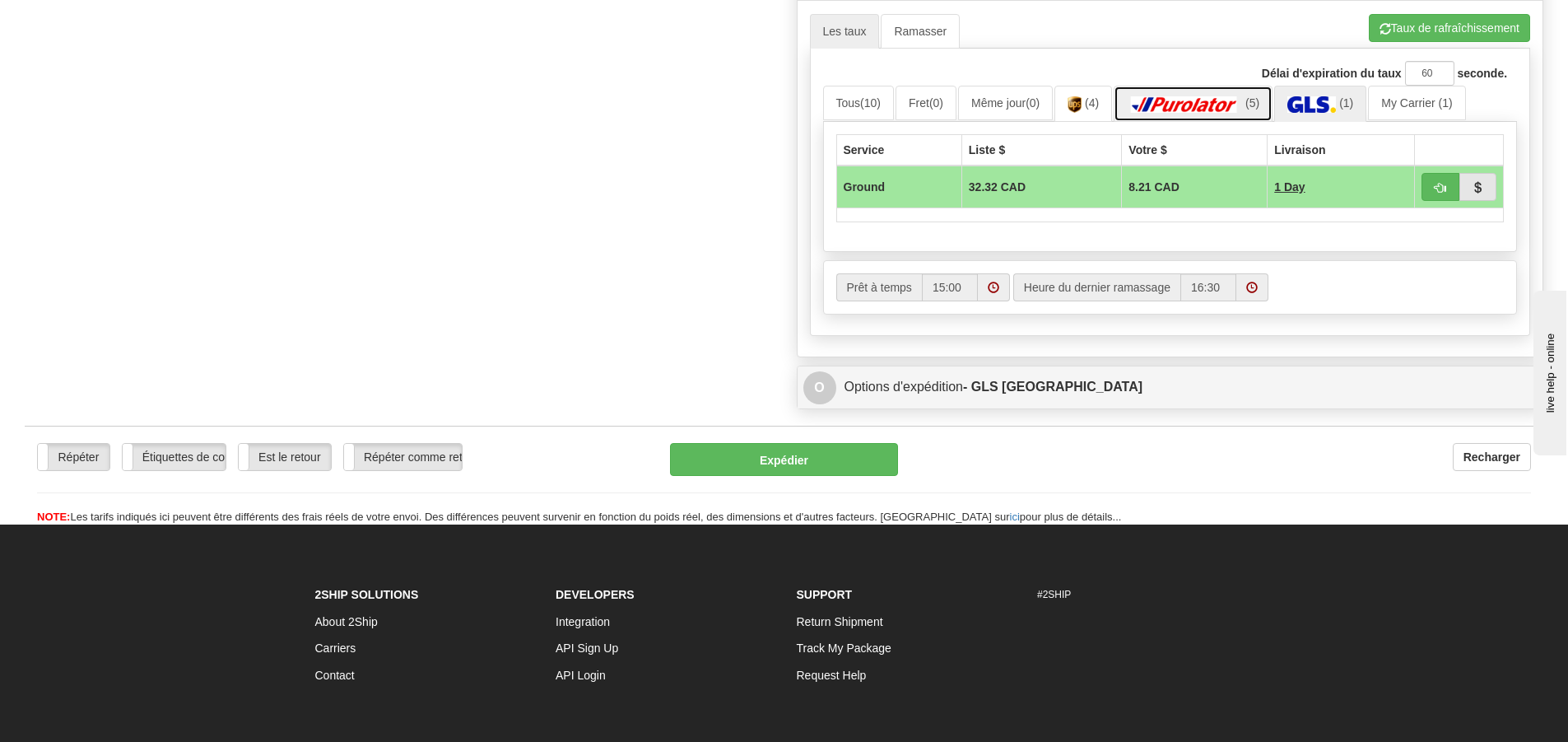
click at [1215, 110] on img at bounding box center [1184, 104] width 115 height 17
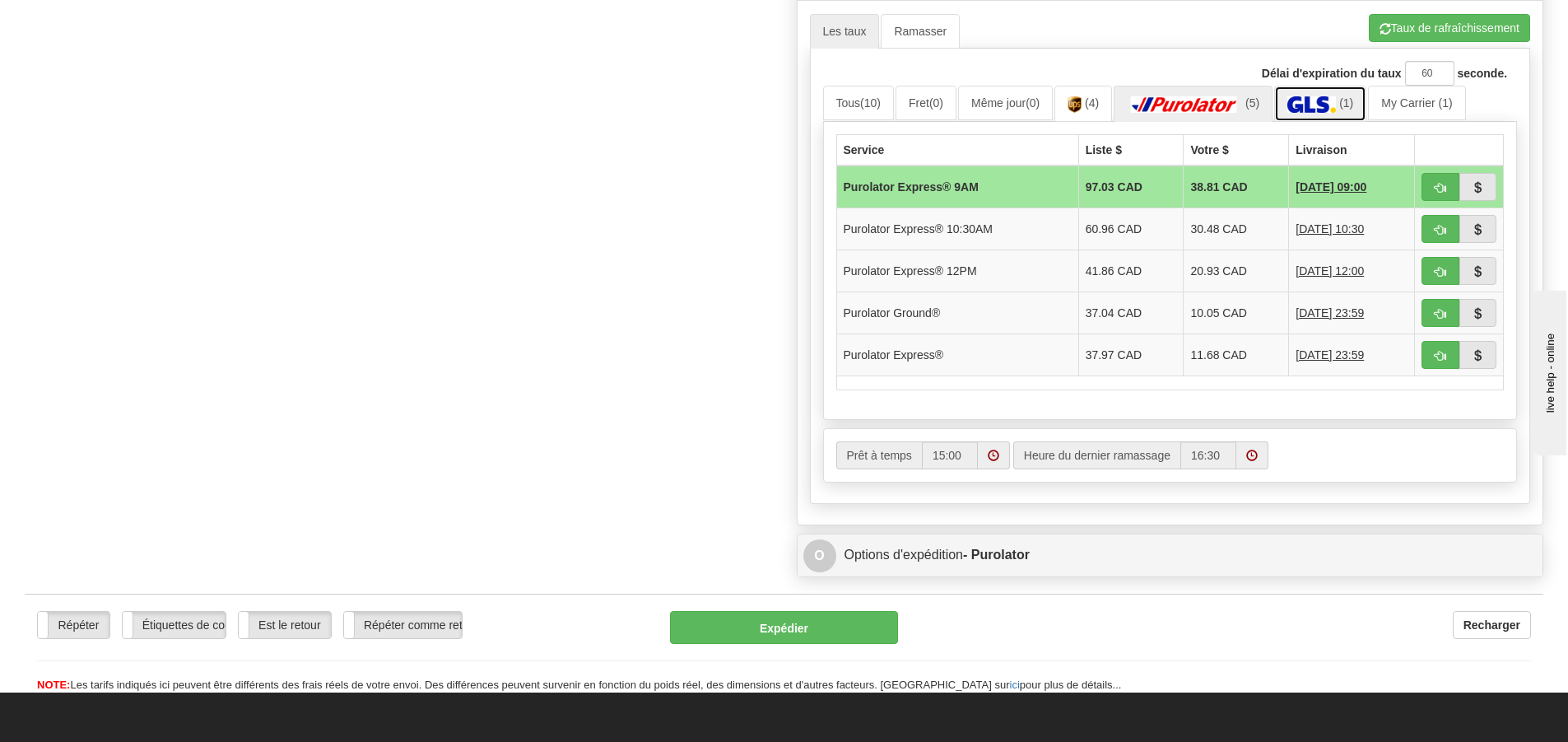
click at [1323, 105] on img at bounding box center [1311, 104] width 48 height 17
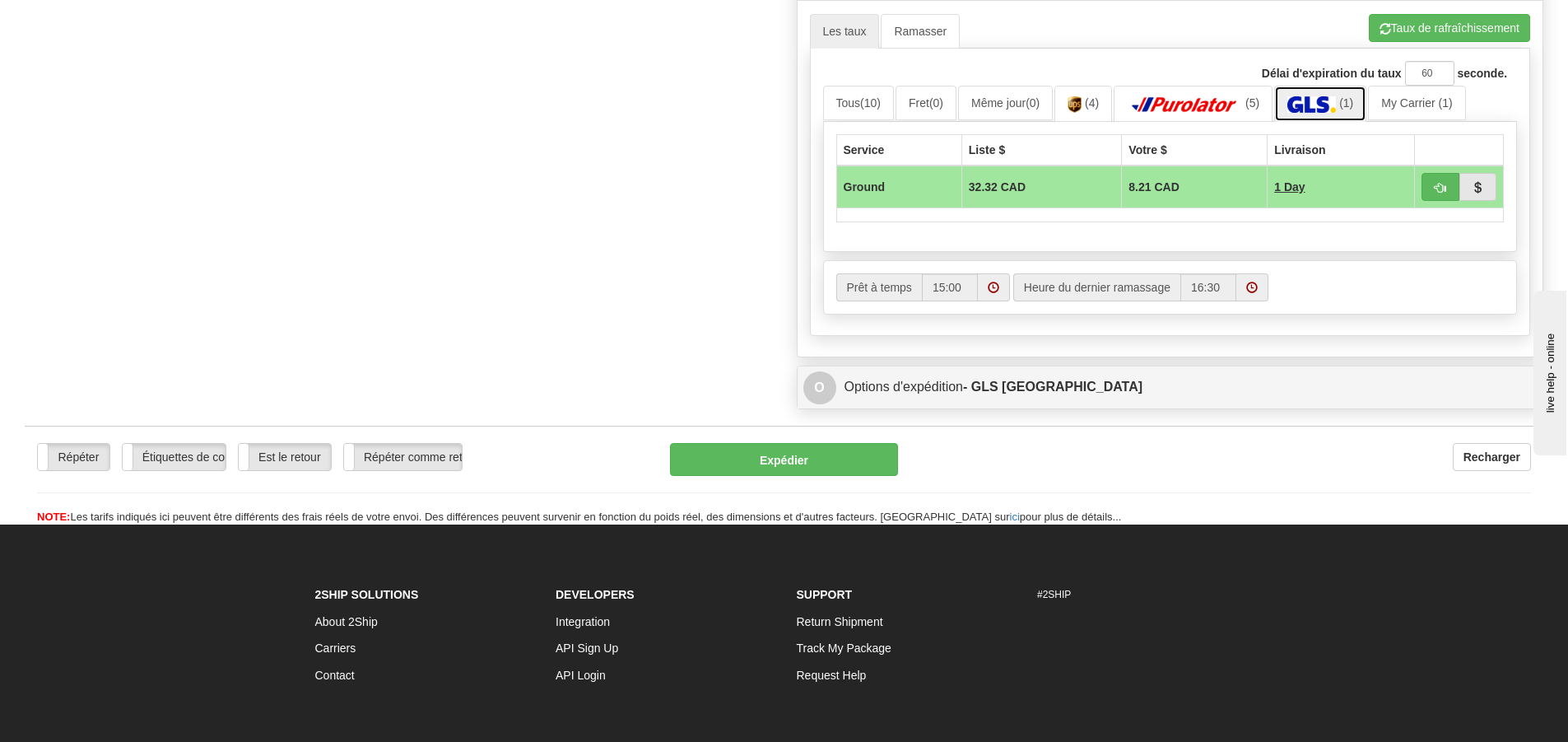
scroll to position [411, 0]
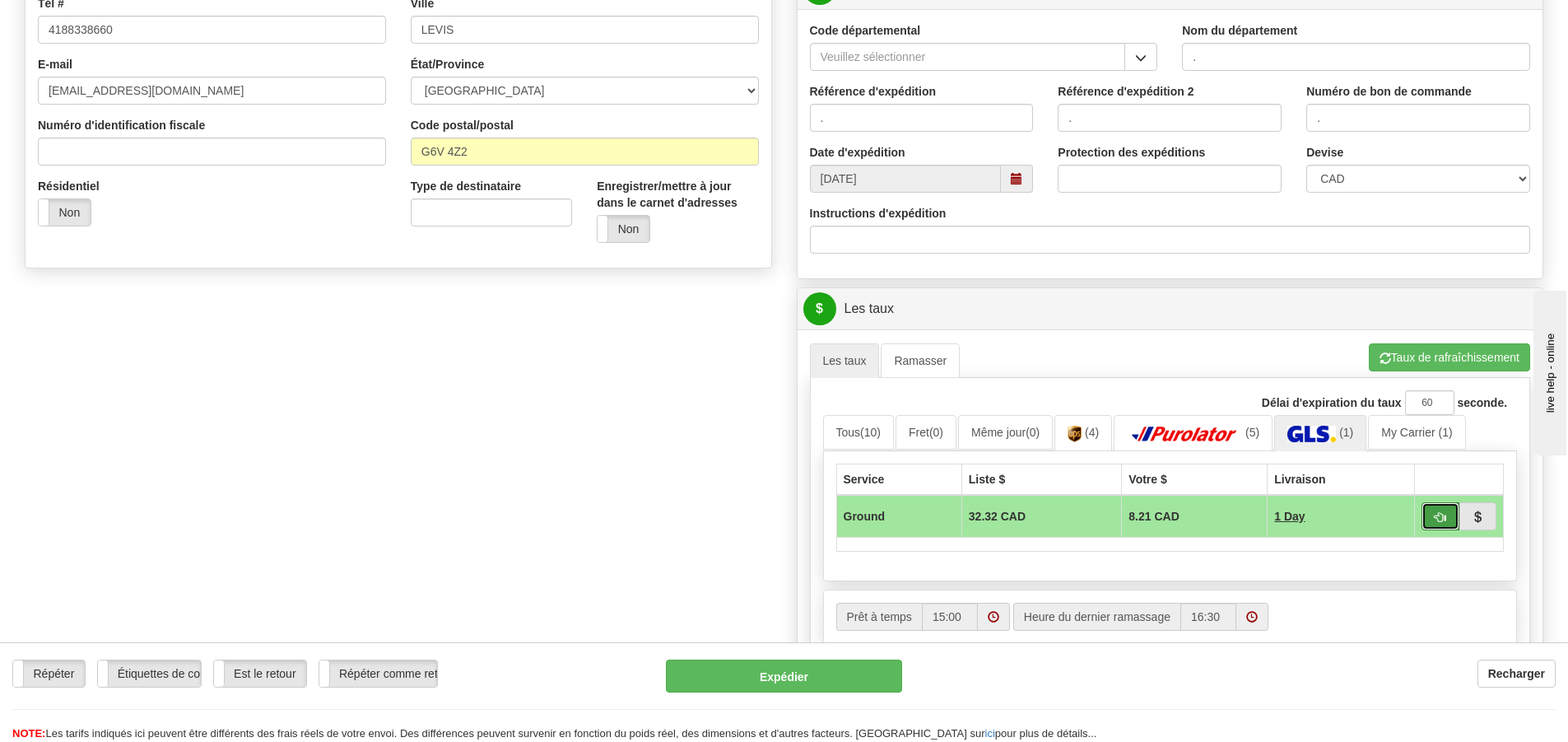
click at [1435, 519] on span "button" at bounding box center [1440, 517] width 11 height 11
type input "1"
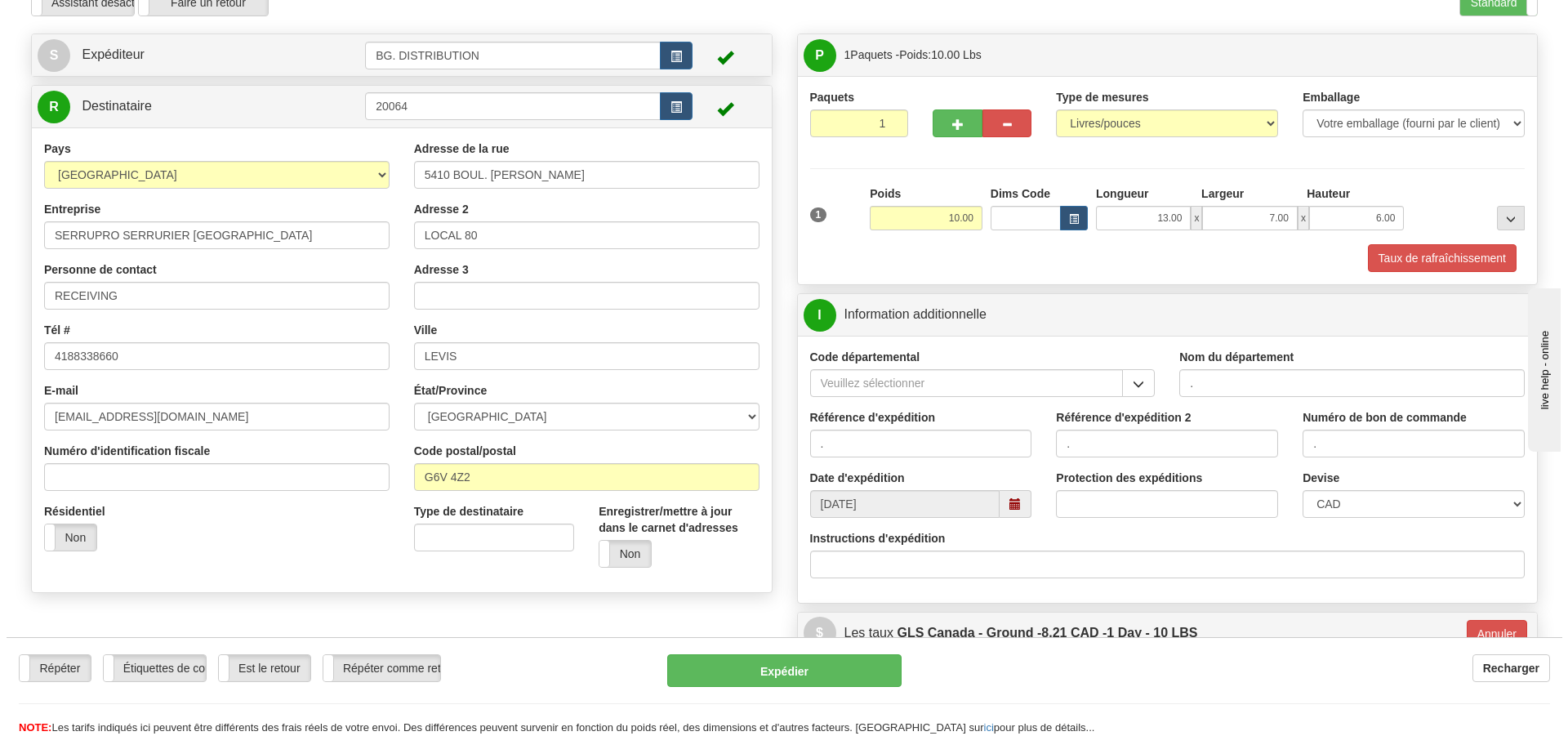
scroll to position [164, 0]
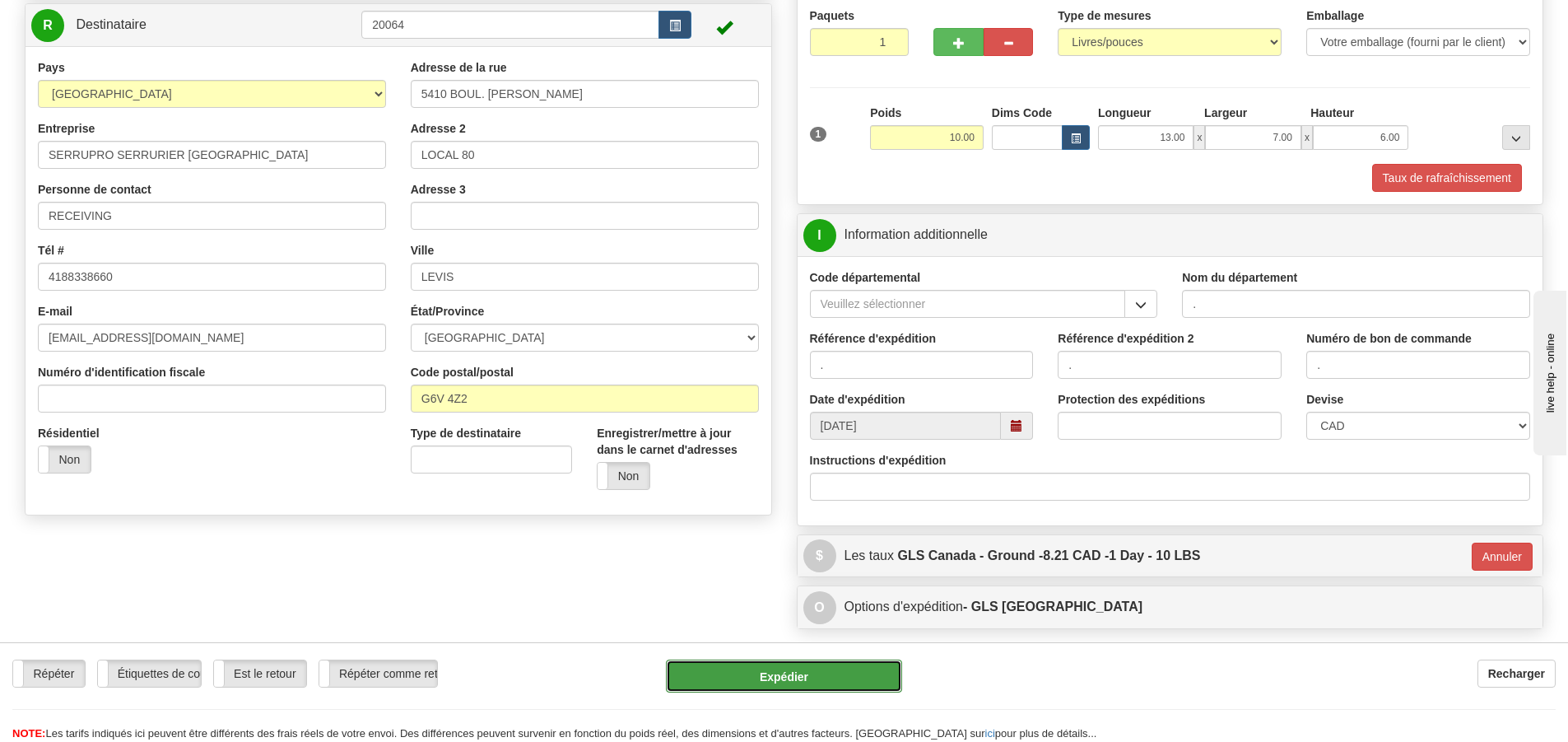
click at [813, 676] on button "Expédier" at bounding box center [783, 676] width 236 height 33
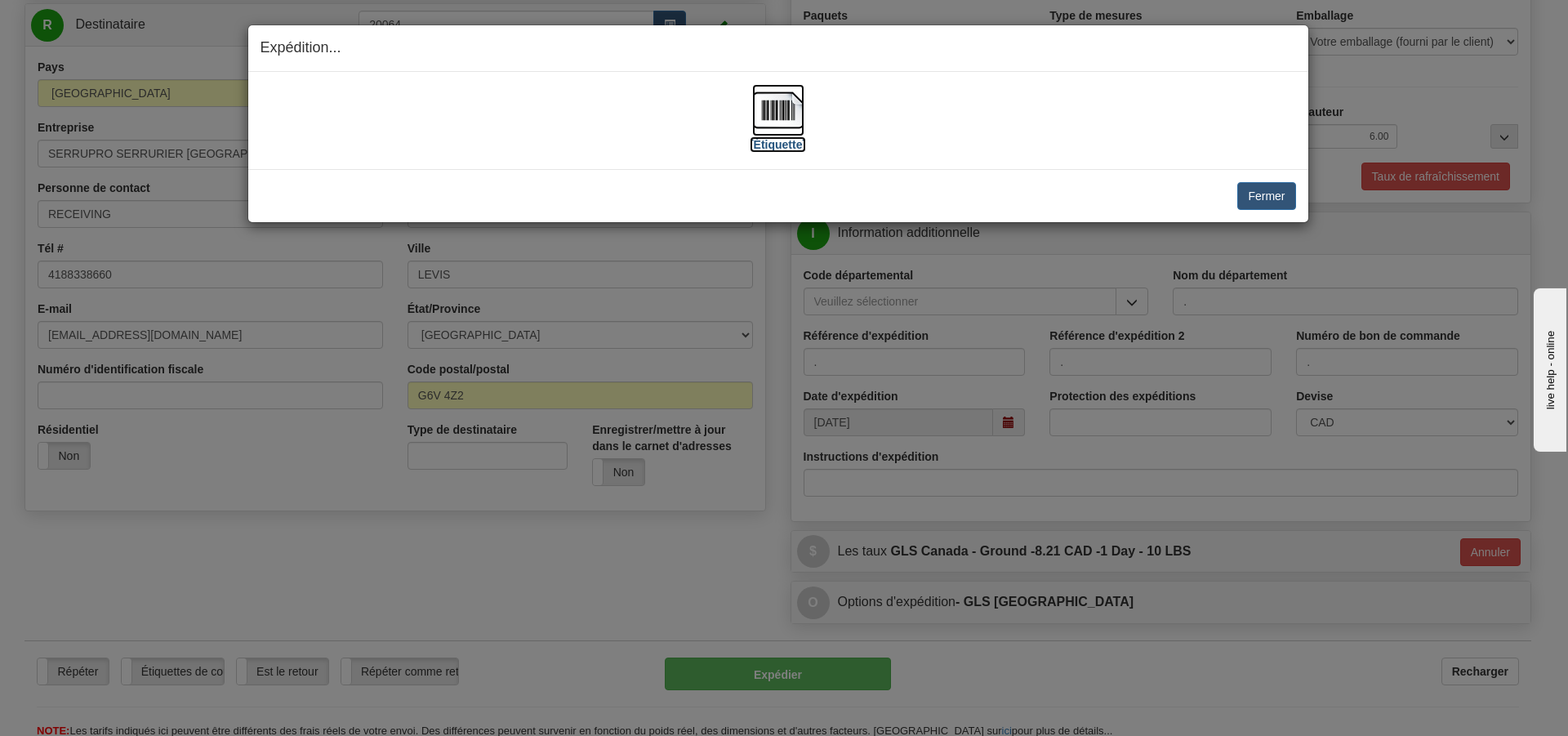
click at [787, 141] on label "[Étiquette]" at bounding box center [778, 144] width 57 height 17
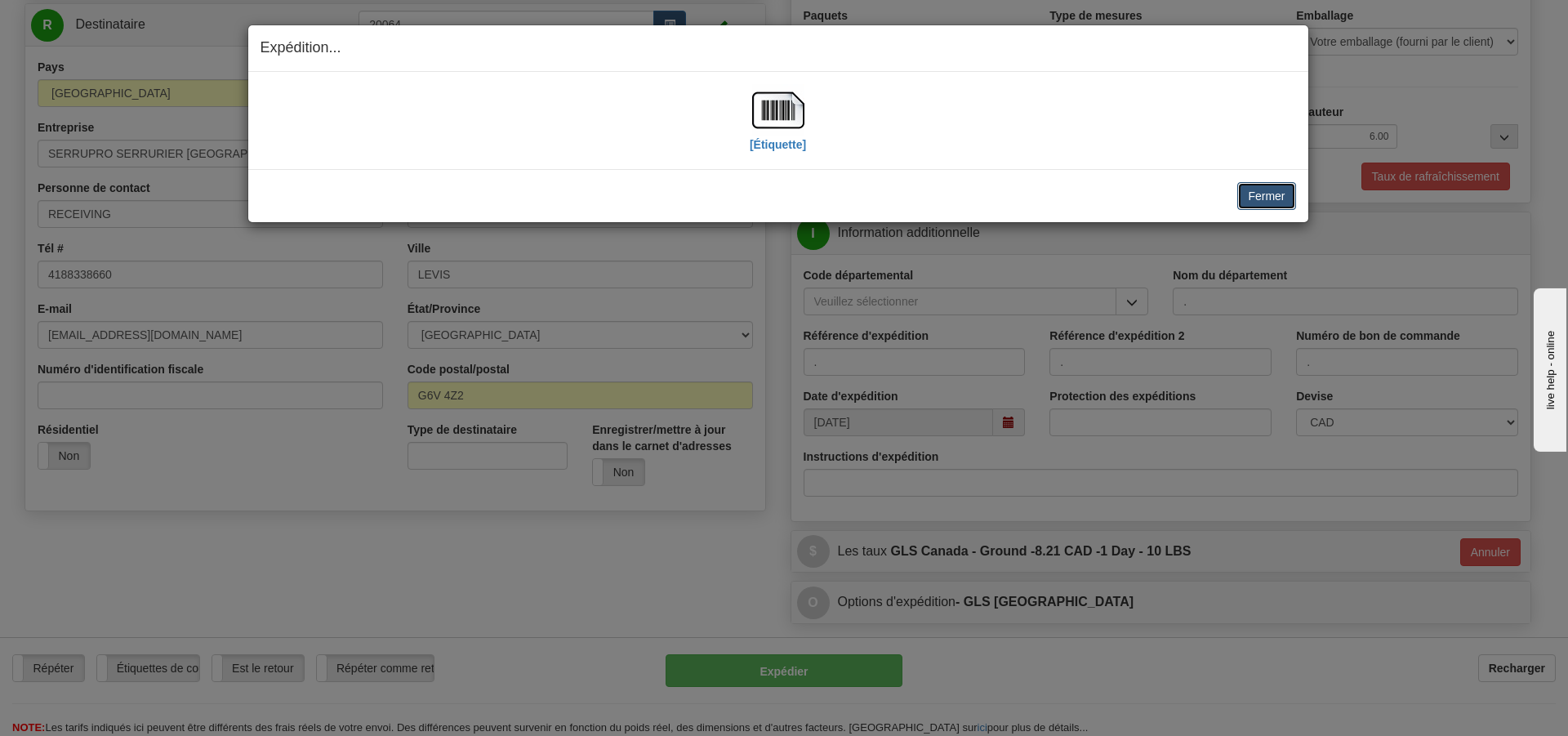
click at [1263, 198] on button "Fermer" at bounding box center [1266, 196] width 58 height 28
